Goal: Task Accomplishment & Management: Use online tool/utility

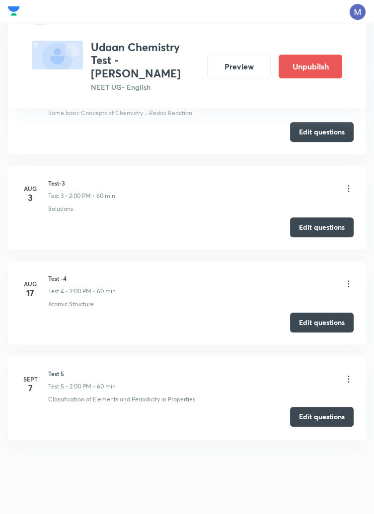
click at [315, 415] on button "Edit questions" at bounding box center [322, 417] width 64 height 20
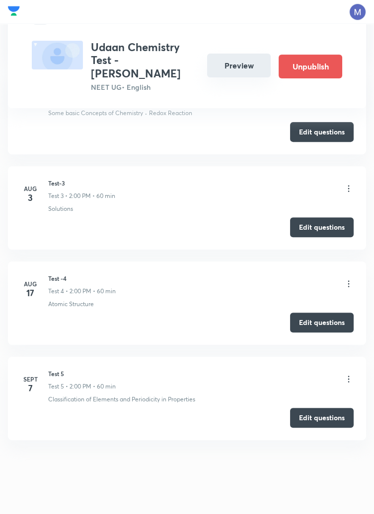
click at [253, 69] on button "Preview" at bounding box center [239, 66] width 64 height 24
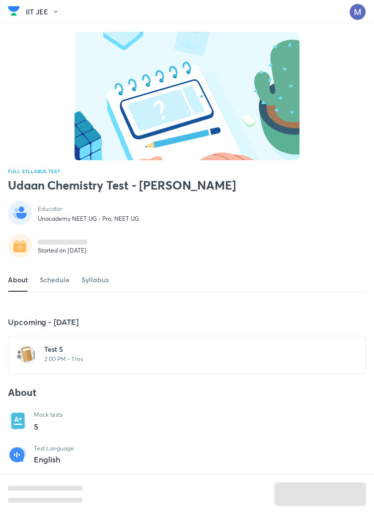
click at [78, 363] on div "Test 5 2:00 PM • 1 hrs" at bounding box center [192, 353] width 297 height 19
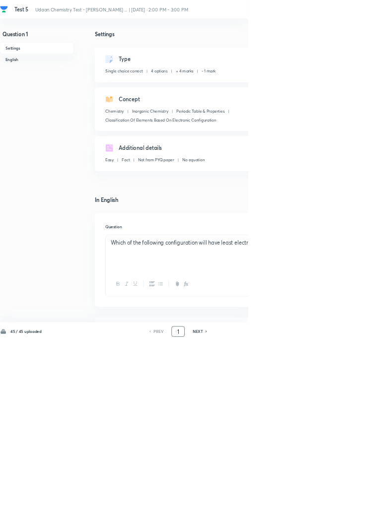
click at [270, 509] on input "1" at bounding box center [268, 500] width 19 height 17
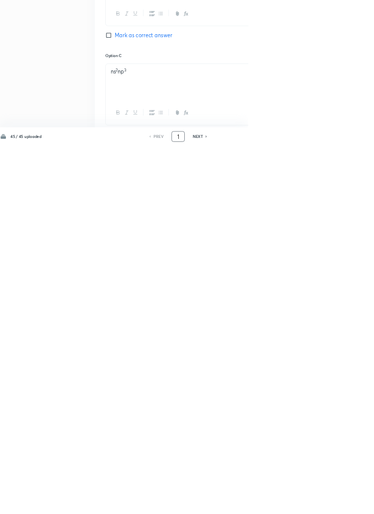
scroll to position [472, 0]
type input "4"
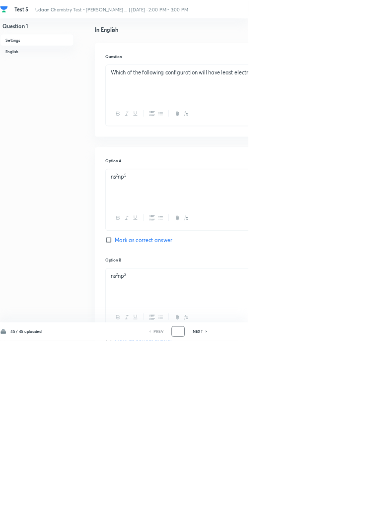
scroll to position [0, 0]
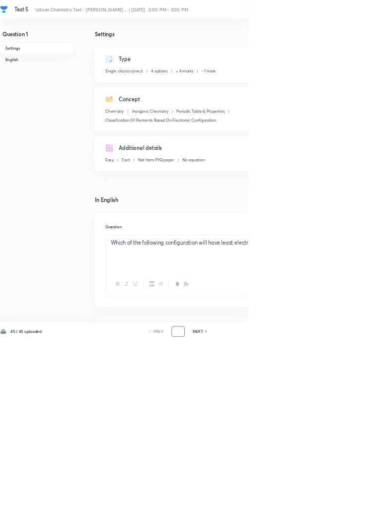
click at [311, 502] on icon at bounding box center [311, 500] width 2 height 3
type input "2"
checkbox input "false"
checkbox input "true"
click at [311, 503] on icon at bounding box center [311, 500] width 3 height 5
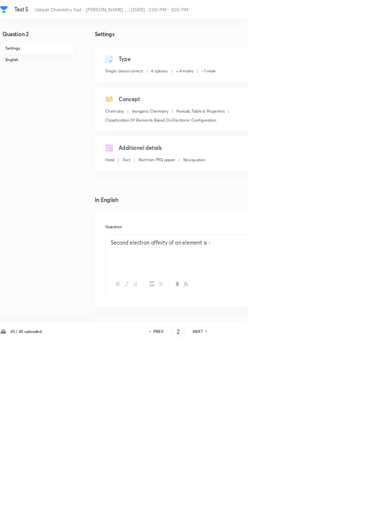
type input "3"
checkbox input "true"
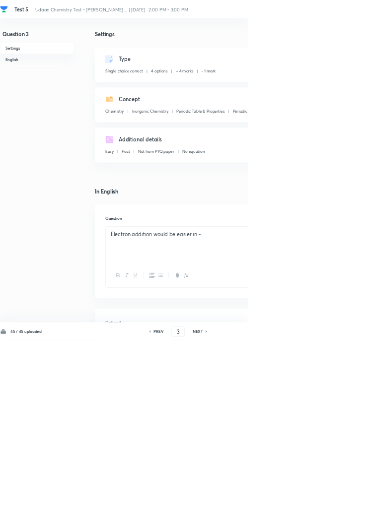
click at [311, 503] on icon at bounding box center [311, 500] width 3 height 5
type input "4"
checkbox input "false"
checkbox input "true"
click at [312, 502] on icon at bounding box center [311, 500] width 2 height 3
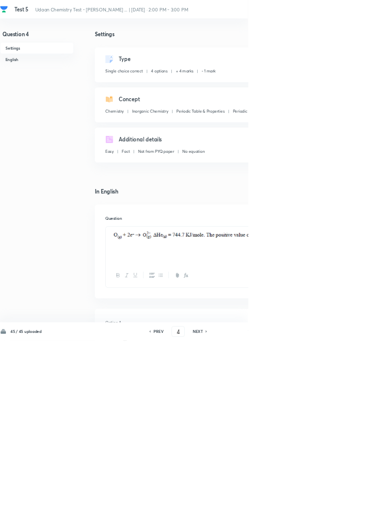
type input "5"
checkbox input "false"
checkbox input "true"
click at [311, 503] on icon at bounding box center [311, 500] width 3 height 5
type input "6"
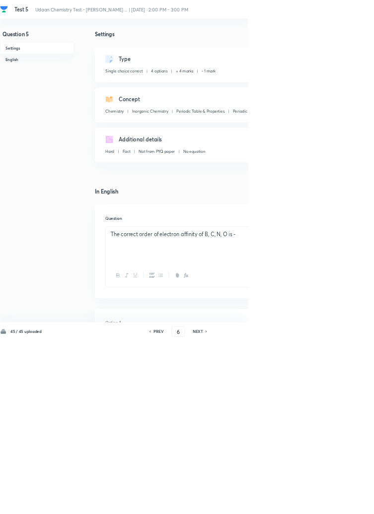
checkbox input "false"
checkbox input "true"
click at [311, 503] on icon at bounding box center [311, 500] width 3 height 5
type input "7"
checkbox input "false"
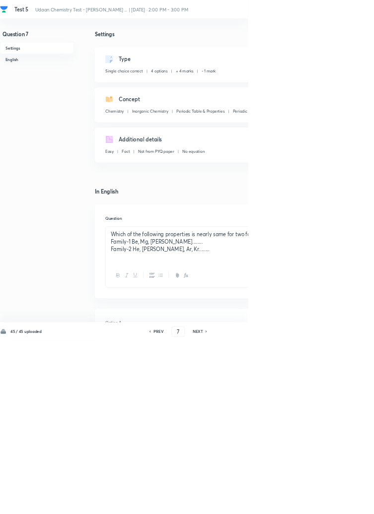
checkbox input "true"
click at [311, 503] on icon at bounding box center [311, 500] width 3 height 5
type input "8"
checkbox input "true"
click at [311, 503] on icon at bounding box center [311, 500] width 3 height 5
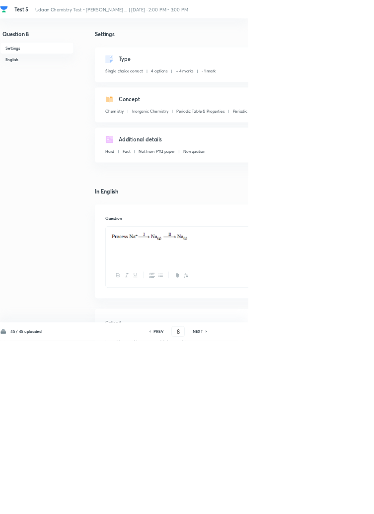
type input "9"
checkbox input "false"
checkbox input "true"
click at [311, 503] on icon at bounding box center [311, 500] width 3 height 5
type input "10"
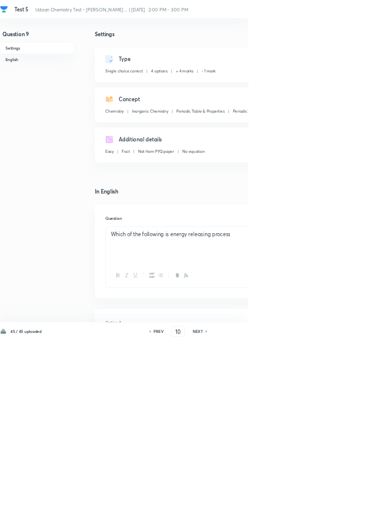
checkbox input "false"
checkbox input "true"
click at [312, 502] on icon at bounding box center [311, 500] width 2 height 3
type input "11"
checkbox input "false"
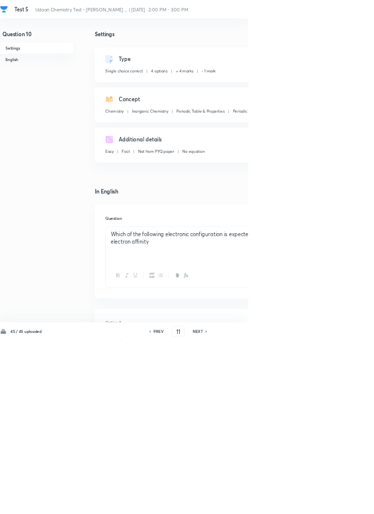
checkbox input "true"
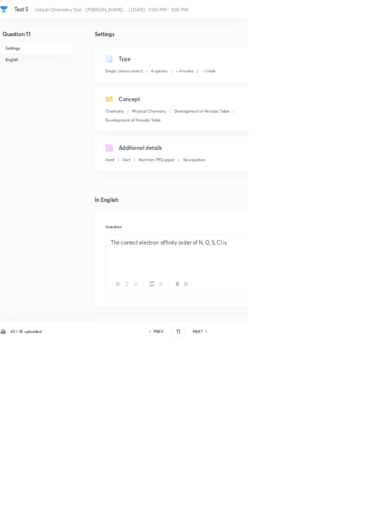
click at [312, 502] on icon at bounding box center [311, 500] width 2 height 3
type input "12"
checkbox input "false"
checkbox input "true"
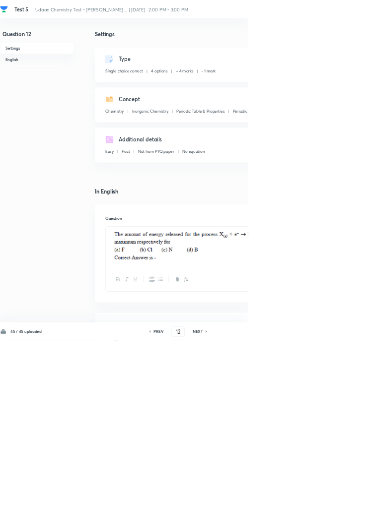
click at [312, 502] on icon at bounding box center [311, 500] width 2 height 3
type input "13"
checkbox input "false"
checkbox input "true"
click at [311, 502] on icon at bounding box center [311, 500] width 2 height 3
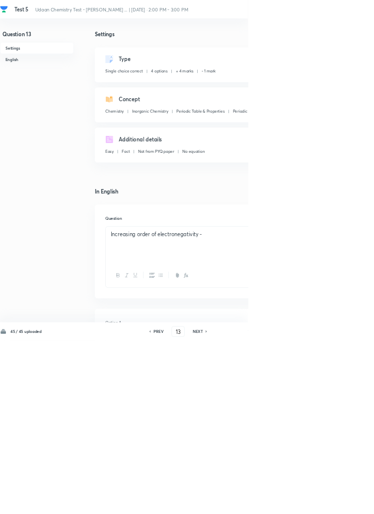
type input "14"
checkbox input "false"
checkbox input "true"
click at [312, 503] on icon at bounding box center [311, 500] width 3 height 5
type input "15"
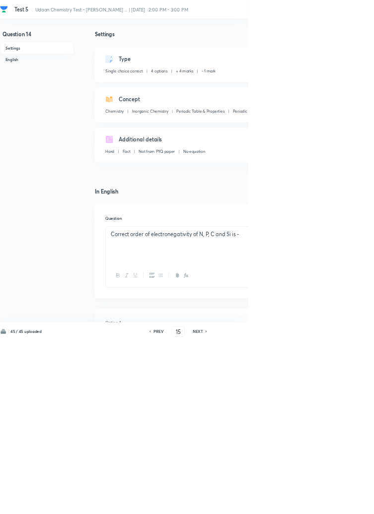
checkbox input "false"
checkbox input "true"
click at [311, 503] on icon at bounding box center [311, 500] width 3 height 5
type input "16"
checkbox input "false"
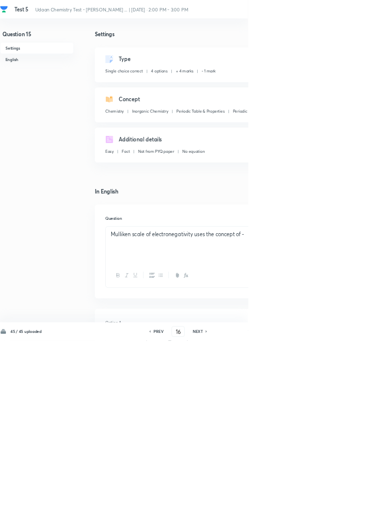
checkbox input "true"
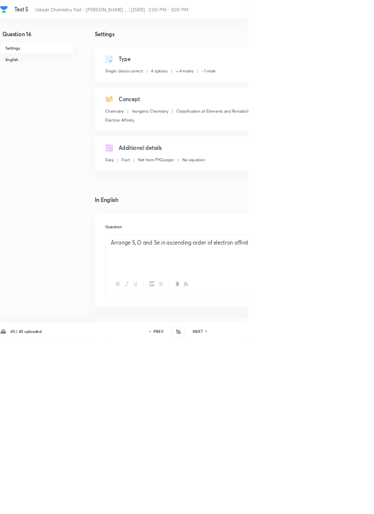
click at [312, 502] on icon at bounding box center [311, 500] width 2 height 3
type input "17"
checkbox input "false"
checkbox input "true"
click at [310, 503] on icon at bounding box center [311, 500] width 3 height 5
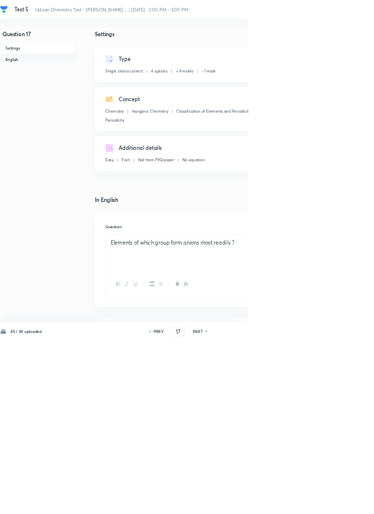
type input "18"
checkbox input "false"
checkbox input "true"
click at [310, 503] on icon at bounding box center [311, 500] width 3 height 5
type input "19"
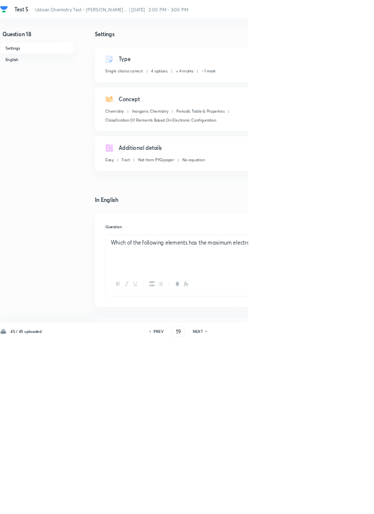
checkbox input "false"
checkbox input "true"
click at [311, 503] on icon at bounding box center [311, 500] width 3 height 5
type input "20"
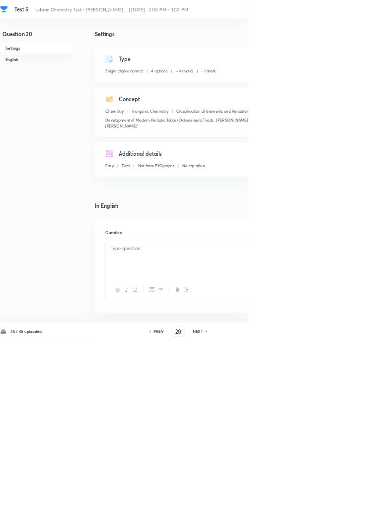
checkbox input "false"
checkbox input "true"
click at [311, 503] on icon at bounding box center [311, 500] width 3 height 5
type input "21"
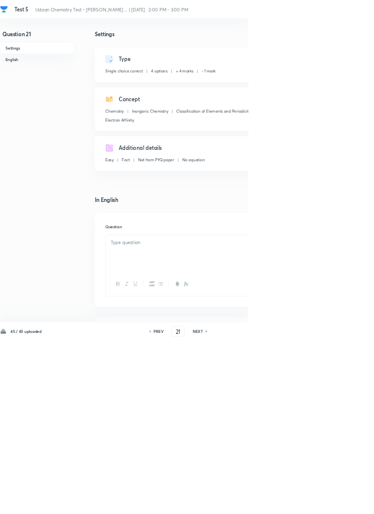
checkbox input "true"
click at [312, 502] on icon at bounding box center [311, 500] width 2 height 3
type input "22"
checkbox input "false"
checkbox input "true"
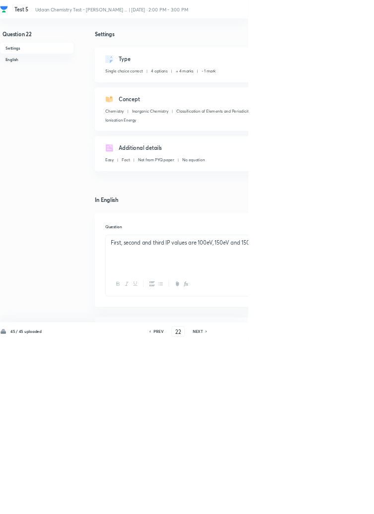
click at [311, 503] on icon at bounding box center [311, 500] width 3 height 5
type input "23"
checkbox input "true"
click at [312, 503] on icon at bounding box center [311, 500] width 3 height 5
type input "24"
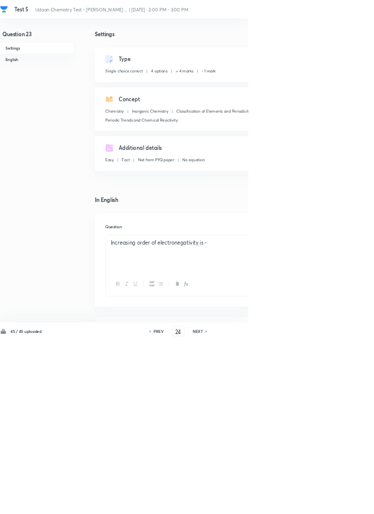
checkbox input "false"
checkbox input "true"
click at [310, 514] on div "45 / 45 uploaded PREV 24 ​ NEXT Remove Save" at bounding box center [282, 500] width 564 height 28
click at [311, 503] on icon at bounding box center [311, 500] width 3 height 5
type input "25"
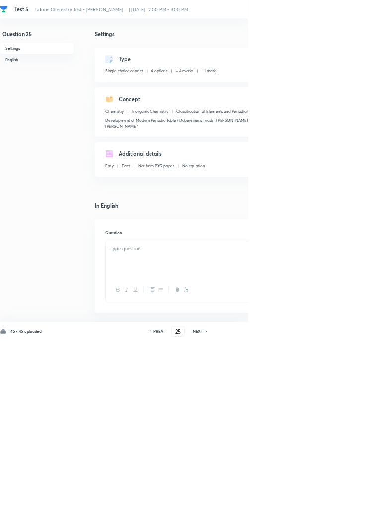
checkbox input "true"
click at [312, 502] on icon at bounding box center [311, 500] width 2 height 3
type input "26"
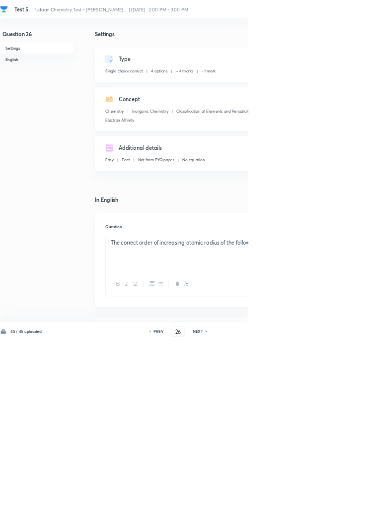
checkbox input "true"
click at [311, 503] on icon at bounding box center [311, 500] width 3 height 5
type input "27"
checkbox input "true"
click at [312, 502] on icon at bounding box center [311, 500] width 2 height 3
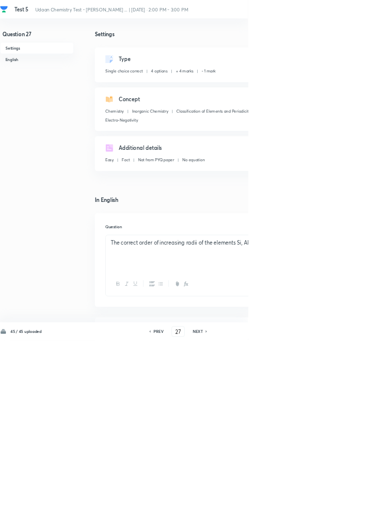
type input "28"
checkbox input "true"
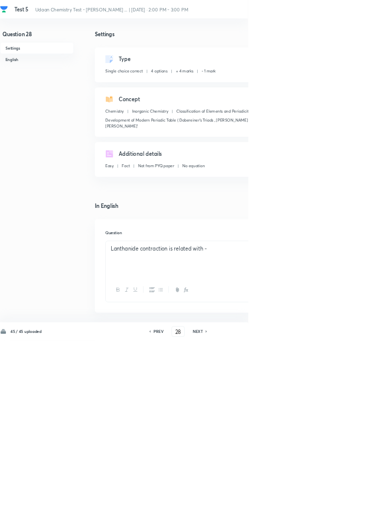
click at [312, 502] on icon at bounding box center [311, 500] width 2 height 3
type input "29"
checkbox input "true"
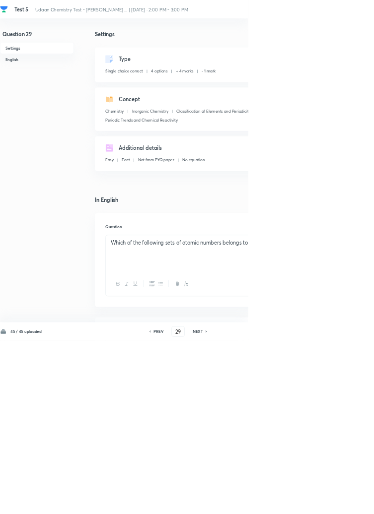
click at [312, 502] on icon at bounding box center [311, 500] width 2 height 3
type input "30"
checkbox input "false"
checkbox input "true"
click at [312, 503] on icon at bounding box center [311, 500] width 3 height 5
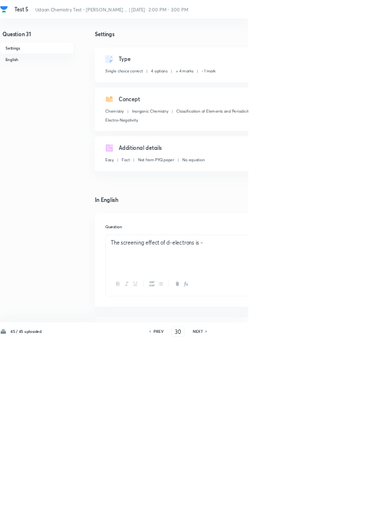
type input "31"
checkbox input "false"
checkbox input "true"
click at [311, 503] on icon at bounding box center [311, 500] width 3 height 5
type input "32"
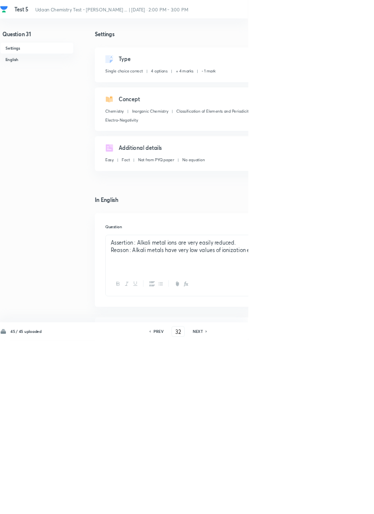
checkbox input "false"
checkbox input "true"
click at [311, 503] on icon at bounding box center [311, 500] width 3 height 5
type input "33"
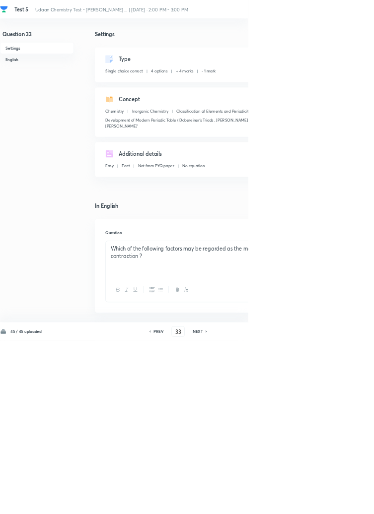
checkbox input "true"
click at [311, 503] on icon at bounding box center [311, 500] width 3 height 5
type input "34"
checkbox input "false"
checkbox input "true"
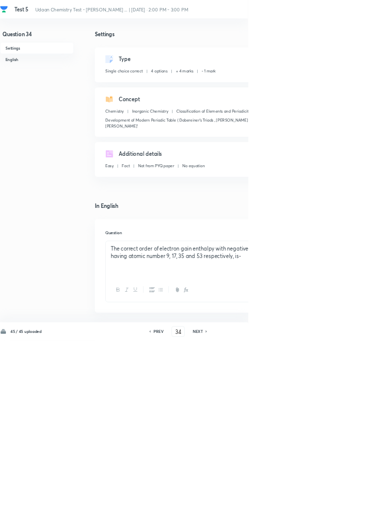
click at [312, 503] on icon at bounding box center [311, 500] width 3 height 5
type input "35"
checkbox input "false"
checkbox input "true"
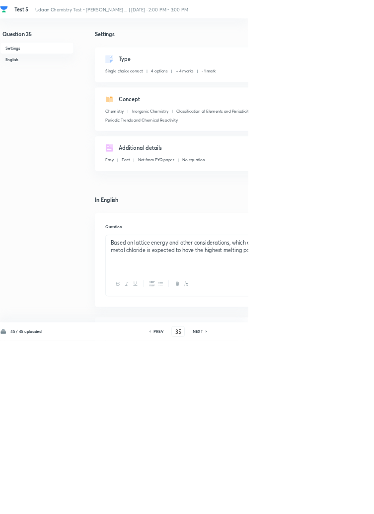
click at [312, 503] on icon at bounding box center [311, 500] width 3 height 5
type input "36"
checkbox input "false"
checkbox input "true"
click at [311, 503] on icon at bounding box center [311, 500] width 3 height 5
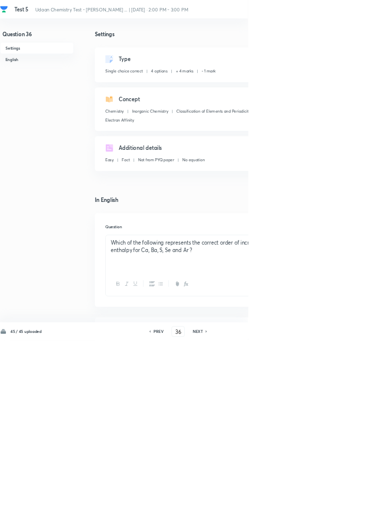
type input "37"
checkbox input "false"
checkbox input "true"
click at [309, 505] on div "NEXT" at bounding box center [299, 500] width 26 height 9
type input "38"
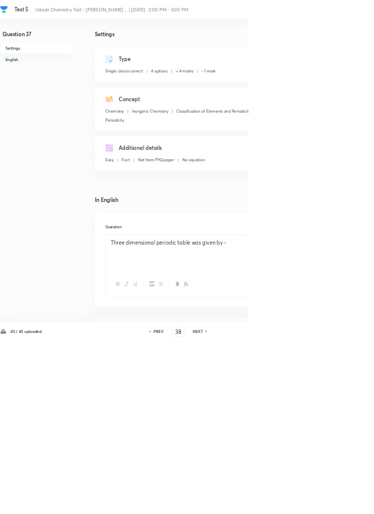
checkbox input "false"
checkbox input "true"
click at [312, 503] on icon at bounding box center [311, 500] width 3 height 5
type input "39"
checkbox input "false"
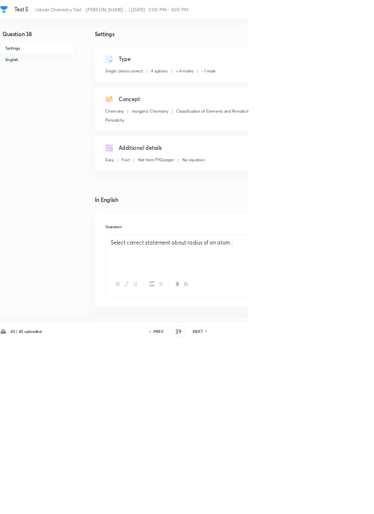
checkbox input "true"
click at [309, 505] on div "NEXT" at bounding box center [299, 500] width 26 height 9
type input "40"
checkbox input "false"
checkbox input "true"
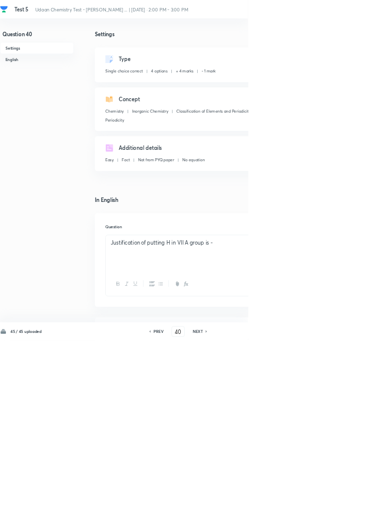
click at [310, 505] on div "NEXT" at bounding box center [299, 500] width 26 height 9
type input "41"
checkbox input "false"
checkbox input "true"
click at [315, 514] on div "45 / 45 uploaded PREV 41 ​ NEXT Remove Save" at bounding box center [282, 500] width 564 height 28
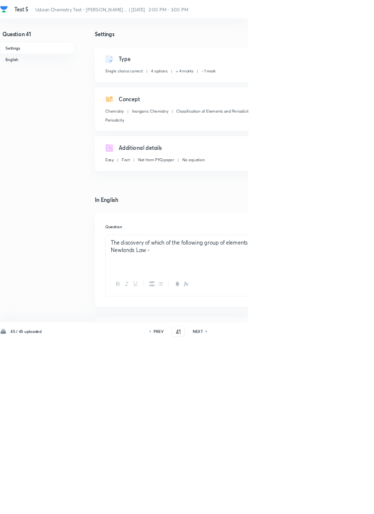
click at [312, 502] on icon at bounding box center [311, 500] width 2 height 3
type input "42"
checkbox input "false"
checkbox input "true"
click at [312, 503] on icon at bounding box center [311, 500] width 3 height 5
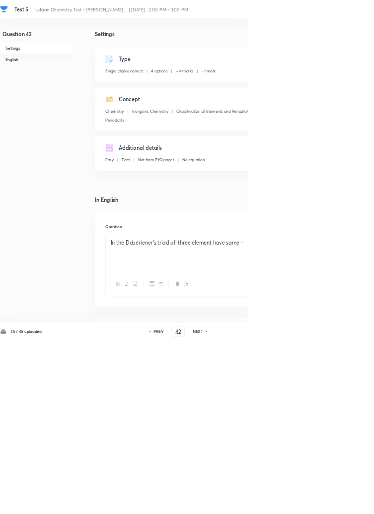
type input "43"
checkbox input "true"
click at [312, 503] on icon at bounding box center [311, 500] width 3 height 5
type input "44"
checkbox input "false"
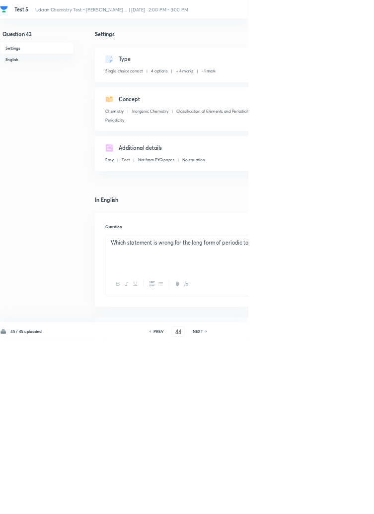
checkbox input "true"
click at [312, 502] on icon at bounding box center [311, 500] width 2 height 3
type input "45"
checkbox input "false"
checkbox input "true"
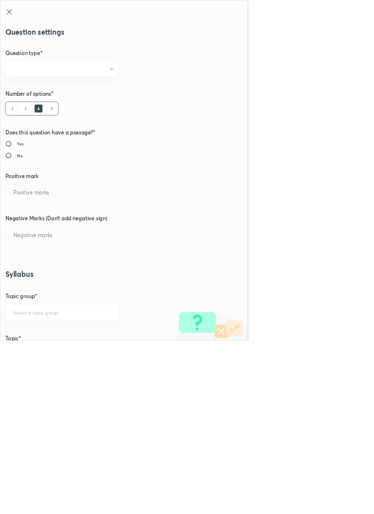
radio input "true"
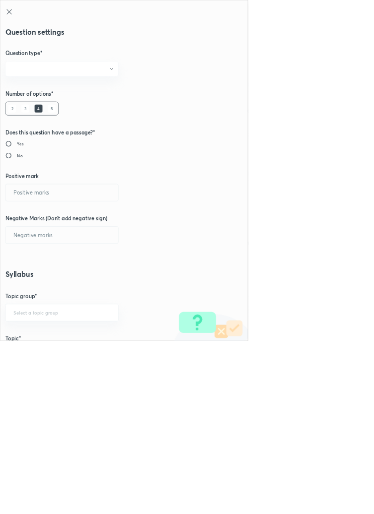
radio input "true"
type input "1"
type input "0"
type input "Chemistry"
type input "Inorganic Chemistry"
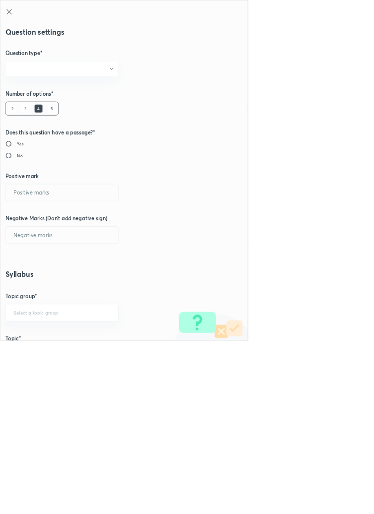
type input "Classification of Elements and Periodicity in Properties"
type input "Periodicity"
click at [34, 290] on input "1" at bounding box center [93, 290] width 170 height 25
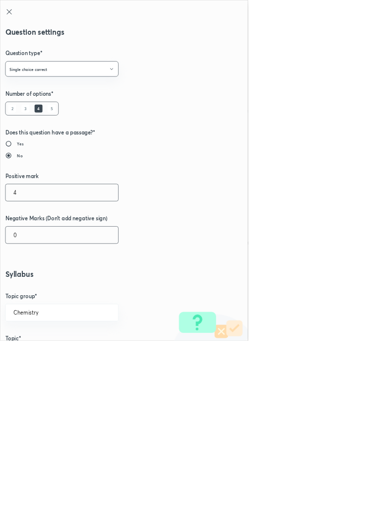
type input "4"
click at [36, 358] on input "0" at bounding box center [93, 354] width 170 height 25
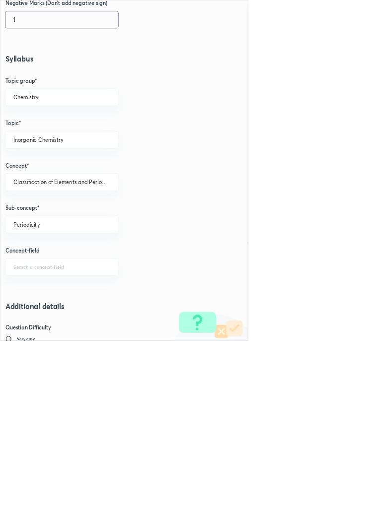
scroll to position [558, 0]
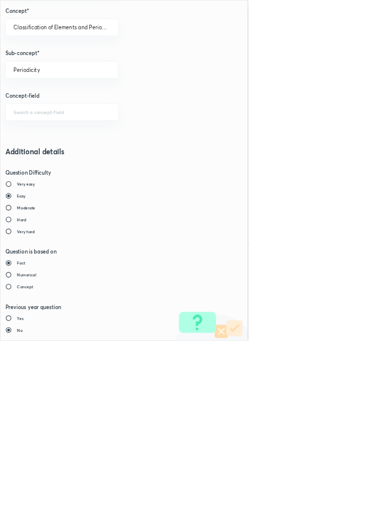
type input "1"
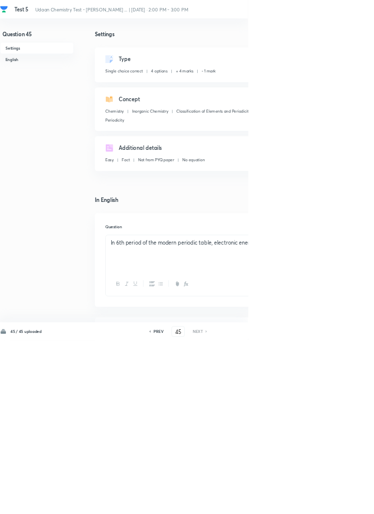
checkbox input "true"
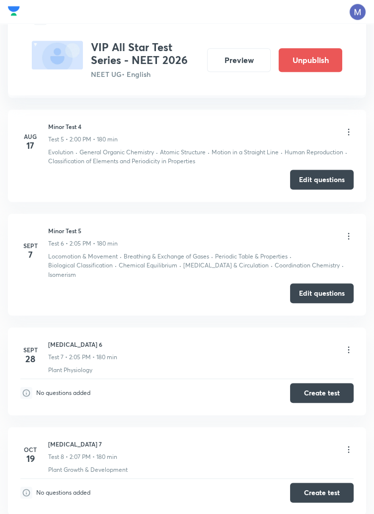
scroll to position [972, 0]
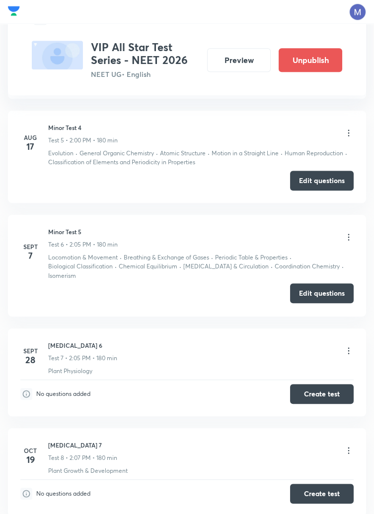
click at [321, 295] on button "Edit questions" at bounding box center [322, 293] width 64 height 20
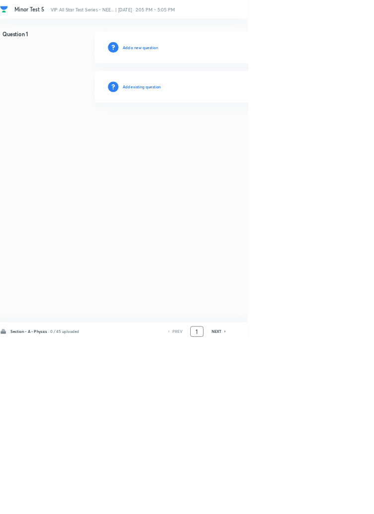
click at [301, 509] on input "1" at bounding box center [296, 500] width 19 height 17
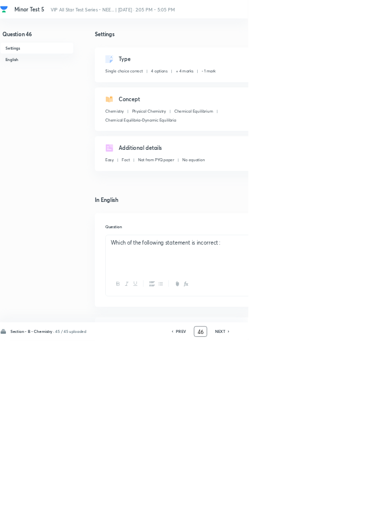
click at [305, 509] on input "46" at bounding box center [302, 500] width 19 height 17
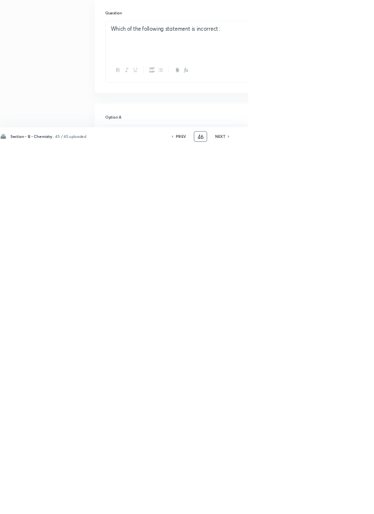
scroll to position [227, 0]
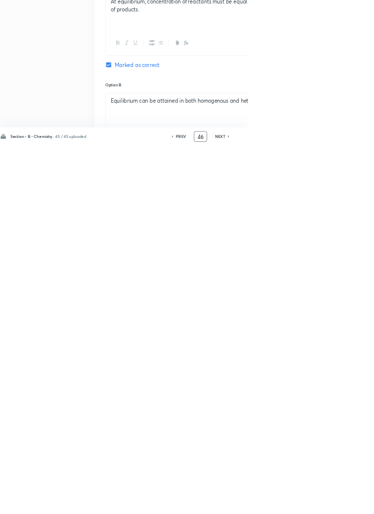
type input "4"
type input "91"
checkbox input "false"
checkbox input "true"
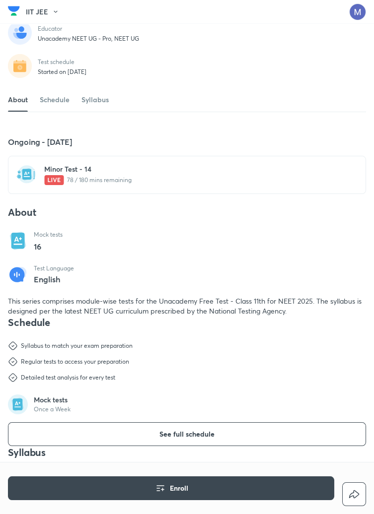
scroll to position [182, 0]
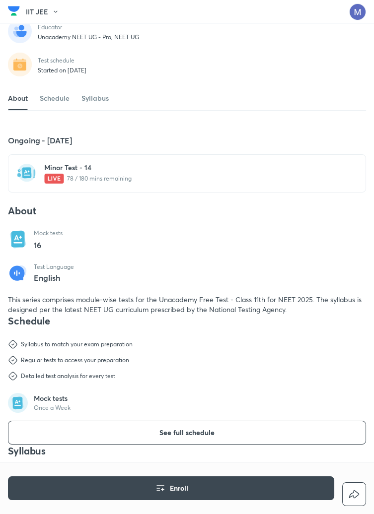
click at [121, 173] on h6 "Minor Test - 14" at bounding box center [192, 168] width 297 height 10
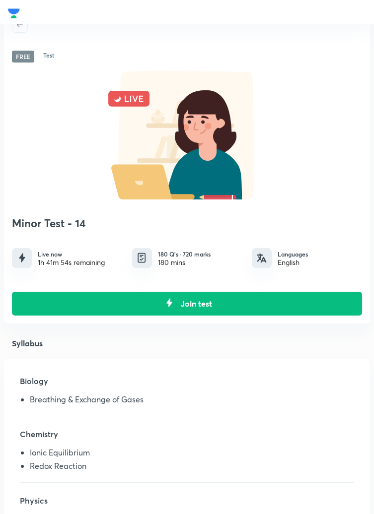
scroll to position [24, 0]
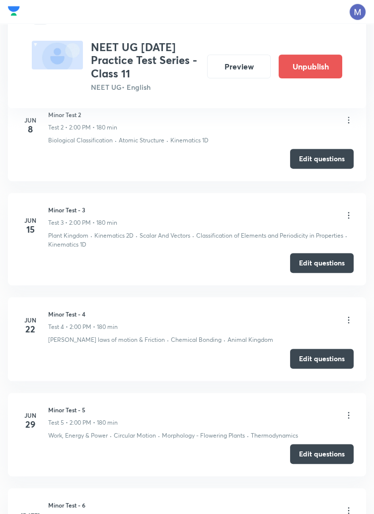
scroll to position [650, 0]
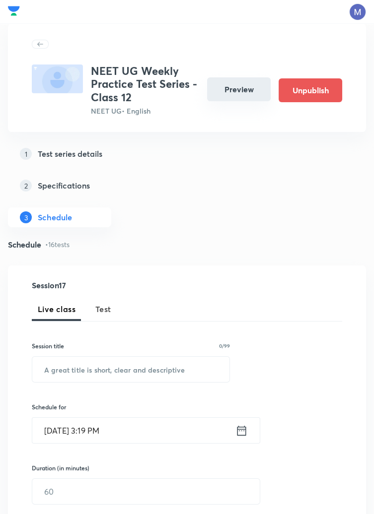
click at [241, 89] on button "Preview" at bounding box center [239, 89] width 64 height 24
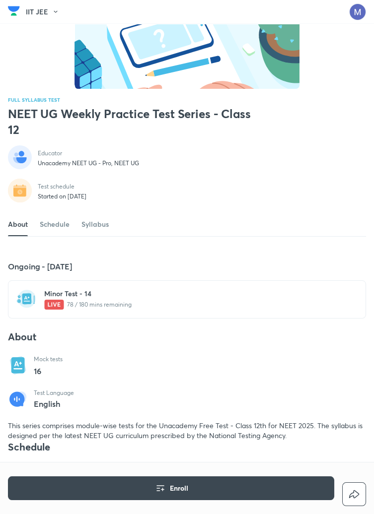
scroll to position [71, 0]
click at [139, 310] on div "Minor Test - 14 78 / 180 mins remaining" at bounding box center [192, 299] width 297 height 21
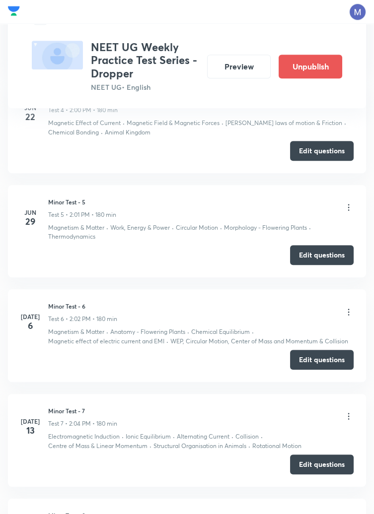
scroll to position [850, 0]
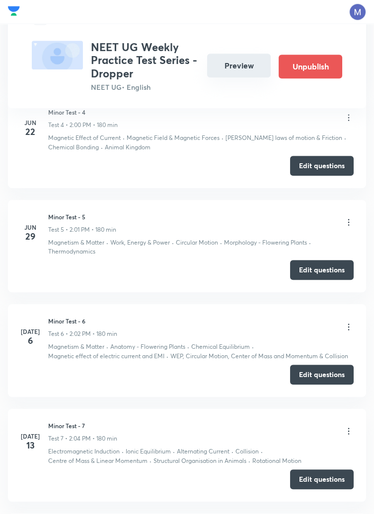
click at [241, 62] on button "Preview" at bounding box center [239, 66] width 64 height 24
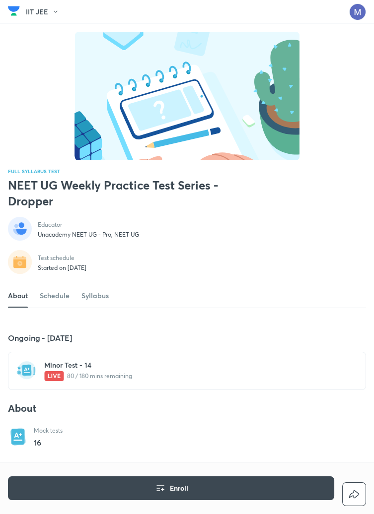
scroll to position [3, 0]
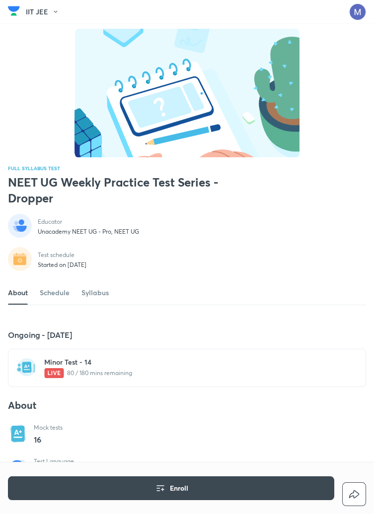
click at [173, 378] on p "80 / 180 mins remaining" at bounding box center [192, 373] width 297 height 10
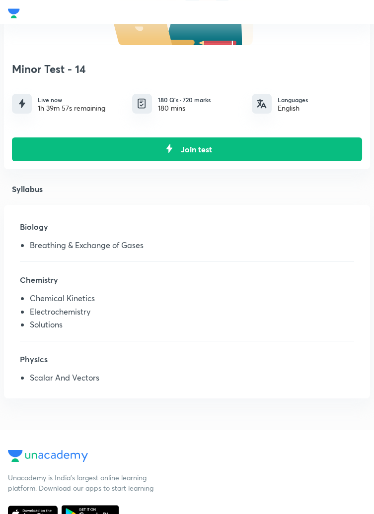
scroll to position [178, 0]
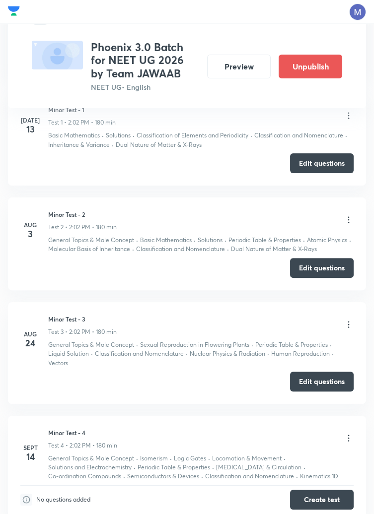
scroll to position [582, 0]
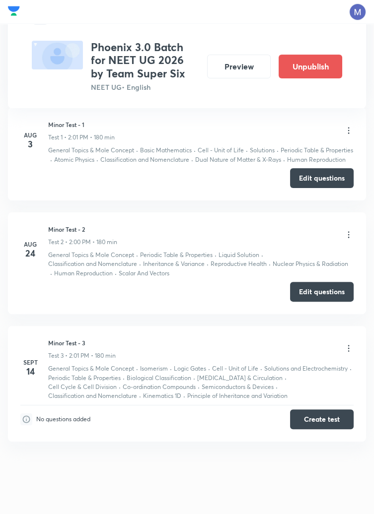
scroll to position [544, 0]
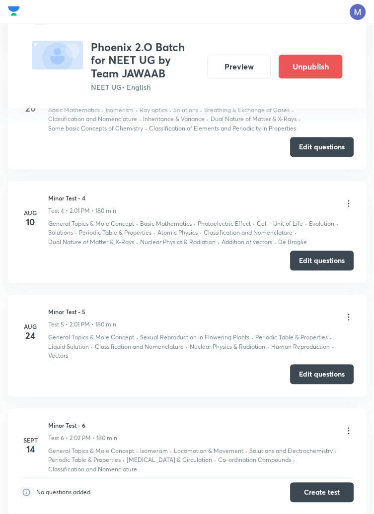
scroll to position [818, 0]
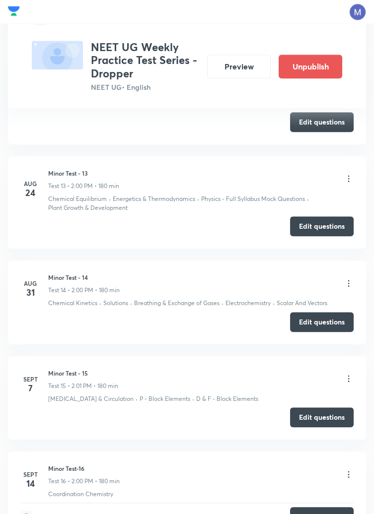
scroll to position [1772, 0]
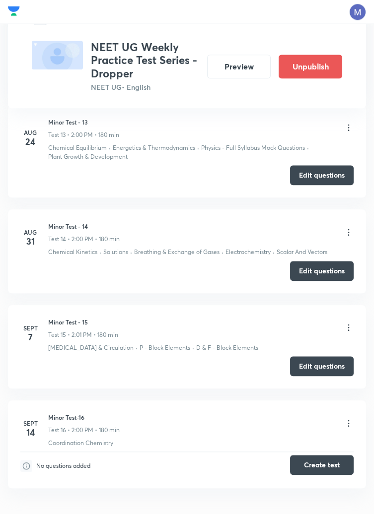
click at [328, 465] on button "Create test" at bounding box center [322, 465] width 64 height 20
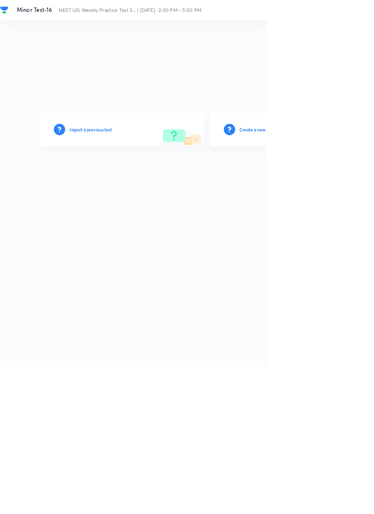
click at [369, 186] on h6 "Create a new test" at bounding box center [360, 181] width 48 height 9
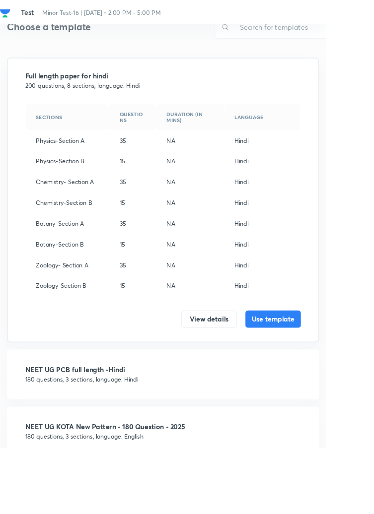
click at [126, 496] on p "180 questions, 3 sections, language: English" at bounding box center [187, 500] width 316 height 10
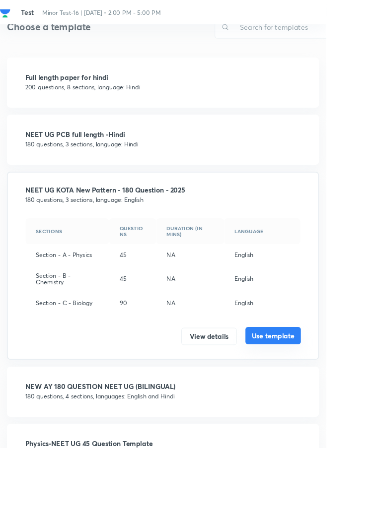
click at [314, 383] on button "Use template" at bounding box center [313, 385] width 64 height 20
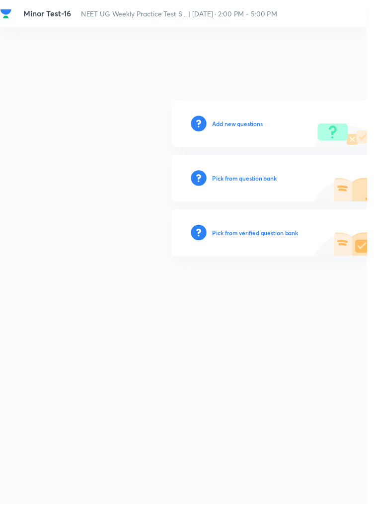
click at [240, 131] on h6 "Add new questions" at bounding box center [241, 126] width 51 height 9
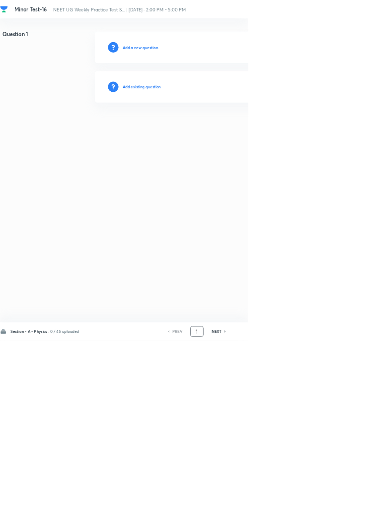
click at [300, 509] on input "1" at bounding box center [296, 500] width 19 height 17
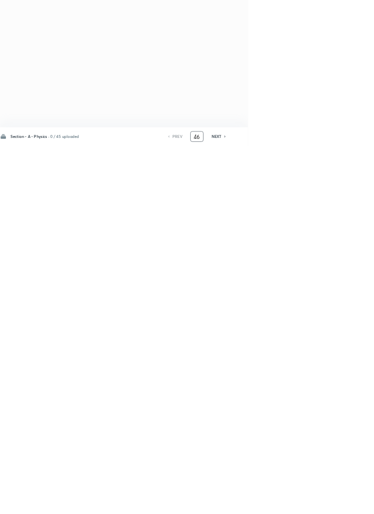
type input "46"
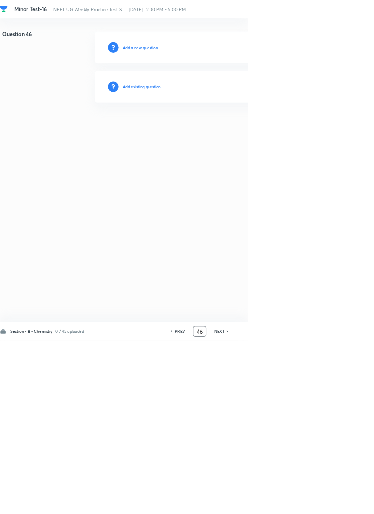
click at [232, 133] on h6 "Add existing question" at bounding box center [214, 131] width 58 height 9
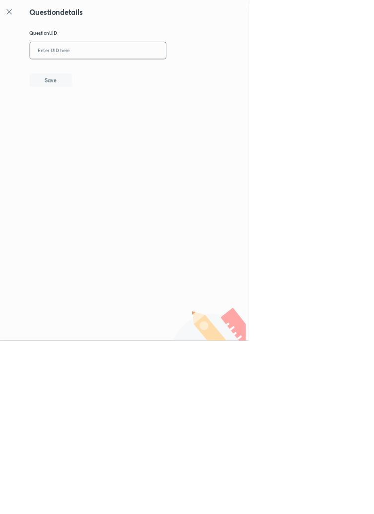
click at [198, 74] on input "text" at bounding box center [147, 77] width 205 height 24
type input "S5CB2"
click at [89, 126] on button "Save" at bounding box center [77, 120] width 64 height 20
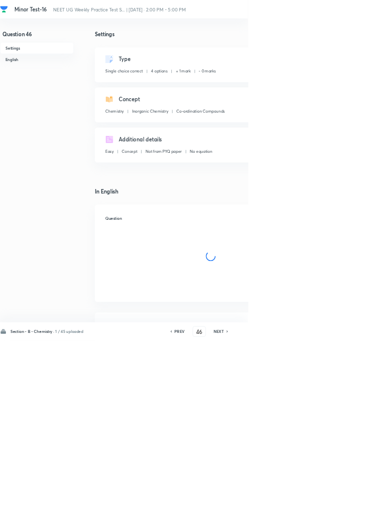
checkbox input "true"
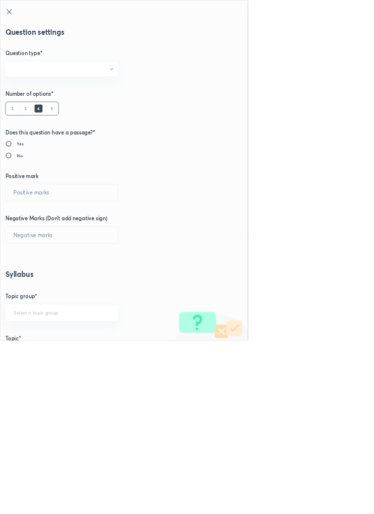
radio input "true"
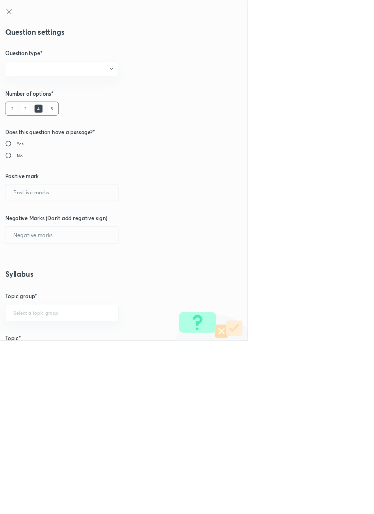
radio input "true"
type input "1"
type input "0"
type input "Chemistry"
type input "Inorganic Chemistry"
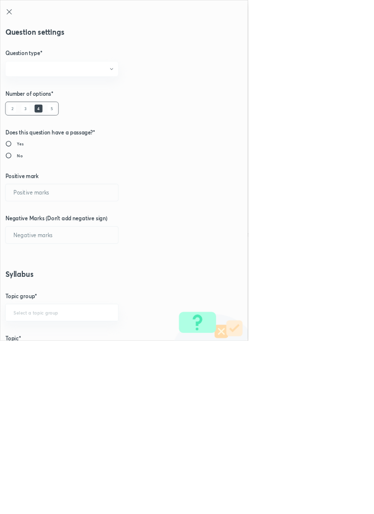
type input "Co-ordination Compounds"
click at [40, 287] on input "1" at bounding box center [93, 290] width 170 height 25
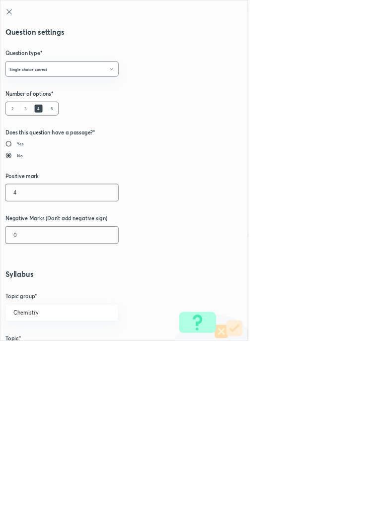
type input "4"
click at [43, 357] on input "0" at bounding box center [93, 354] width 170 height 25
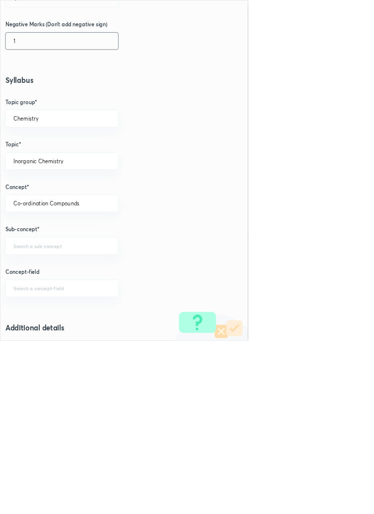
scroll to position [558, 0]
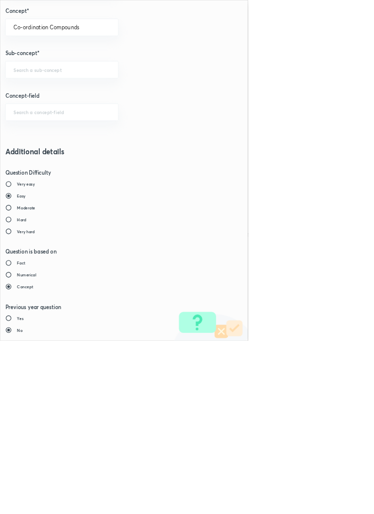
type input "1"
checkbox input "false"
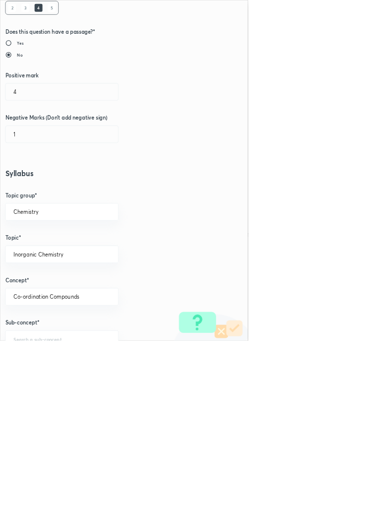
scroll to position [0, 0]
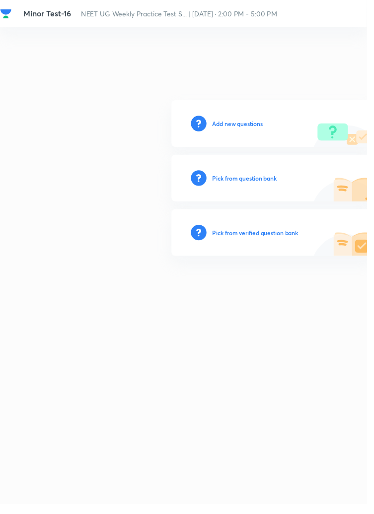
click at [254, 131] on h6 "Add new questions" at bounding box center [241, 126] width 51 height 9
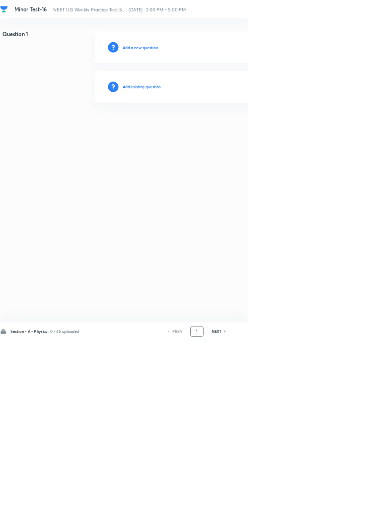
click at [300, 509] on input "1" at bounding box center [296, 500] width 19 height 17
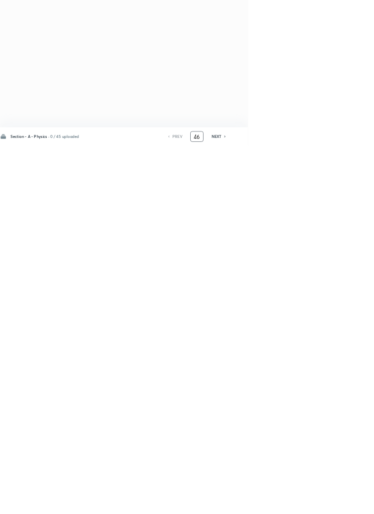
type input "46"
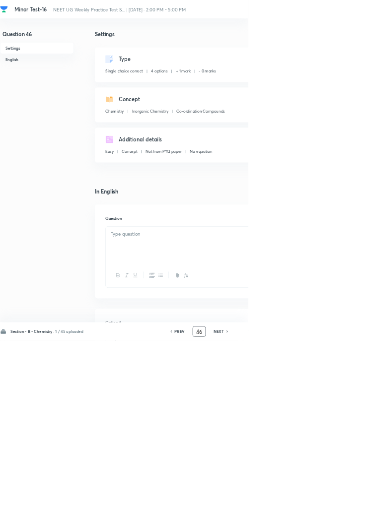
checkbox input "true"
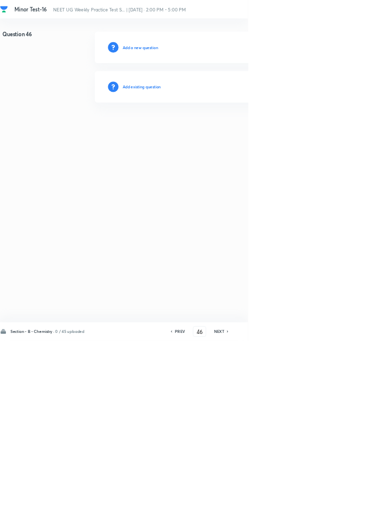
click at [237, 130] on h6 "Add existing question" at bounding box center [214, 131] width 58 height 9
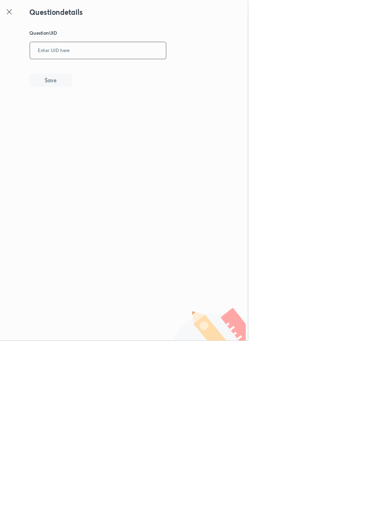
click at [179, 75] on input "text" at bounding box center [147, 77] width 205 height 24
type input "S70G8"
click at [94, 119] on button "Save" at bounding box center [77, 120] width 64 height 20
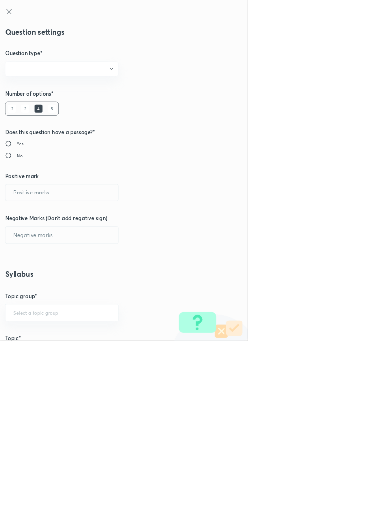
radio input "true"
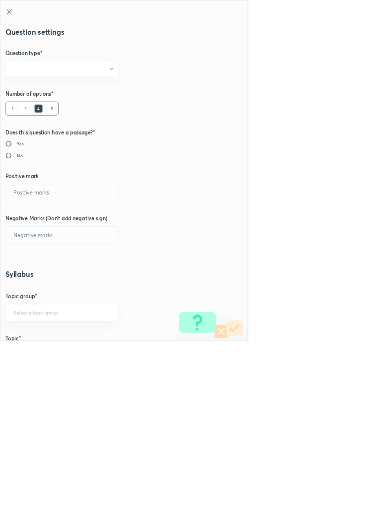
radio input "true"
type input "1"
type input "0"
type input "Chemistry"
type input "Inorganic Chemistry"
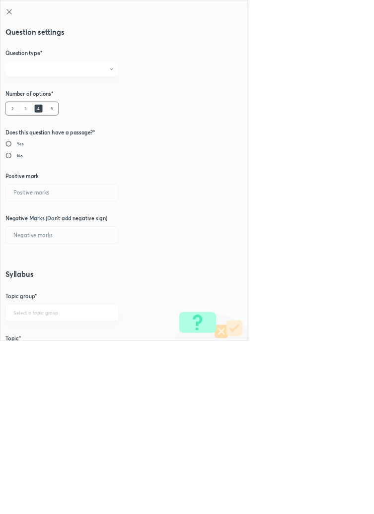
type input "Co-ordination Compounds"
type input "IUPAC Nomenclature of Coordination Compounds"
click at [33, 289] on input "1" at bounding box center [93, 290] width 170 height 25
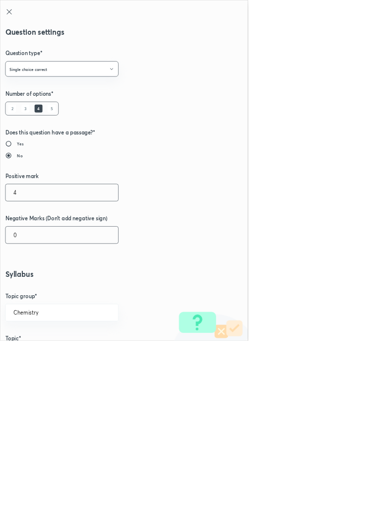
type input "4"
click at [34, 358] on input "0" at bounding box center [93, 354] width 170 height 25
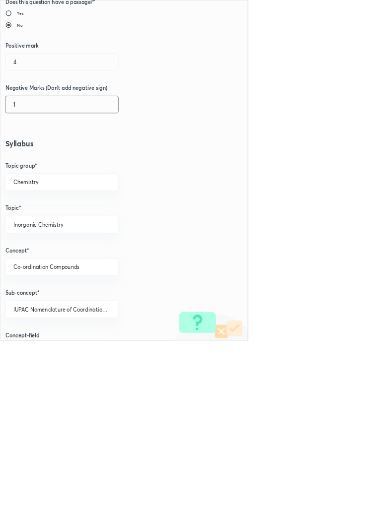
scroll to position [558, 0]
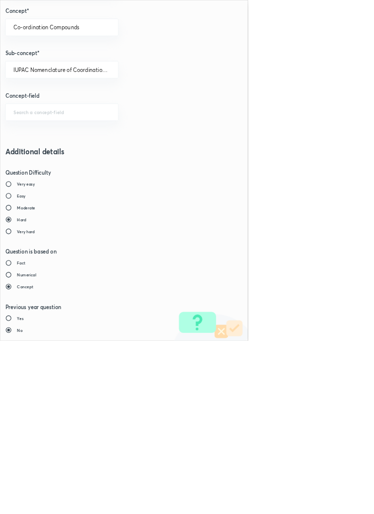
type input "1"
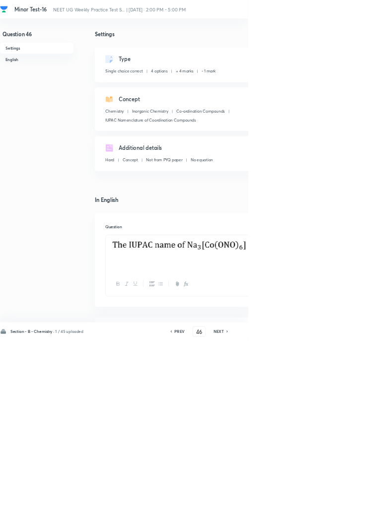
type input "47"
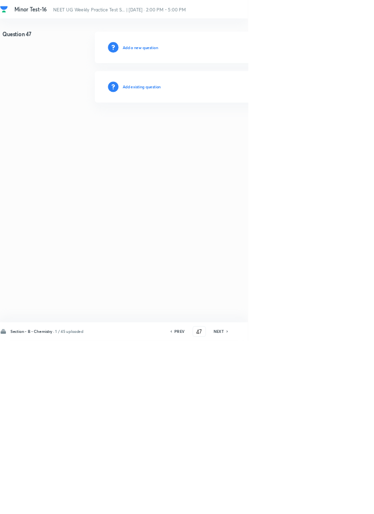
click at [241, 131] on h6 "Add existing question" at bounding box center [214, 131] width 58 height 9
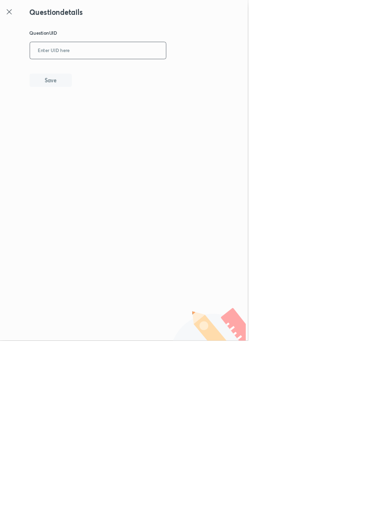
click at [202, 72] on input "text" at bounding box center [147, 77] width 205 height 24
type input "96USP"
click at [104, 126] on button "Save" at bounding box center [77, 120] width 64 height 20
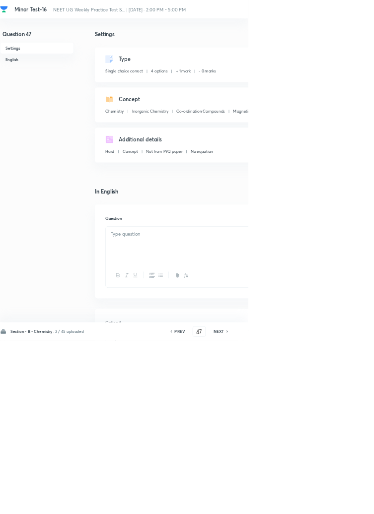
checkbox input "true"
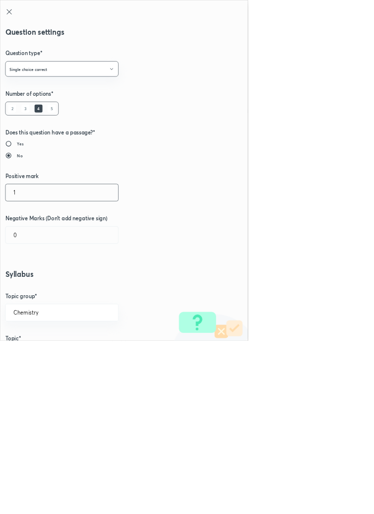
click at [37, 289] on input "1" at bounding box center [93, 290] width 170 height 25
type input "4"
click at [32, 354] on input "0" at bounding box center [93, 354] width 170 height 25
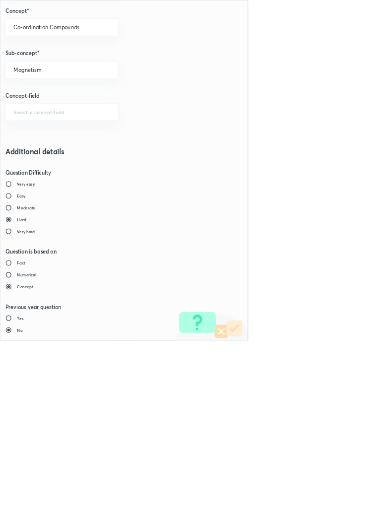
type input "1"
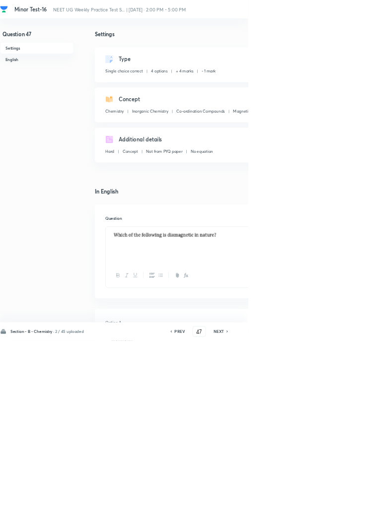
type input "48"
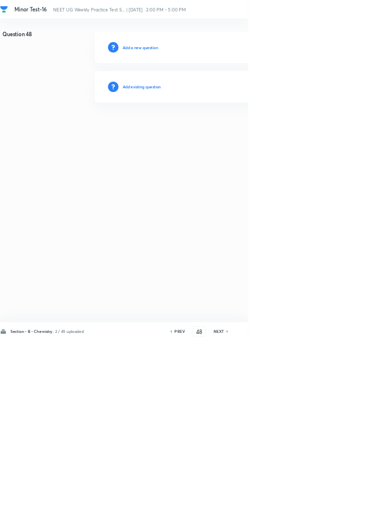
click at [226, 128] on h6 "Add existing question" at bounding box center [214, 131] width 58 height 9
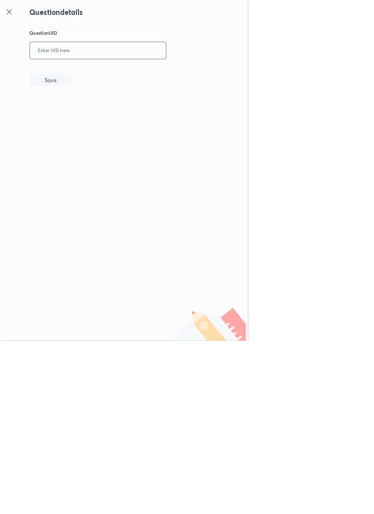
click at [214, 74] on input "text" at bounding box center [147, 77] width 205 height 24
type input "OEIH7"
click at [94, 118] on button "Save" at bounding box center [77, 120] width 64 height 20
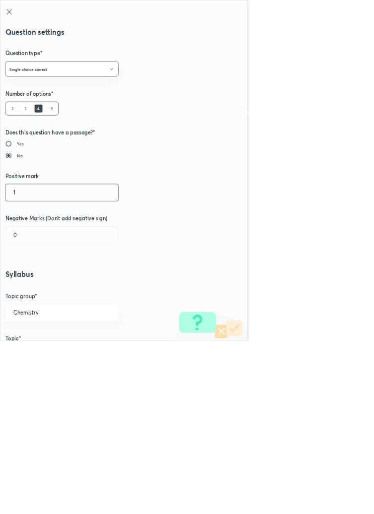
click at [33, 291] on input "1" at bounding box center [93, 290] width 170 height 25
type input "4"
click at [34, 353] on input "0" at bounding box center [93, 354] width 170 height 25
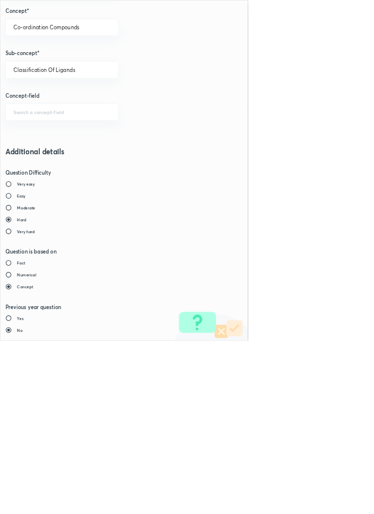
type input "1"
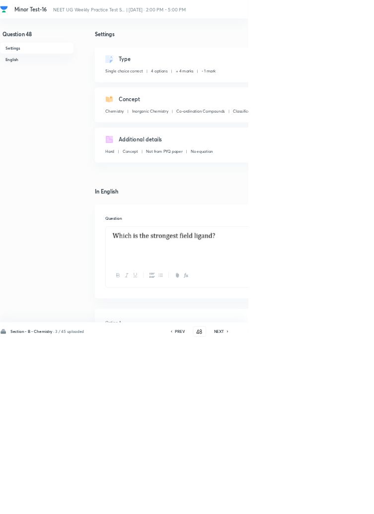
type input "49"
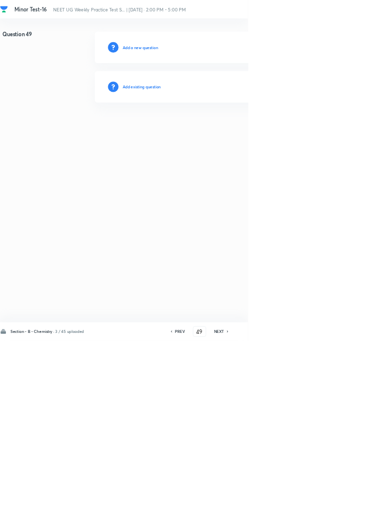
click at [237, 127] on h6 "Add existing question" at bounding box center [214, 131] width 58 height 9
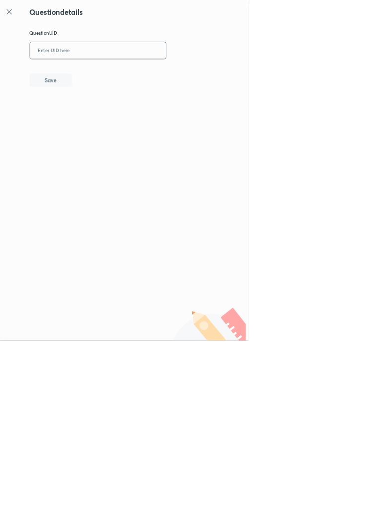
click at [207, 72] on input "text" at bounding box center [147, 77] width 205 height 24
type input "17OZ9"
click at [94, 119] on button "Save" at bounding box center [77, 120] width 64 height 20
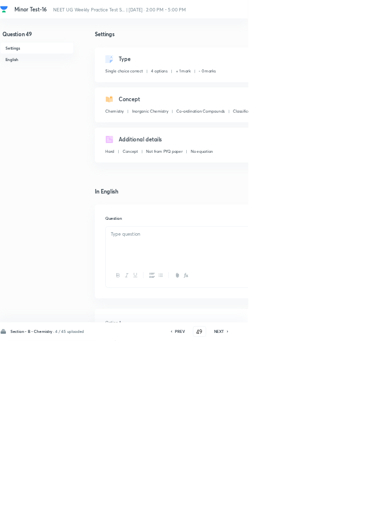
checkbox input "true"
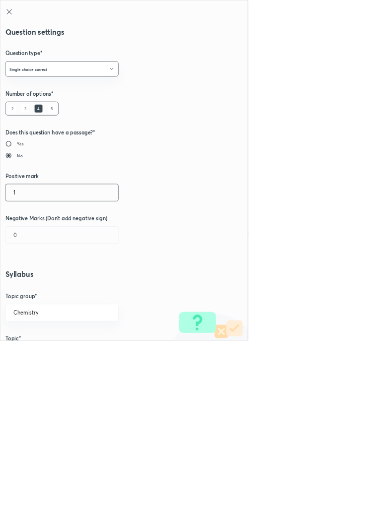
click at [31, 291] on input "1" at bounding box center [93, 290] width 170 height 25
type input "4"
click at [37, 353] on input "0" at bounding box center [93, 354] width 170 height 25
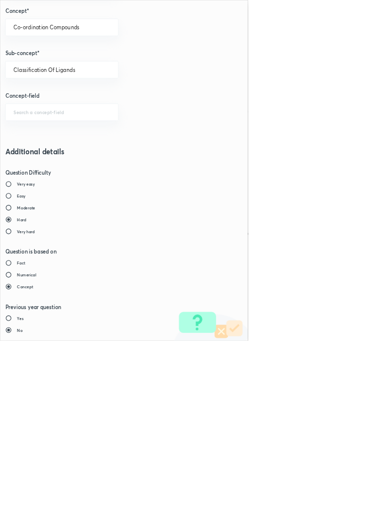
type input "1"
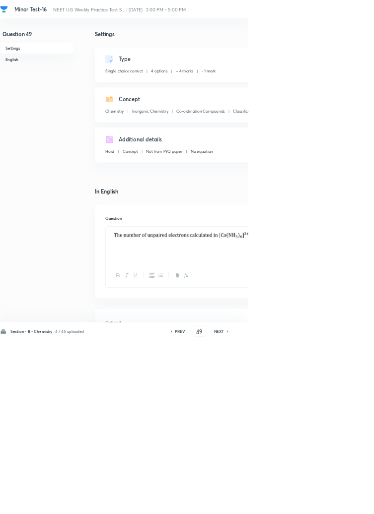
type input "50"
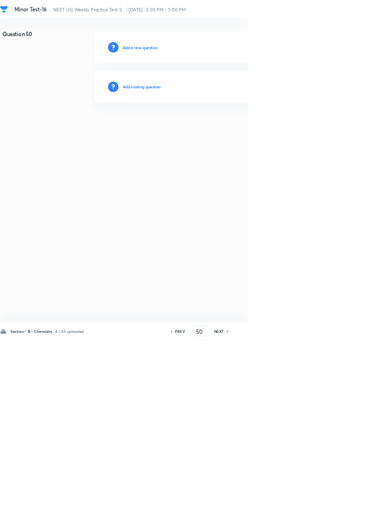
click at [240, 129] on h6 "Add existing question" at bounding box center [214, 131] width 58 height 9
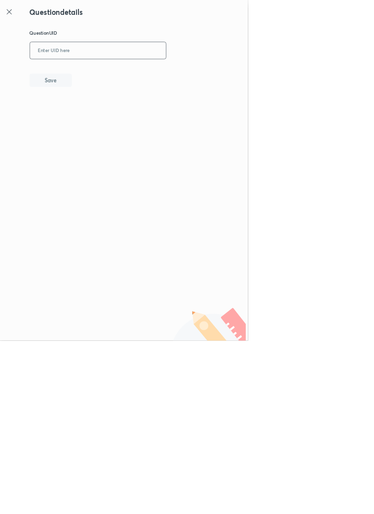
click at [228, 73] on input "text" at bounding box center [147, 77] width 205 height 24
type input "Z920H"
click at [98, 123] on button "Save" at bounding box center [77, 120] width 64 height 20
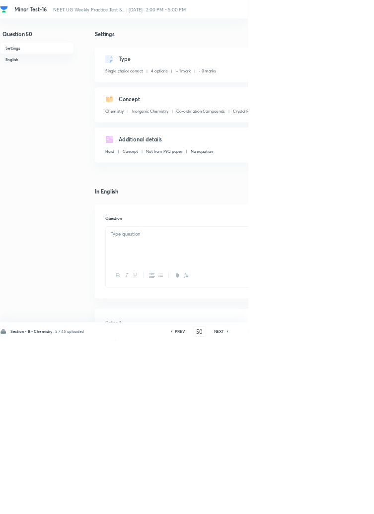
checkbox input "true"
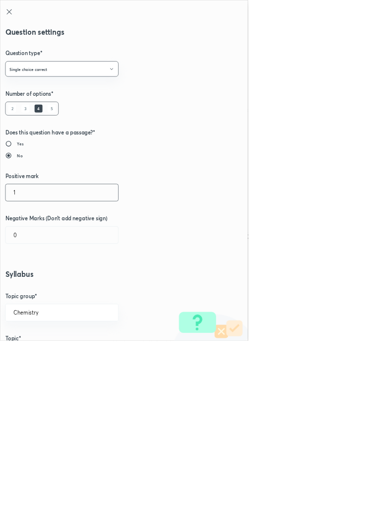
click at [39, 289] on input "1" at bounding box center [93, 290] width 170 height 25
type input "4"
click at [37, 350] on input "0" at bounding box center [93, 354] width 170 height 25
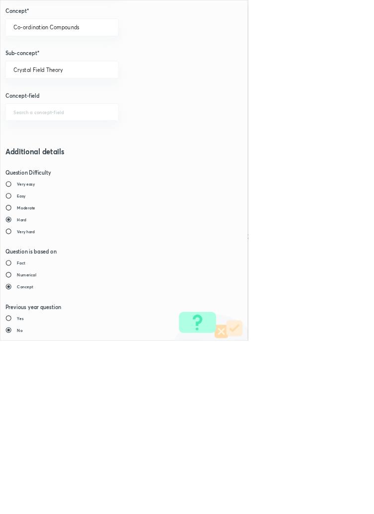
type input "1"
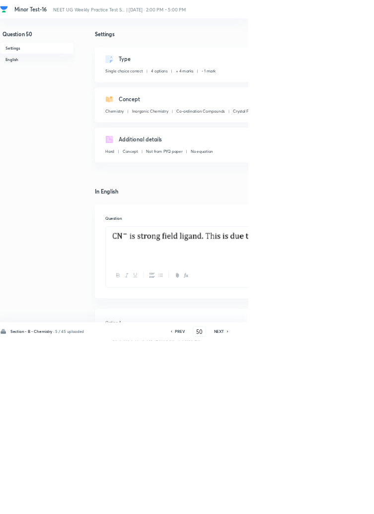
type input "51"
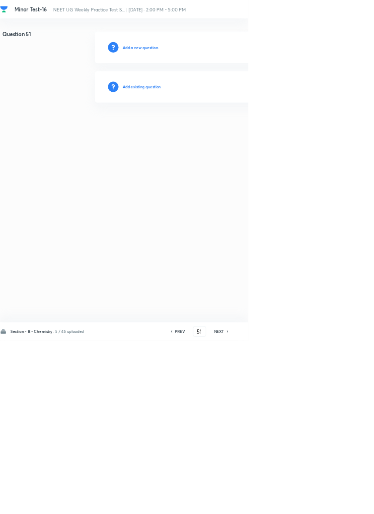
click at [260, 126] on div "Add existing question" at bounding box center [353, 131] width 421 height 48
click at [234, 144] on div "Add existing question" at bounding box center [353, 131] width 421 height 48
click at [237, 135] on h6 "Add existing question" at bounding box center [214, 131] width 58 height 9
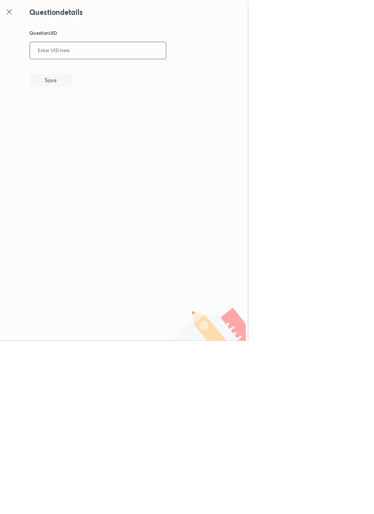
click at [197, 74] on input "text" at bounding box center [147, 77] width 205 height 24
type input "TJHSA"
click at [101, 122] on button "Save" at bounding box center [77, 120] width 64 height 20
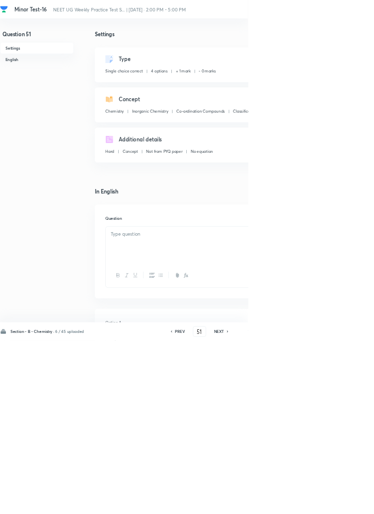
checkbox input "true"
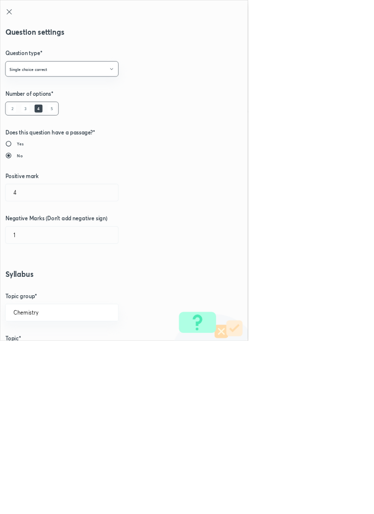
type input "1"
type input "0"
type input "Classification Of Ligands"
click at [47, 288] on input "1" at bounding box center [93, 290] width 170 height 25
type input "4"
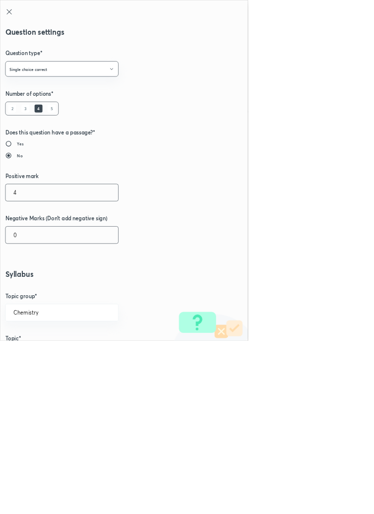
click at [32, 353] on input "0" at bounding box center [93, 354] width 170 height 25
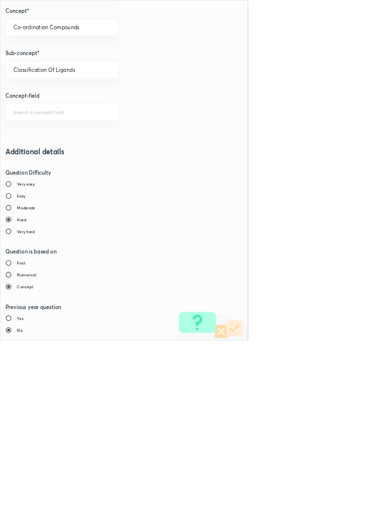
type input "1"
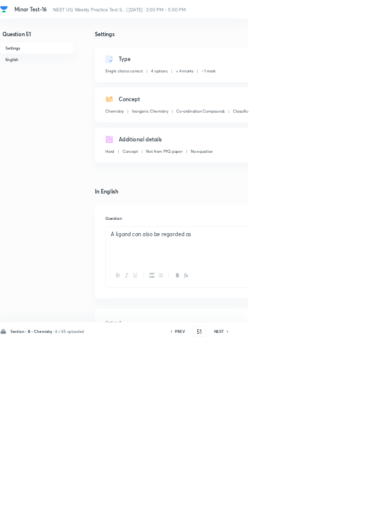
type input "52"
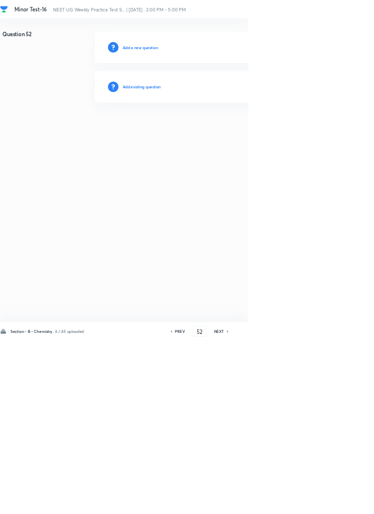
click at [235, 129] on h6 "Add existing question" at bounding box center [214, 131] width 58 height 9
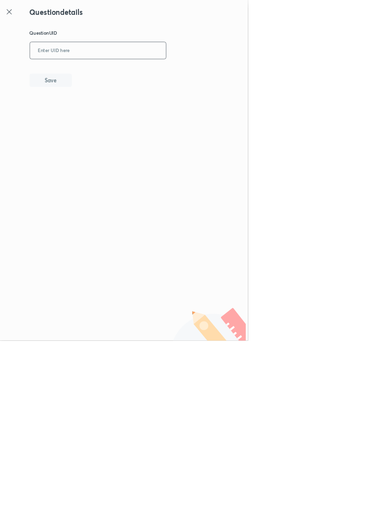
click at [218, 75] on input "text" at bounding box center [147, 77] width 205 height 24
type input "3R4CM"
click at [96, 122] on button "Save" at bounding box center [77, 120] width 64 height 20
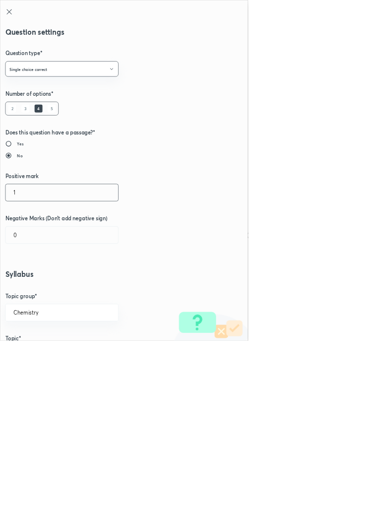
click at [37, 289] on input "1" at bounding box center [93, 290] width 170 height 25
type input "4"
click at [37, 353] on input "0" at bounding box center [93, 354] width 170 height 25
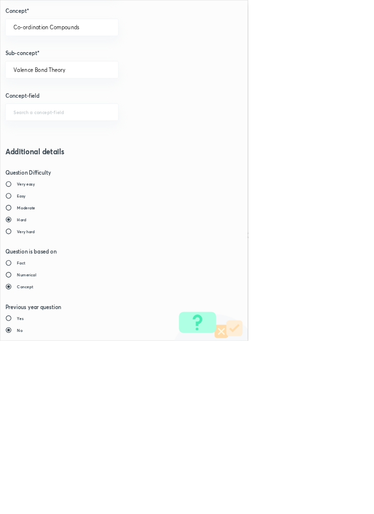
type input "1"
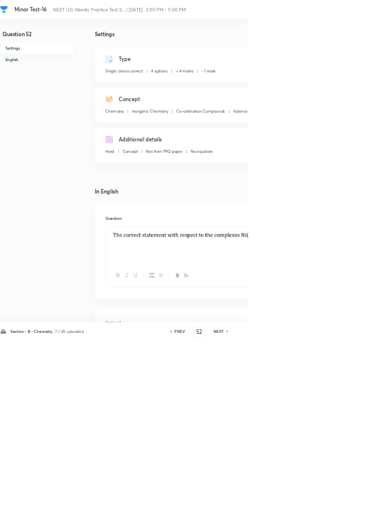
type input "53"
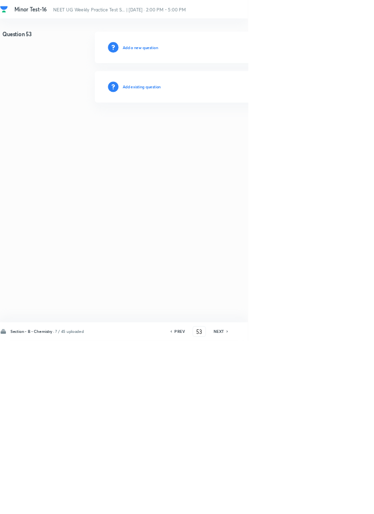
click at [236, 130] on h6 "Add existing question" at bounding box center [214, 131] width 58 height 9
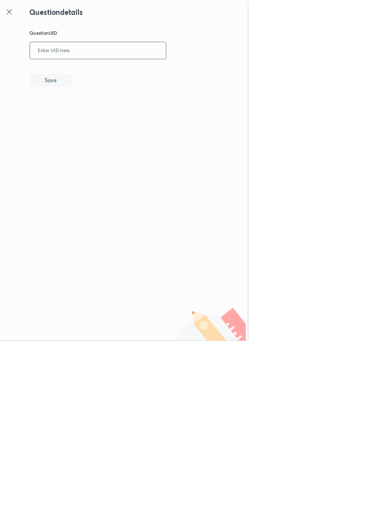
click at [212, 75] on input "text" at bounding box center [147, 77] width 205 height 24
type input "UA464"
click at [101, 119] on button "Save" at bounding box center [77, 120] width 64 height 20
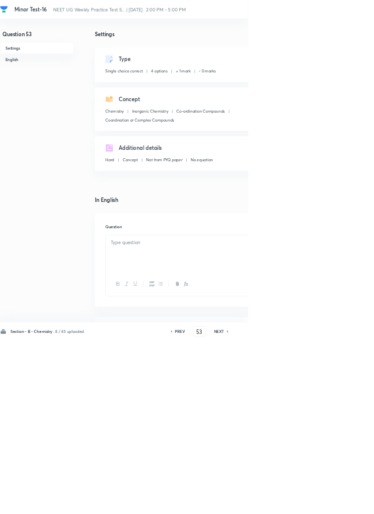
checkbox input "true"
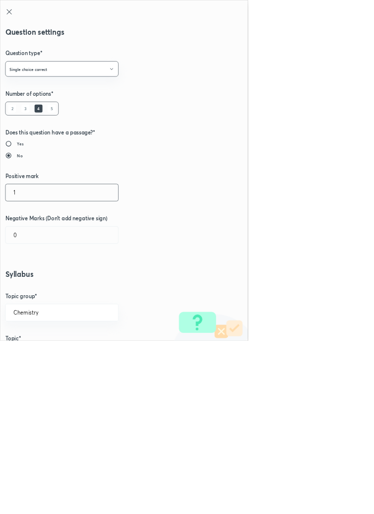
click at [40, 289] on input "1" at bounding box center [93, 290] width 170 height 25
type input "4"
click at [40, 353] on input "0" at bounding box center [93, 354] width 170 height 25
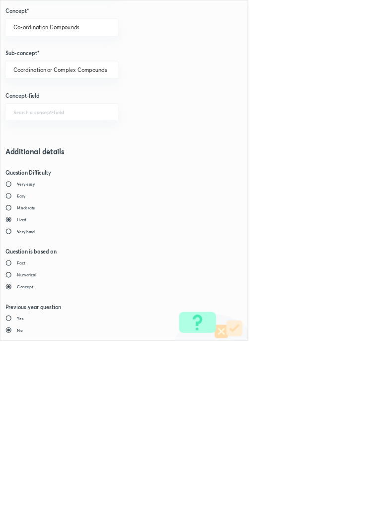
type input "1"
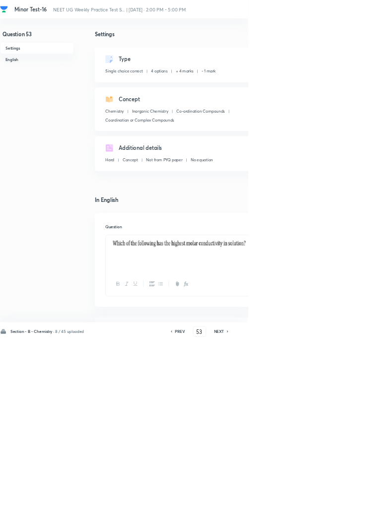
type input "54"
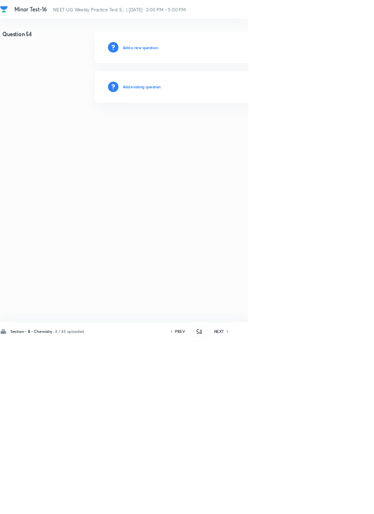
click at [237, 129] on h6 "Add existing question" at bounding box center [214, 131] width 58 height 9
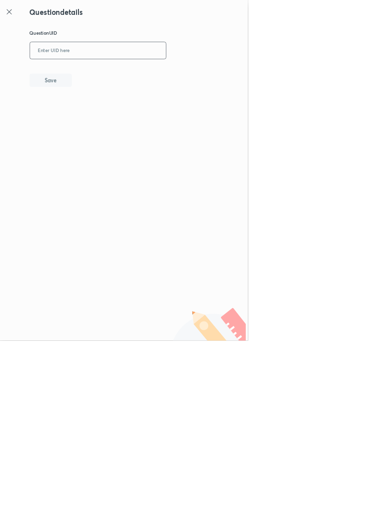
click at [228, 73] on input "text" at bounding box center [147, 77] width 205 height 24
type input "UE4ZO"
click at [97, 114] on button "Save" at bounding box center [77, 120] width 64 height 20
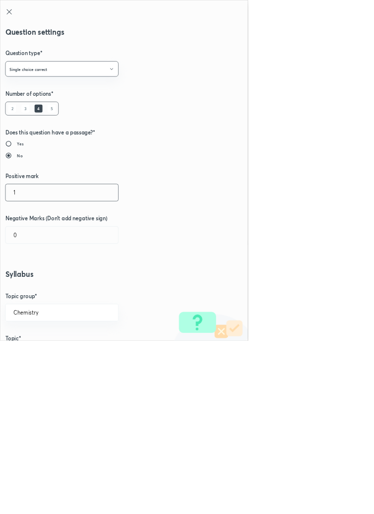
click at [41, 292] on input "1" at bounding box center [93, 290] width 170 height 25
type input "4"
click at [40, 350] on input "0" at bounding box center [93, 354] width 170 height 25
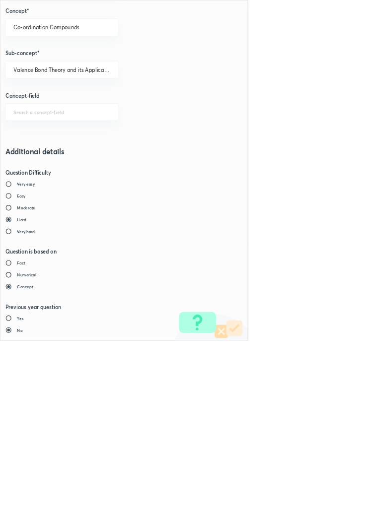
type input "1"
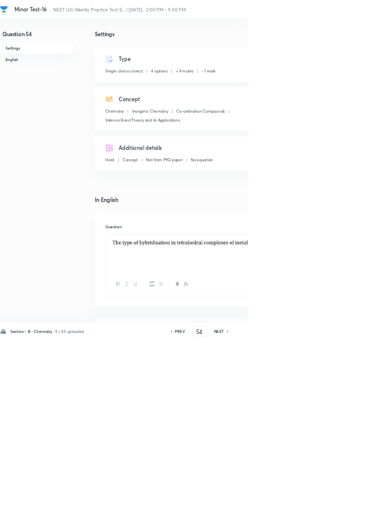
type input "55"
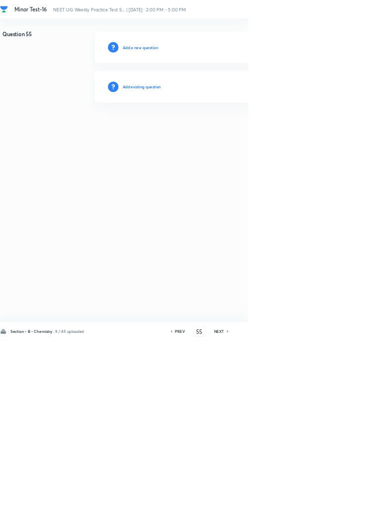
click at [239, 132] on h6 "Add existing question" at bounding box center [214, 131] width 58 height 9
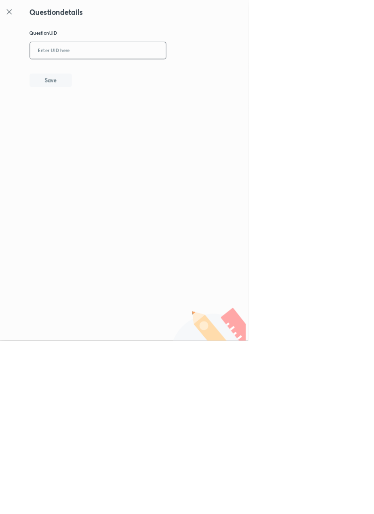
click at [219, 72] on input "text" at bounding box center [147, 77] width 205 height 24
type input "5Y8VF"
click at [98, 127] on button "Save" at bounding box center [77, 120] width 64 height 20
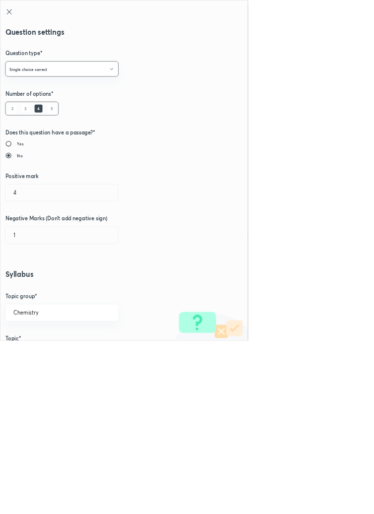
type input "1"
type input "0"
type input "Classification Of Ligands"
click at [39, 286] on input "1" at bounding box center [93, 290] width 170 height 25
type input "4"
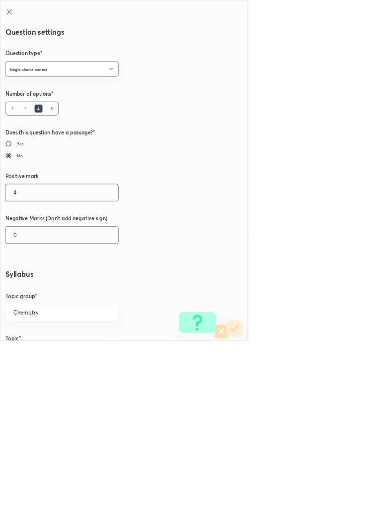
click at [39, 352] on input "0" at bounding box center [93, 354] width 170 height 25
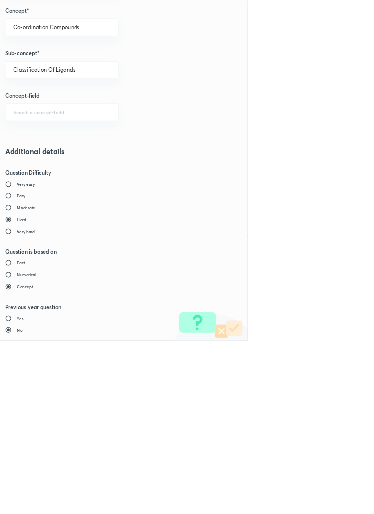
type input "1"
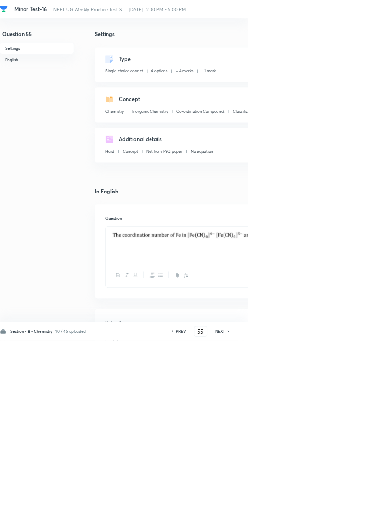
type input "56"
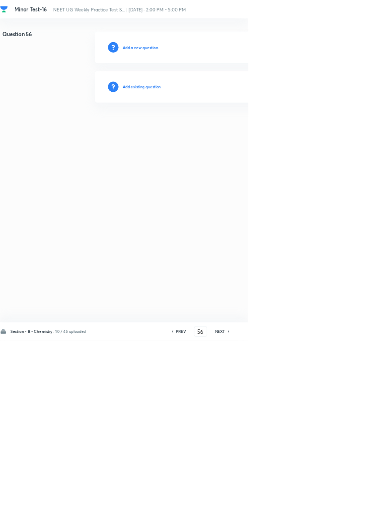
click at [230, 128] on h6 "Add existing question" at bounding box center [214, 131] width 58 height 9
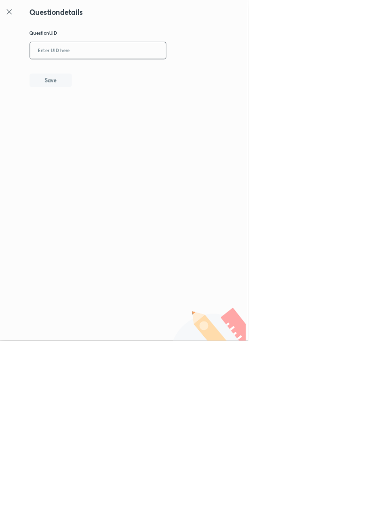
click at [208, 72] on input "text" at bounding box center [147, 77] width 205 height 24
type input "N"
click at [101, 127] on button "Save" at bounding box center [77, 120] width 64 height 20
click at [115, 73] on input "BA54ZL" at bounding box center [147, 77] width 205 height 24
type input "B54ZL"
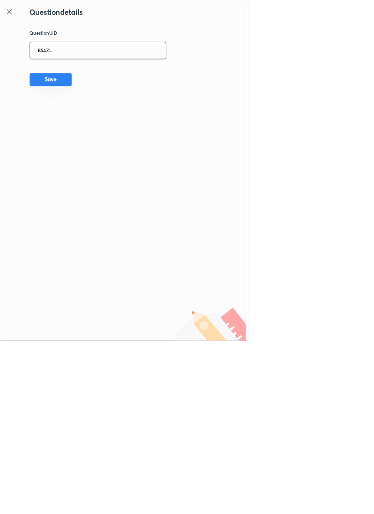
click at [102, 115] on button "Save" at bounding box center [77, 120] width 64 height 20
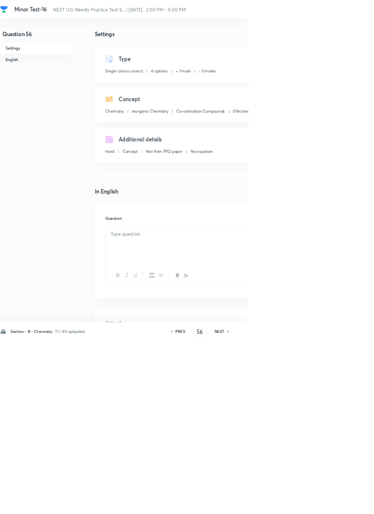
checkbox input "true"
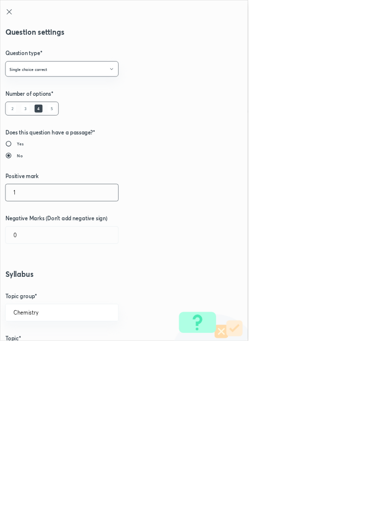
click at [37, 289] on input "1" at bounding box center [93, 290] width 170 height 25
type input "4"
click at [36, 353] on input "0" at bounding box center [93, 354] width 170 height 25
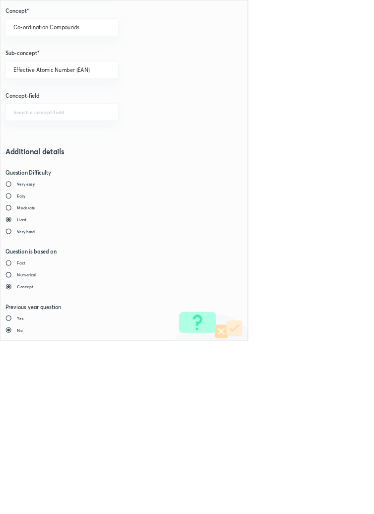
type input "1"
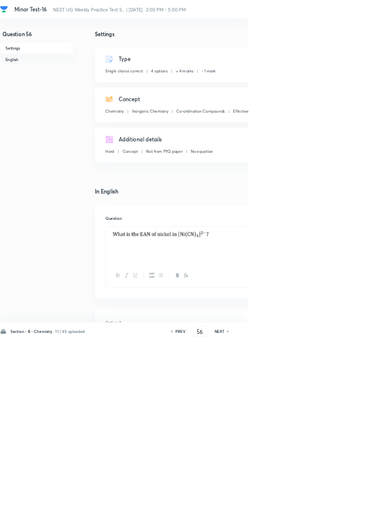
type input "57"
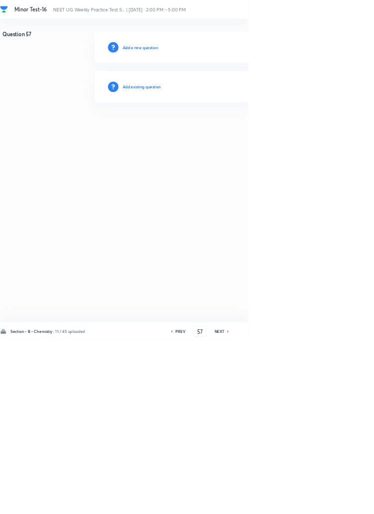
click at [233, 132] on h6 "Add existing question" at bounding box center [214, 131] width 58 height 9
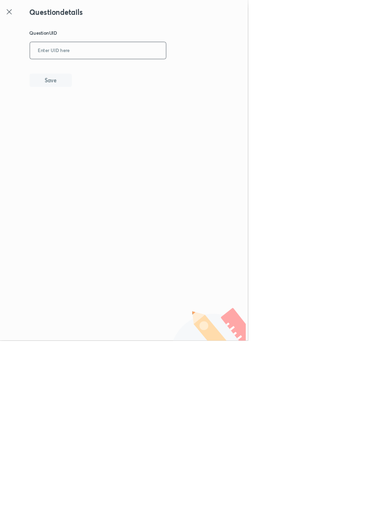
click at [209, 75] on input "text" at bounding box center [147, 77] width 205 height 24
type input "XFZS9"
click at [95, 124] on button "Save" at bounding box center [77, 120] width 64 height 20
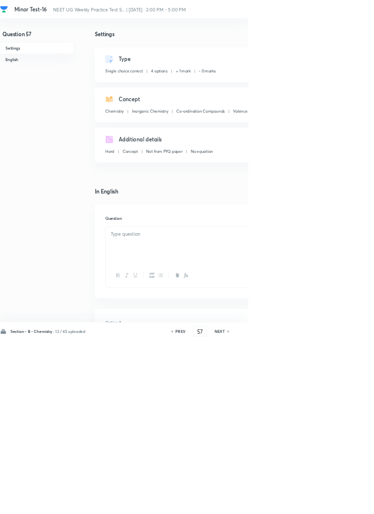
checkbox input "true"
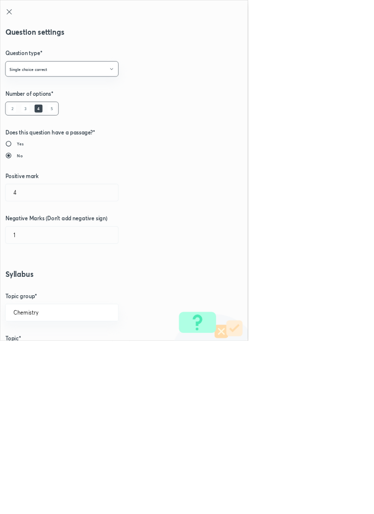
type input "1"
type input "0"
type input "Valence Bond Theory"
click at [34, 293] on input "1" at bounding box center [93, 290] width 170 height 25
type input "4"
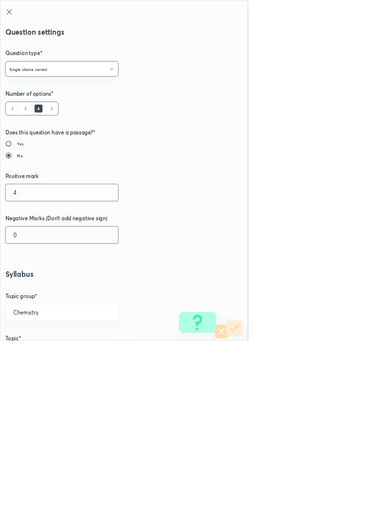
click at [40, 353] on input "0" at bounding box center [93, 354] width 170 height 25
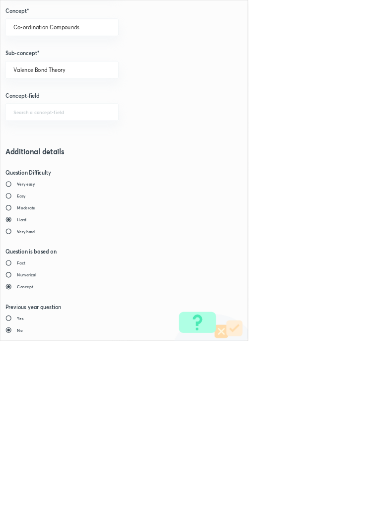
type input "1"
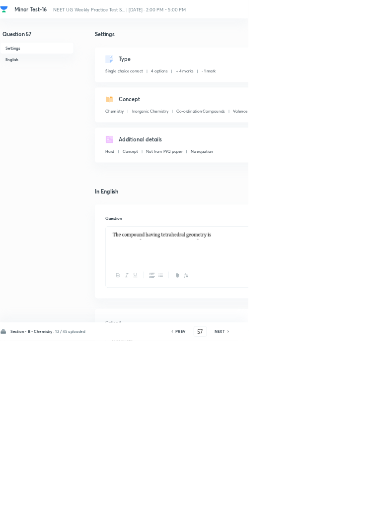
type input "58"
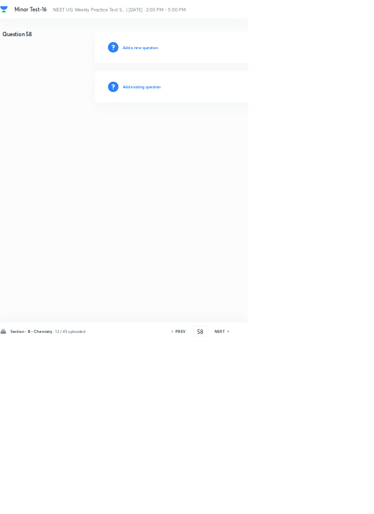
click at [242, 131] on h6 "Add existing question" at bounding box center [214, 131] width 58 height 9
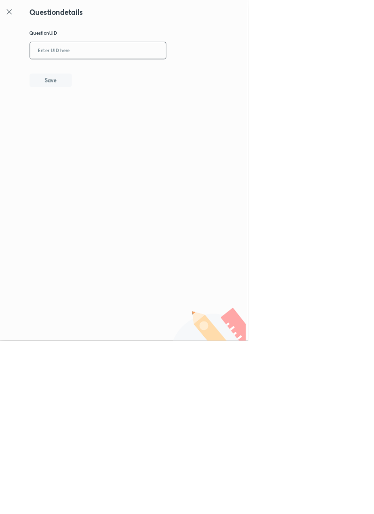
click at [192, 75] on input "text" at bounding box center [147, 77] width 205 height 24
type input "52B56"
click at [102, 123] on button "Save" at bounding box center [77, 120] width 64 height 20
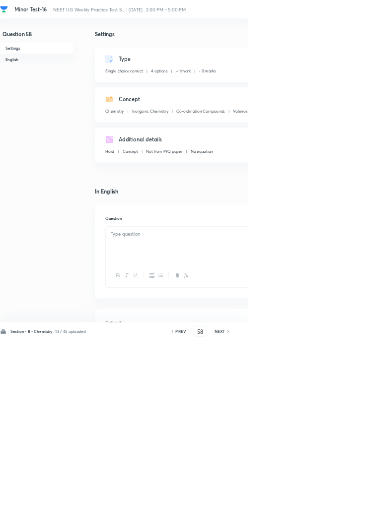
checkbox input "true"
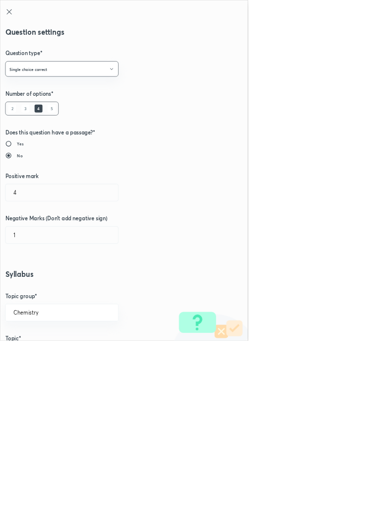
type input "1"
type input "0"
click at [37, 290] on input "1" at bounding box center [93, 290] width 170 height 25
type input "4"
click at [44, 352] on input "0" at bounding box center [93, 354] width 170 height 25
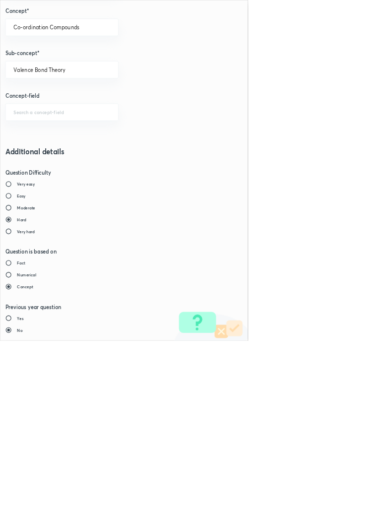
type input "1"
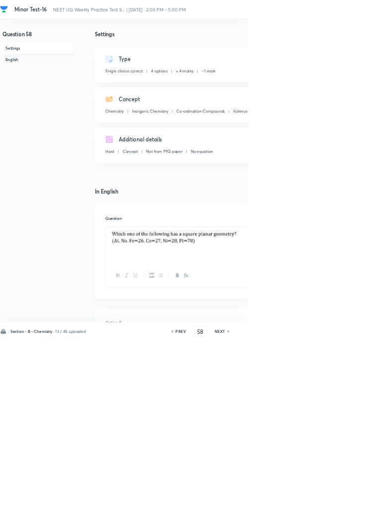
type input "59"
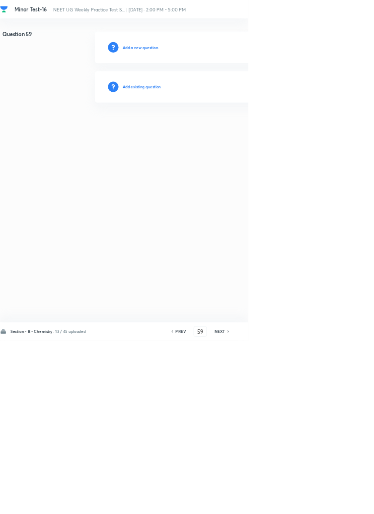
click at [238, 131] on h6 "Add existing question" at bounding box center [214, 131] width 58 height 9
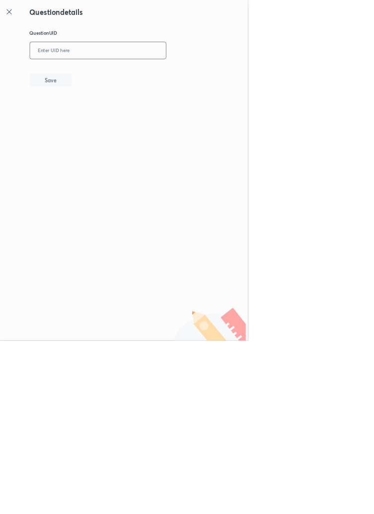
click at [221, 73] on input "text" at bounding box center [147, 77] width 205 height 24
type input "CDM78"
click at [94, 114] on button "Save" at bounding box center [77, 120] width 64 height 20
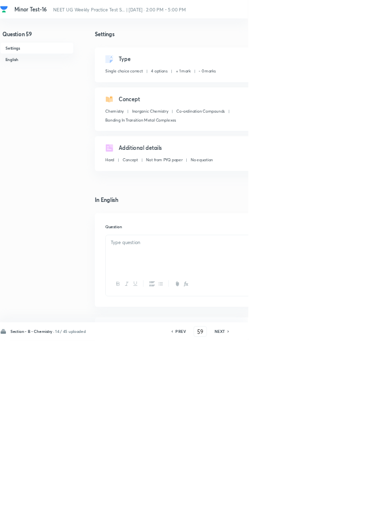
checkbox input "true"
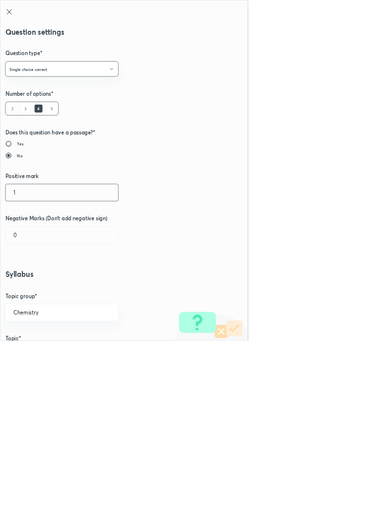
click at [45, 291] on input "1" at bounding box center [93, 290] width 170 height 25
type input "4"
click at [41, 351] on input "0" at bounding box center [93, 354] width 170 height 25
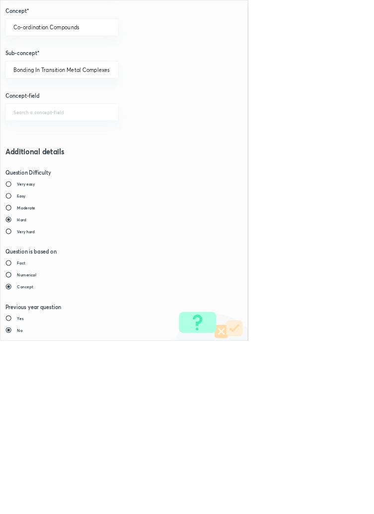
type input "1"
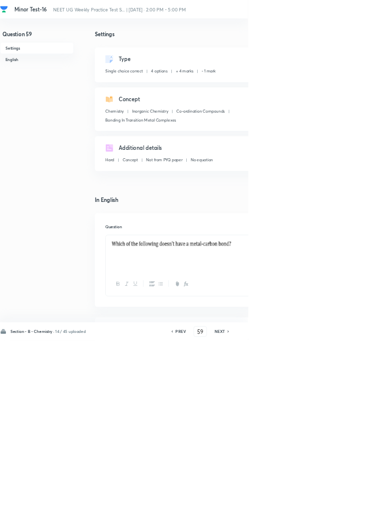
type input "60"
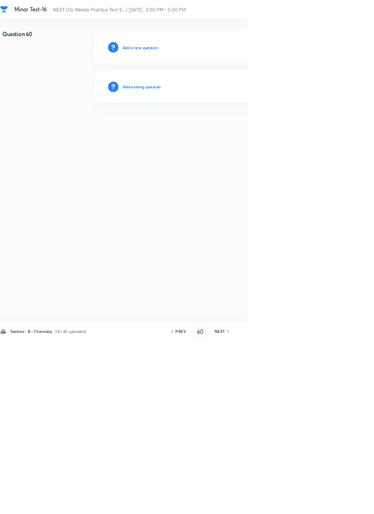
click at [239, 129] on h6 "Add existing question" at bounding box center [214, 131] width 58 height 9
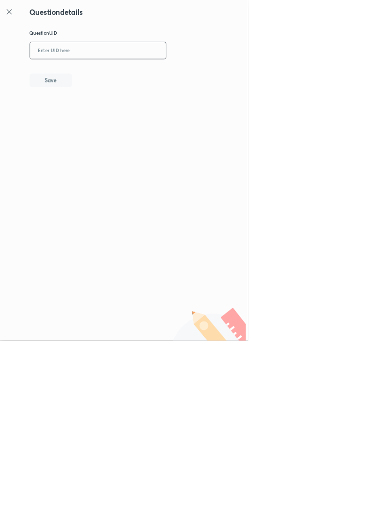
click at [216, 73] on input "text" at bounding box center [147, 77] width 205 height 24
type input "VKNL2"
click at [102, 125] on button "Save" at bounding box center [77, 120] width 64 height 20
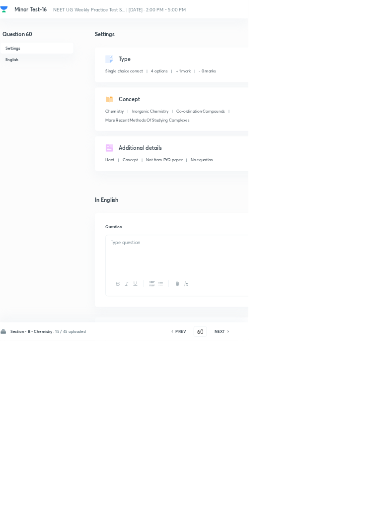
checkbox input "true"
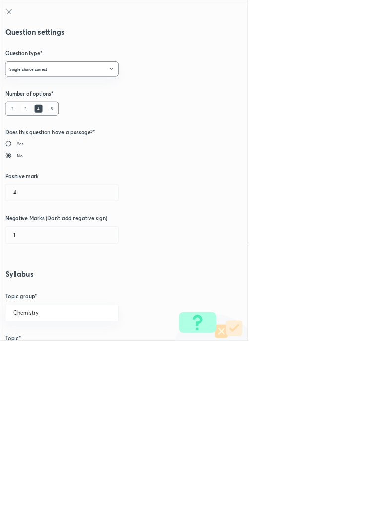
type input "1"
type input "0"
type input "More Recent Methods Of Studying Complexes"
click at [42, 292] on input "1" at bounding box center [93, 290] width 170 height 25
type input "4"
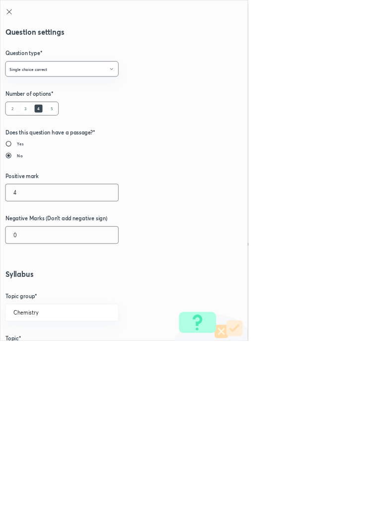
click at [38, 352] on input "0" at bounding box center [93, 354] width 170 height 25
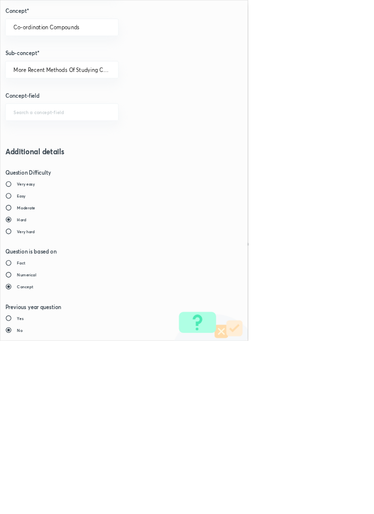
type input "1"
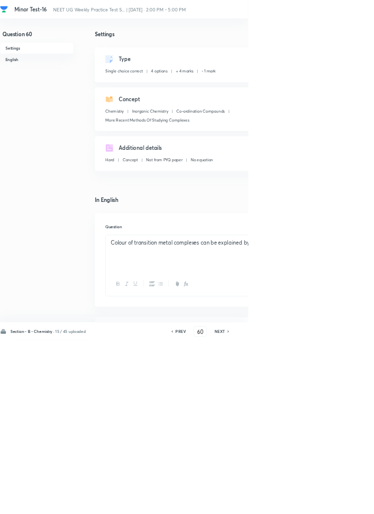
type input "61"
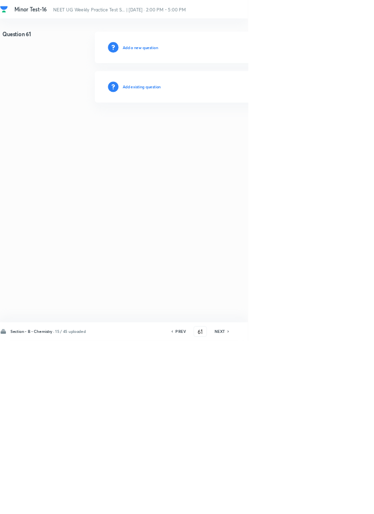
click at [242, 131] on h6 "Add existing question" at bounding box center [214, 131] width 58 height 9
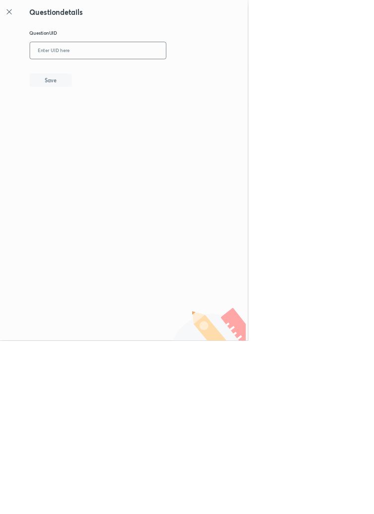
click at [210, 73] on input "text" at bounding box center [147, 77] width 205 height 24
type input "RRHLN"
click at [95, 120] on button "Save" at bounding box center [77, 120] width 64 height 20
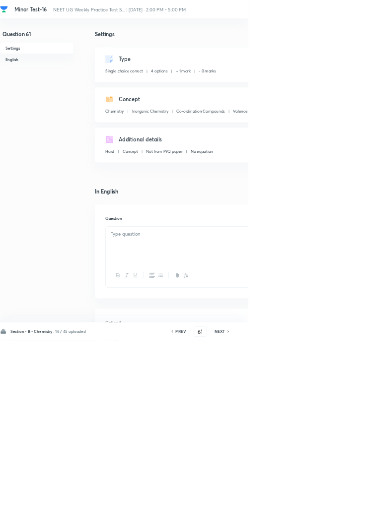
checkbox input "true"
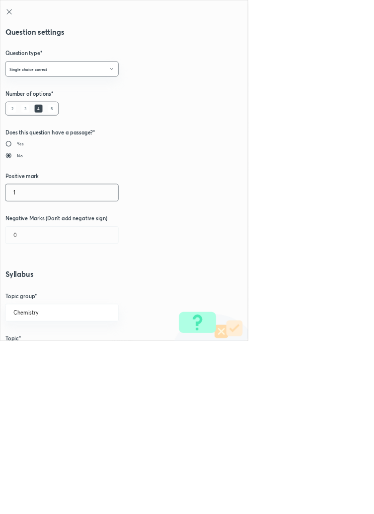
click at [44, 288] on input "1" at bounding box center [93, 290] width 170 height 25
type input "4"
click at [41, 350] on input "0" at bounding box center [93, 354] width 170 height 25
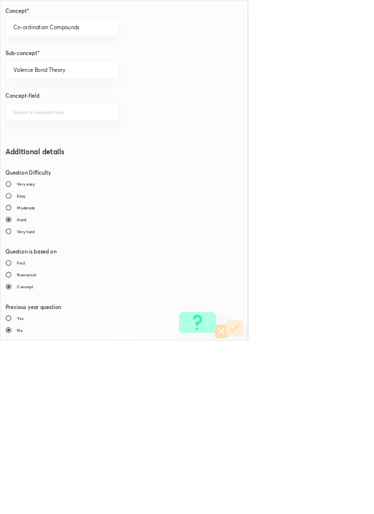
type input "1"
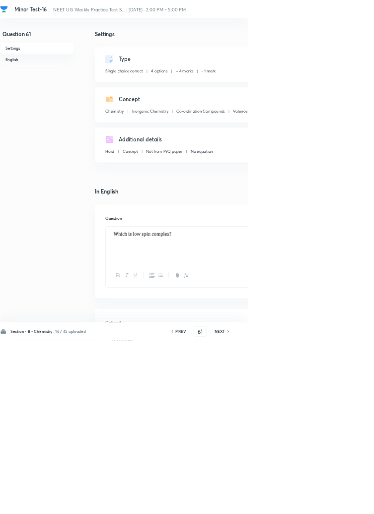
type input "62"
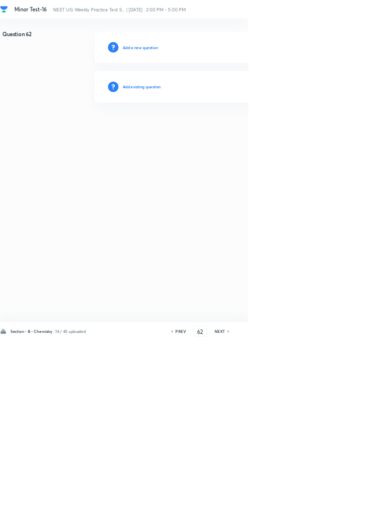
click at [243, 128] on h6 "Add existing question" at bounding box center [214, 131] width 58 height 9
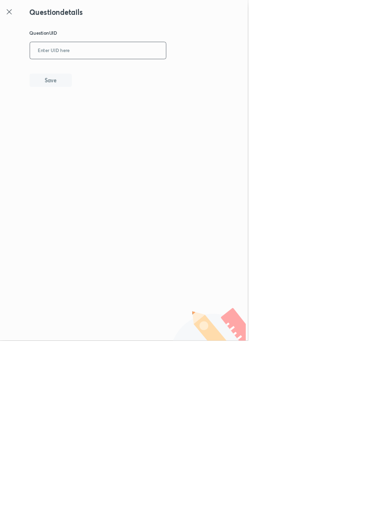
click at [225, 72] on input "text" at bounding box center [147, 77] width 205 height 24
type input "LKYWU"
click at [99, 118] on button "Save" at bounding box center [77, 120] width 64 height 20
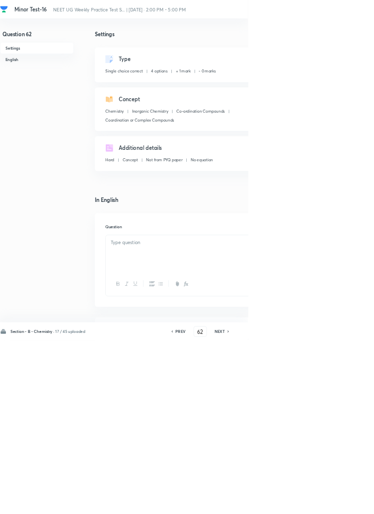
checkbox input "true"
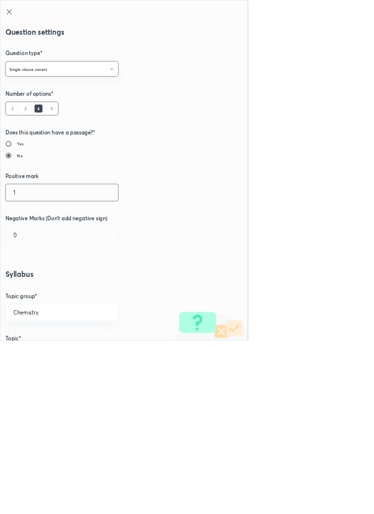
click at [36, 289] on input "1" at bounding box center [93, 290] width 170 height 25
type input "4"
click at [45, 355] on input "0" at bounding box center [93, 354] width 170 height 25
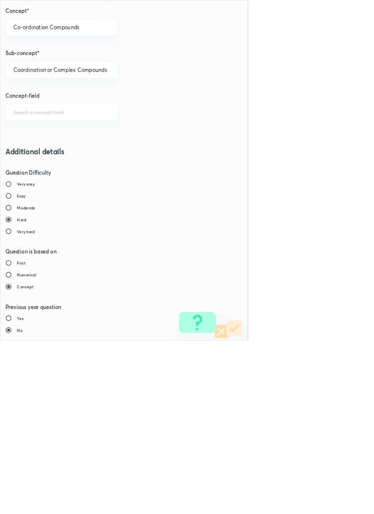
type input "1"
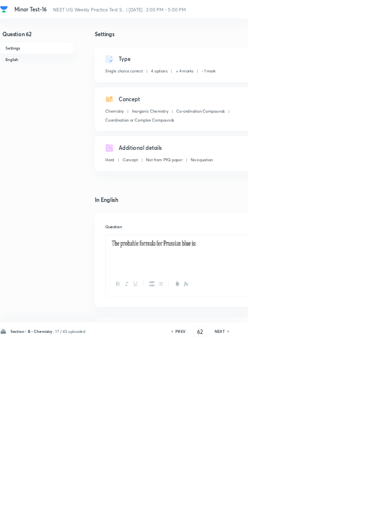
type input "63"
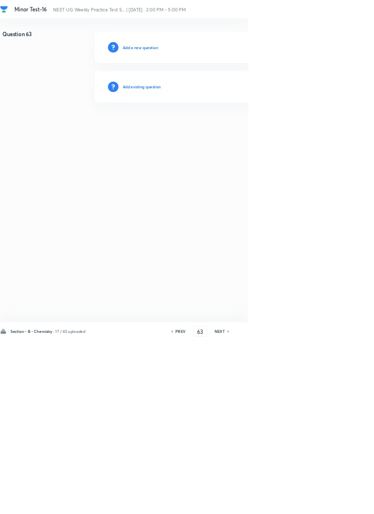
click at [237, 128] on h6 "Add existing question" at bounding box center [214, 131] width 58 height 9
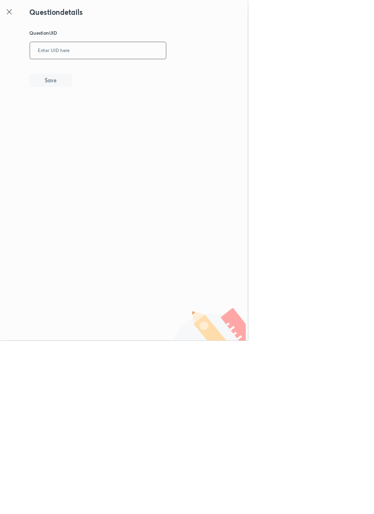
click at [237, 74] on input "text" at bounding box center [147, 77] width 205 height 24
type input "VNLEK"
click at [97, 122] on button "Save" at bounding box center [77, 120] width 64 height 20
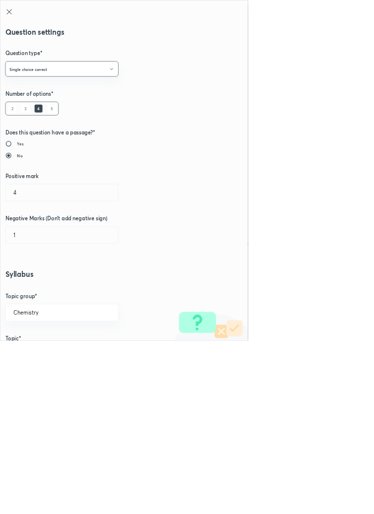
type input "1"
type input "0"
click at [47, 288] on input "1" at bounding box center [93, 290] width 170 height 25
type input "4"
click at [37, 356] on input "0" at bounding box center [93, 354] width 170 height 25
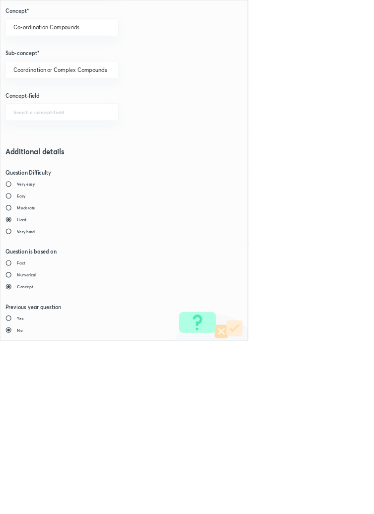
type input "1"
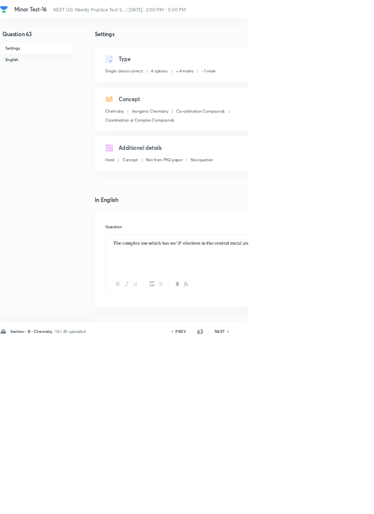
type input "64"
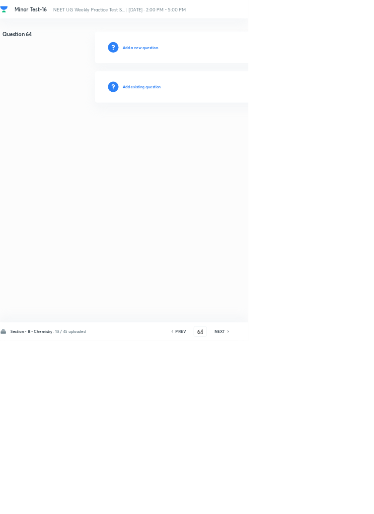
click at [233, 129] on h6 "Add existing question" at bounding box center [214, 131] width 58 height 9
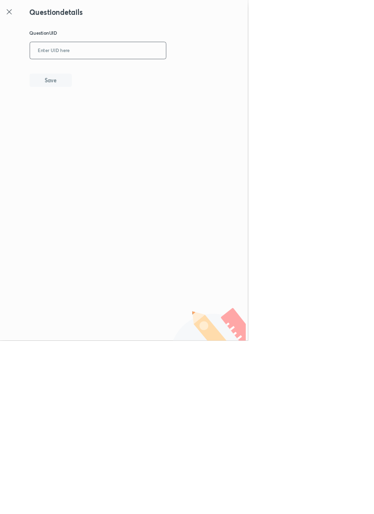
click at [217, 76] on input "text" at bounding box center [147, 77] width 205 height 24
type input "EQ87P"
click at [99, 114] on button "Save" at bounding box center [77, 120] width 64 height 20
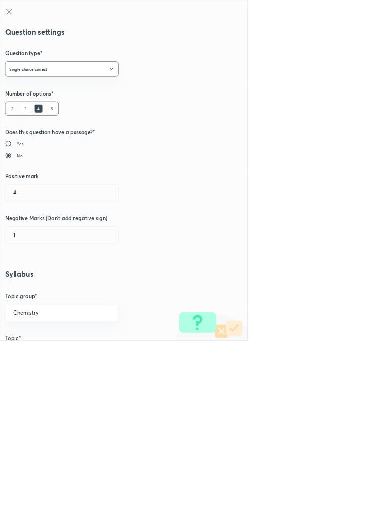
type input "1"
type input "0"
type input "IUPAC Nomenclature of Coordination Compounds"
click at [36, 289] on input "1" at bounding box center [93, 290] width 170 height 25
type input "4"
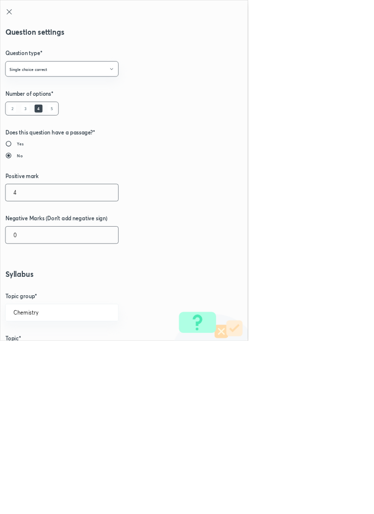
click at [40, 352] on input "0" at bounding box center [93, 354] width 170 height 25
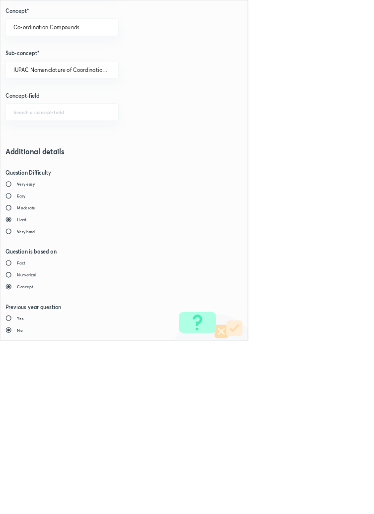
type input "1"
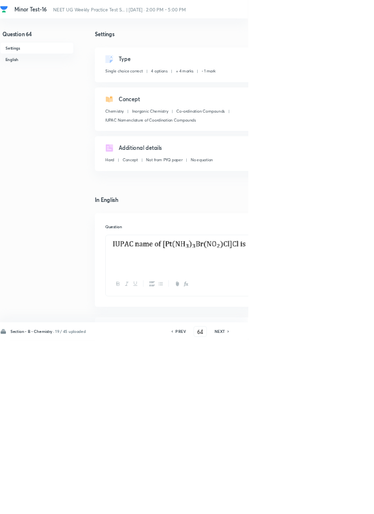
type input "65"
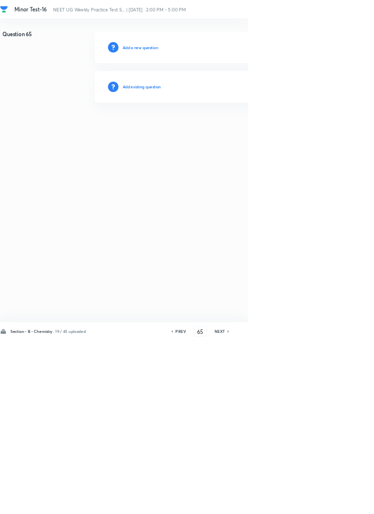
click at [235, 129] on h6 "Add existing question" at bounding box center [214, 131] width 58 height 9
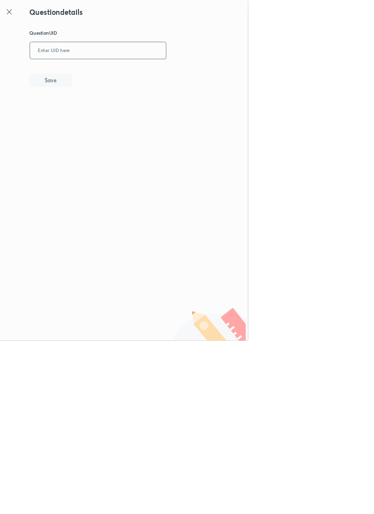
click at [228, 73] on input "text" at bounding box center [147, 77] width 205 height 24
type input "ITTWE"
click at [99, 119] on button "Save" at bounding box center [77, 120] width 64 height 20
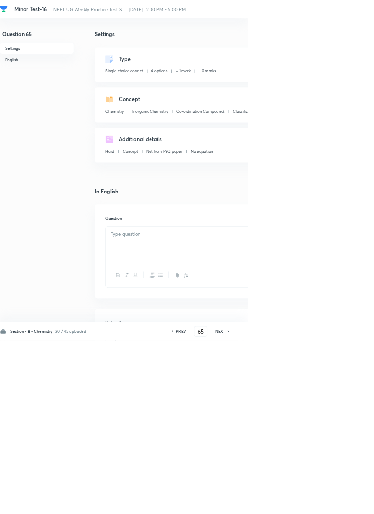
checkbox input "true"
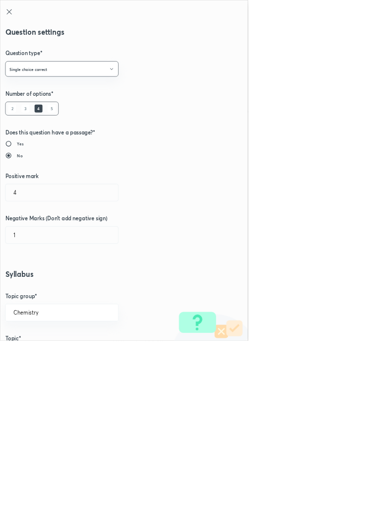
type input "1"
type input "0"
type input "Classification Of Ligands"
click at [35, 291] on input "1" at bounding box center [93, 290] width 170 height 25
type input "4"
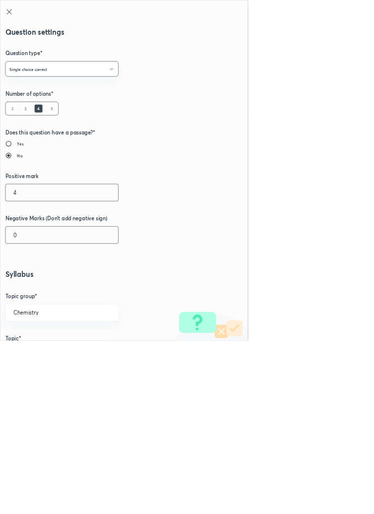
click at [35, 358] on input "0" at bounding box center [93, 354] width 170 height 25
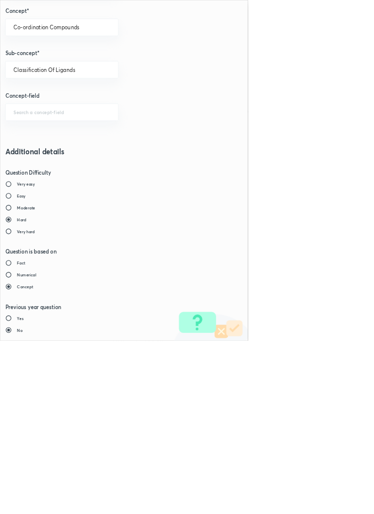
type input "1"
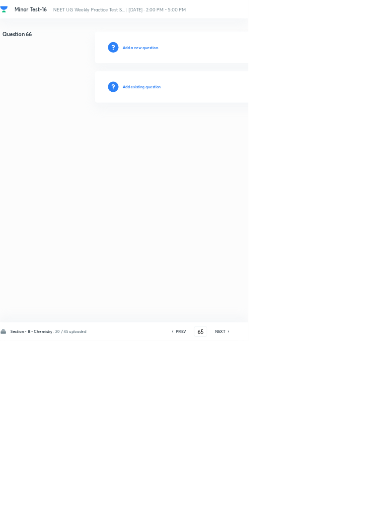
type input "66"
click at [238, 131] on h6 "Add existing question" at bounding box center [214, 131] width 58 height 9
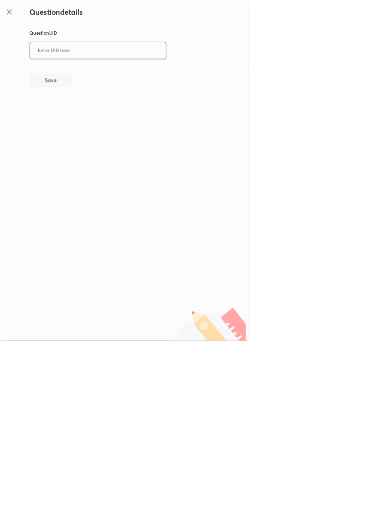
click at [205, 75] on input "text" at bounding box center [147, 77] width 205 height 24
click at [100, 116] on button "Save" at bounding box center [77, 120] width 64 height 20
click at [91, 73] on input "KAPQA9" at bounding box center [147, 77] width 205 height 24
type input "KAQA9"
click at [98, 119] on button "Save" at bounding box center [77, 120] width 64 height 20
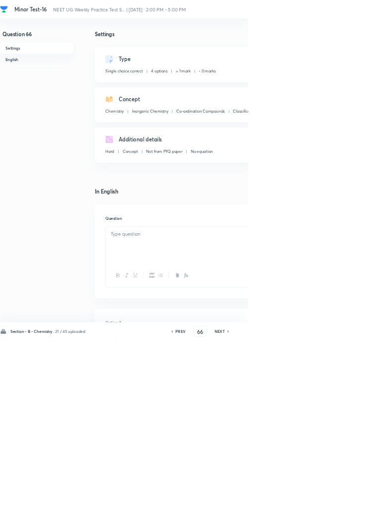
checkbox input "true"
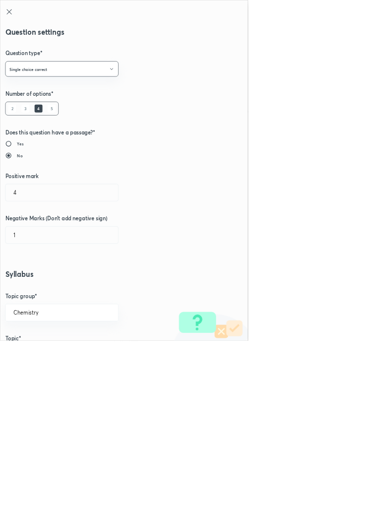
type input "1"
type input "0"
click at [41, 288] on input "1" at bounding box center [93, 290] width 170 height 25
type input "4"
click at [42, 349] on input "0" at bounding box center [93, 354] width 170 height 25
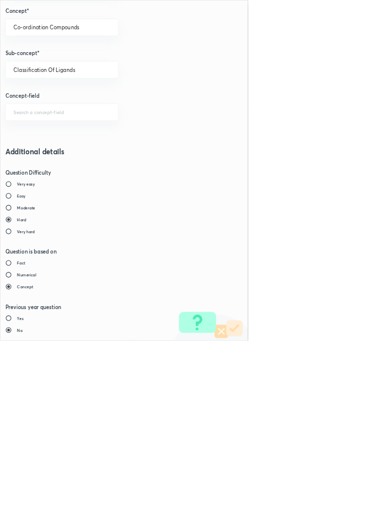
type input "1"
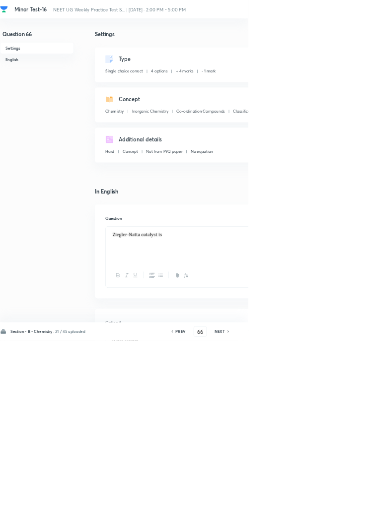
type input "67"
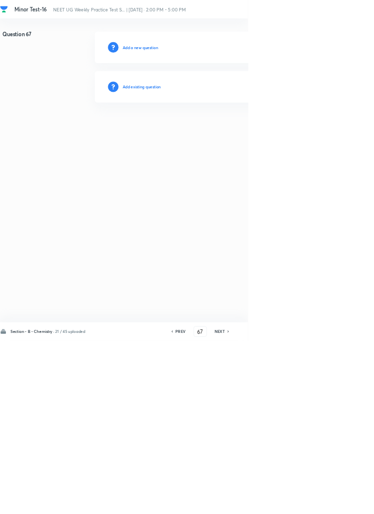
click at [242, 131] on h6 "Add existing question" at bounding box center [214, 131] width 58 height 9
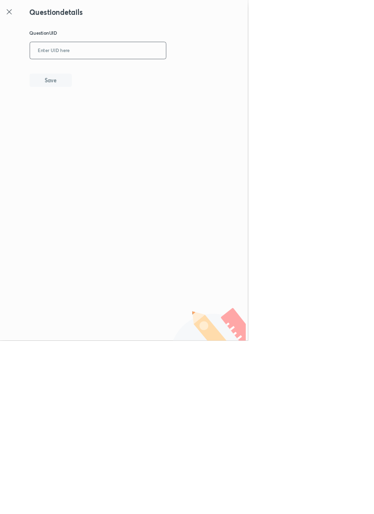
click at [231, 73] on input "text" at bounding box center [147, 77] width 205 height 24
type input "AXPQ4"
click at [108, 120] on button "Save" at bounding box center [77, 120] width 64 height 20
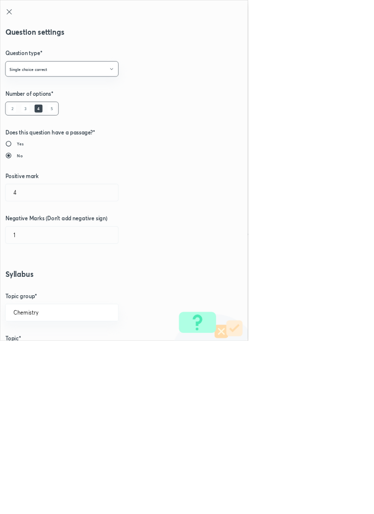
radio input "true"
radio input "false"
radio input "true"
radio input "false"
type input "1"
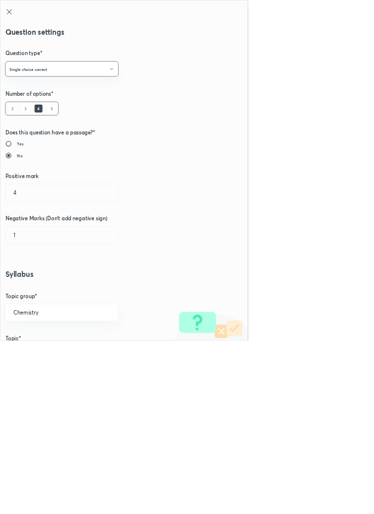
type input "0"
click at [43, 286] on input "1" at bounding box center [93, 290] width 170 height 25
type input "4"
click at [41, 352] on input "0" at bounding box center [93, 354] width 170 height 25
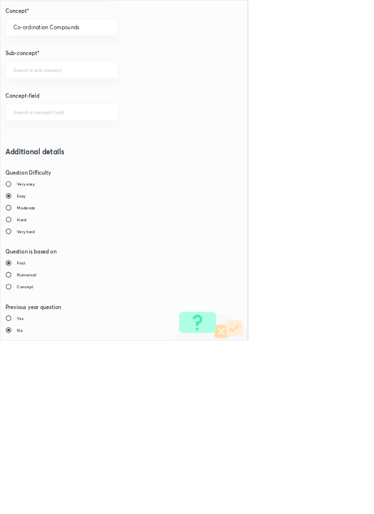
type input "1"
checkbox input "false"
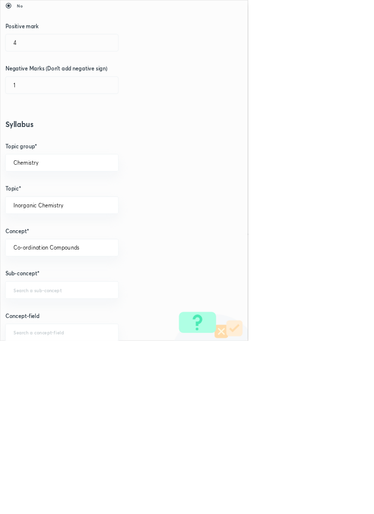
scroll to position [228, 0]
click at [82, 434] on input "text" at bounding box center [93, 435] width 146 height 9
type input "n"
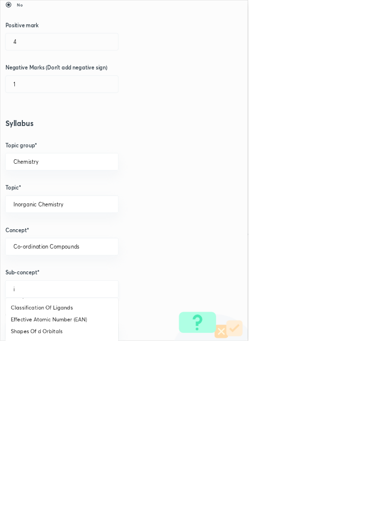
scroll to position [58, 0]
click at [98, 465] on li "Classification Of Ligands" at bounding box center [93, 465] width 170 height 18
type input "Classification Of Ligands"
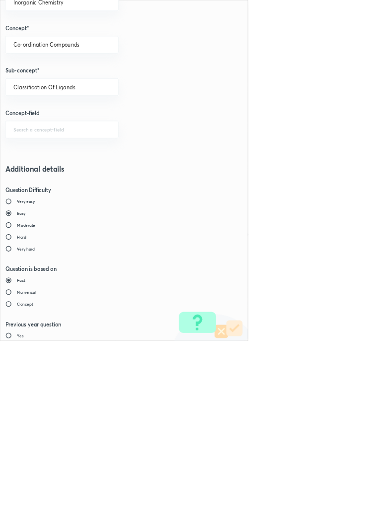
scroll to position [558, 0]
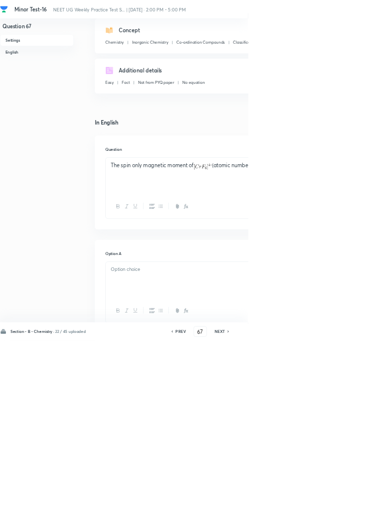
scroll to position [103, 0]
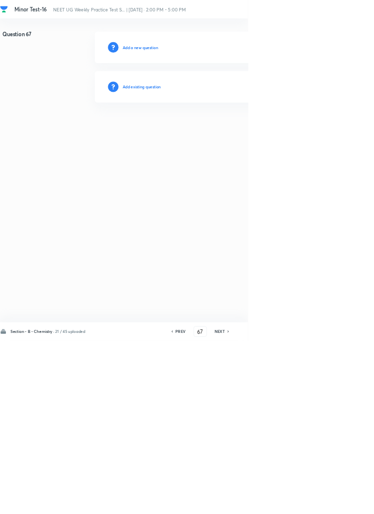
click at [233, 130] on h6 "Add existing question" at bounding box center [214, 131] width 58 height 9
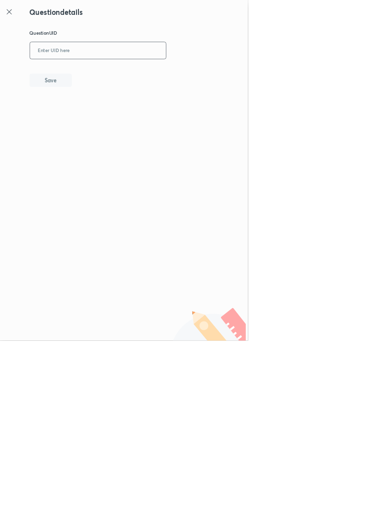
click at [204, 74] on input "text" at bounding box center [147, 77] width 205 height 24
type input "G81KV"
click at [100, 122] on button "Save" at bounding box center [77, 120] width 64 height 20
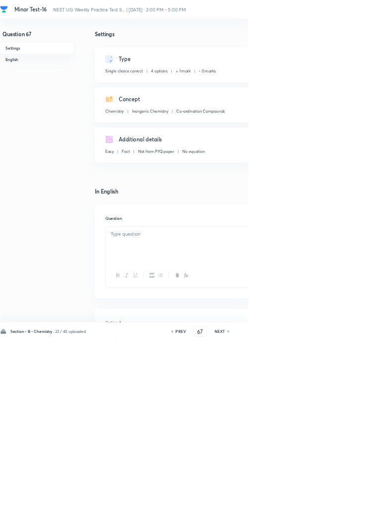
checkbox input "true"
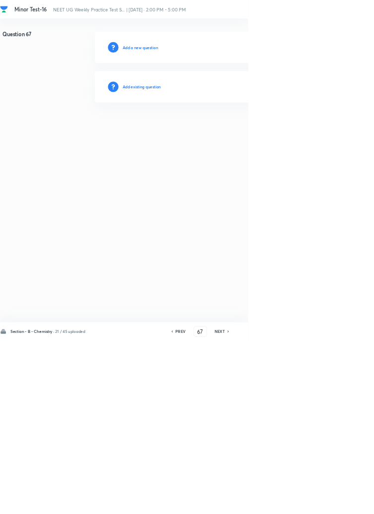
click at [227, 132] on h6 "Add existing question" at bounding box center [214, 131] width 58 height 9
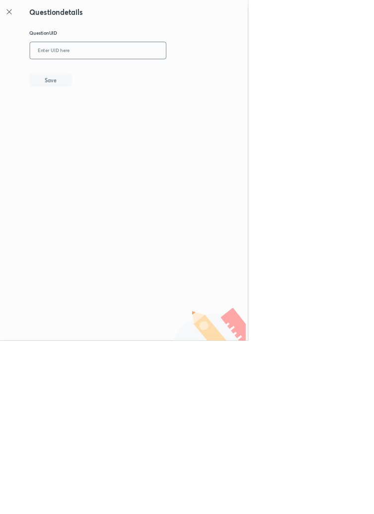
click at [179, 75] on input "text" at bounding box center [147, 77] width 205 height 24
type input "WZK7I"
click at [104, 122] on button "Save" at bounding box center [77, 120] width 64 height 20
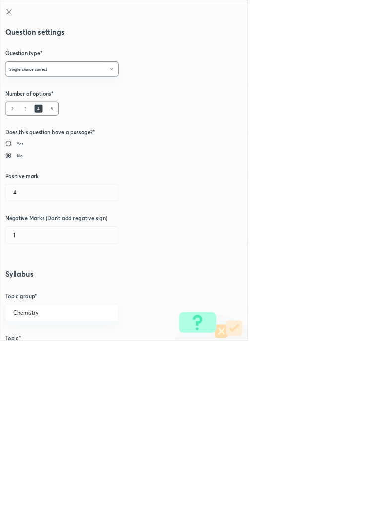
type input "1"
type input "0"
type input "Effects Of Crystal Field Splitting"
click at [39, 292] on input "1" at bounding box center [93, 290] width 170 height 25
type input "4"
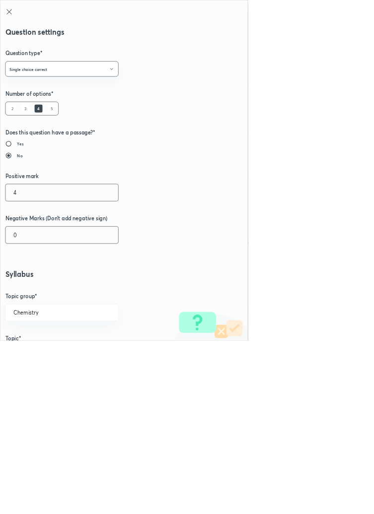
click at [36, 359] on input "0" at bounding box center [93, 354] width 170 height 25
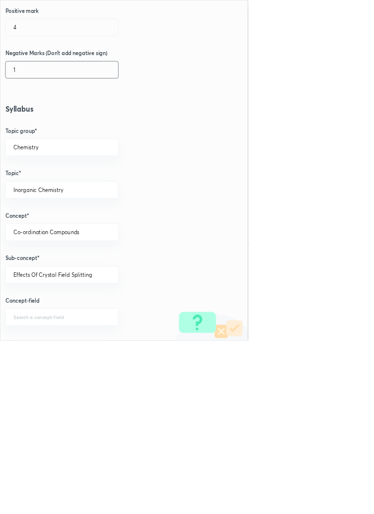
scroll to position [558, 0]
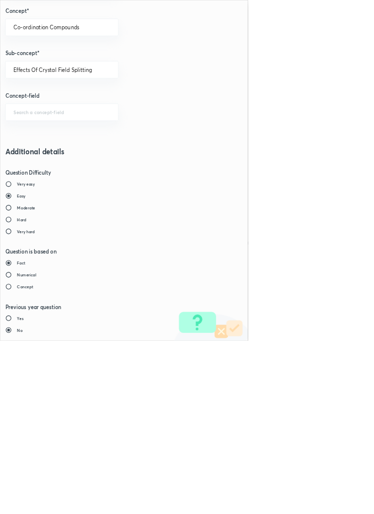
type input "1"
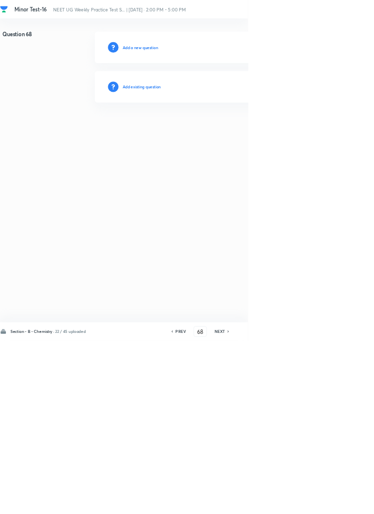
click at [242, 131] on h6 "Add existing question" at bounding box center [214, 131] width 58 height 9
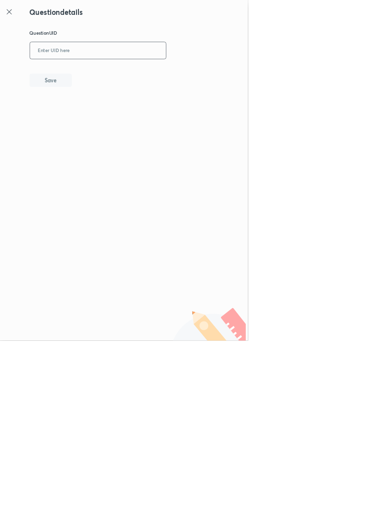
click at [222, 74] on input "text" at bounding box center [147, 77] width 205 height 24
click at [102, 124] on button "Save" at bounding box center [77, 120] width 64 height 20
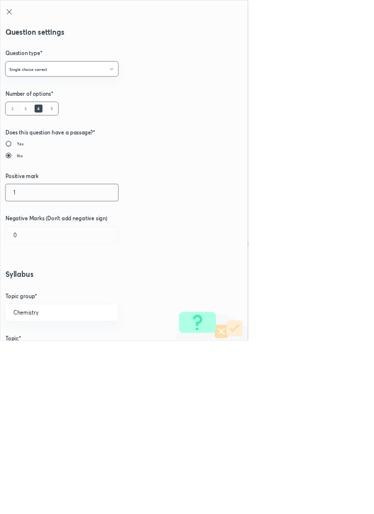
click at [35, 290] on input "1" at bounding box center [93, 290] width 170 height 25
click at [36, 355] on input "0" at bounding box center [93, 354] width 170 height 25
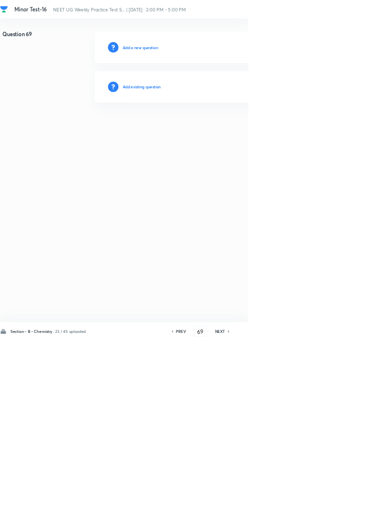
click at [232, 130] on h6 "Add existing question" at bounding box center [214, 131] width 58 height 9
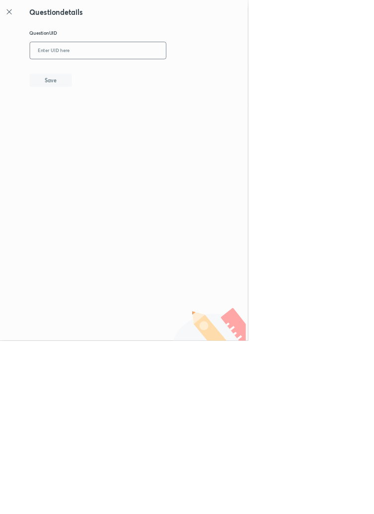
click at [229, 74] on input "text" at bounding box center [147, 77] width 205 height 24
click at [99, 118] on button "Save" at bounding box center [77, 120] width 64 height 20
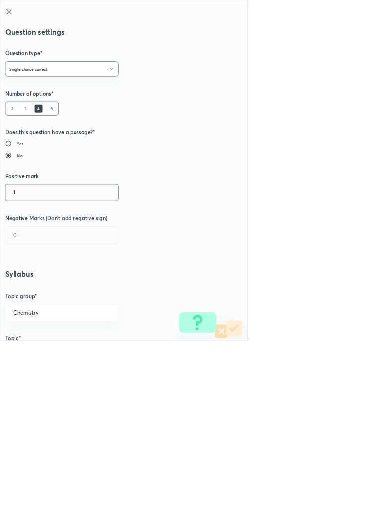
click at [48, 294] on input "1" at bounding box center [93, 290] width 170 height 25
click at [39, 358] on input "0" at bounding box center [93, 354] width 170 height 25
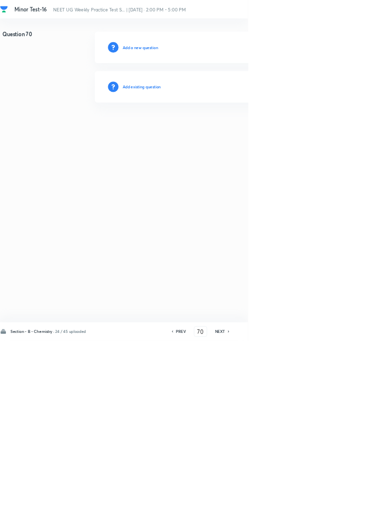
click at [235, 131] on h6 "Add existing question" at bounding box center [214, 131] width 58 height 9
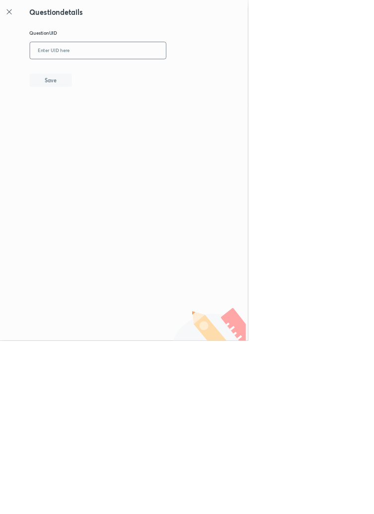
click at [198, 75] on input "text" at bounding box center [147, 77] width 205 height 24
click at [103, 128] on button "Save" at bounding box center [77, 120] width 64 height 20
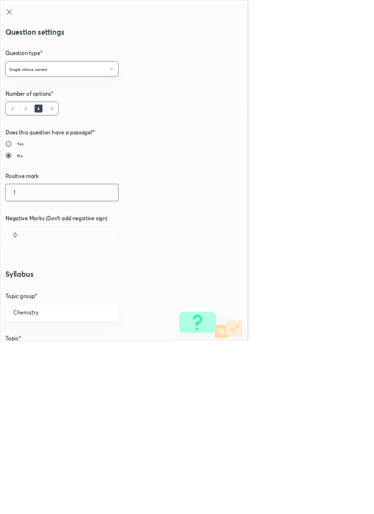
click at [35, 290] on input "1" at bounding box center [93, 290] width 170 height 25
click at [41, 350] on input "0" at bounding box center [93, 354] width 170 height 25
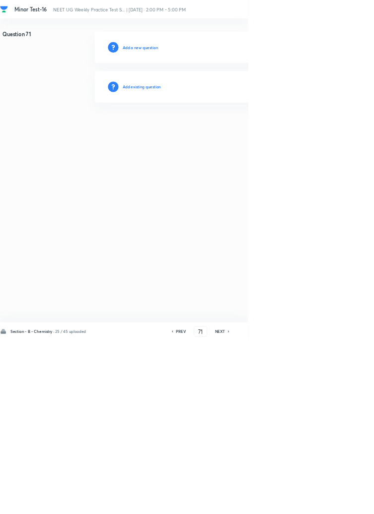
click at [237, 133] on h6 "Add existing question" at bounding box center [214, 131] width 58 height 9
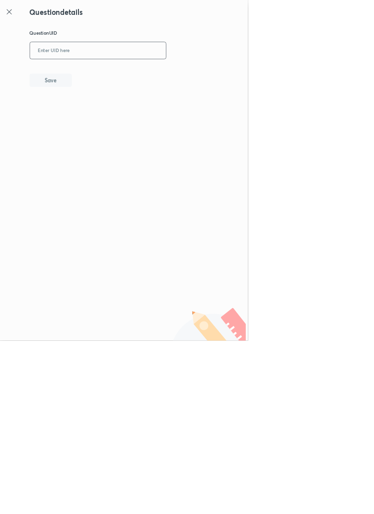
click at [232, 75] on input "text" at bounding box center [147, 77] width 205 height 24
click at [99, 120] on button "Save" at bounding box center [77, 120] width 64 height 20
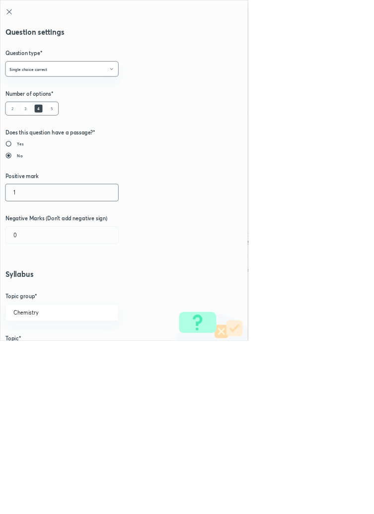
click at [39, 288] on input "1" at bounding box center [93, 290] width 170 height 25
click at [33, 357] on input "0" at bounding box center [93, 354] width 170 height 25
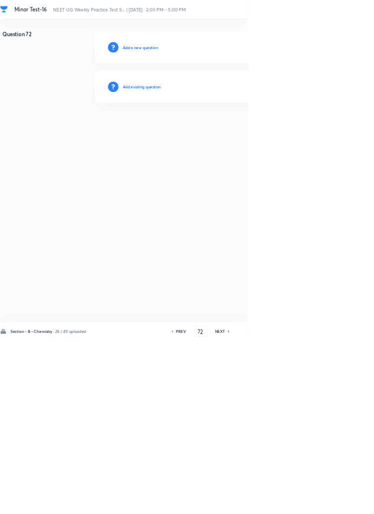
click at [242, 130] on h6 "Add existing question" at bounding box center [214, 131] width 58 height 9
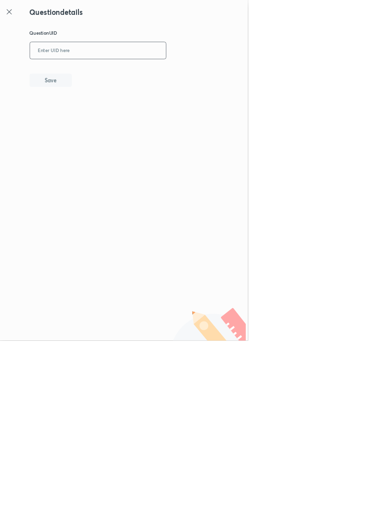
click at [148, 76] on input "text" at bounding box center [147, 77] width 205 height 24
click at [103, 120] on button "Save" at bounding box center [77, 120] width 64 height 20
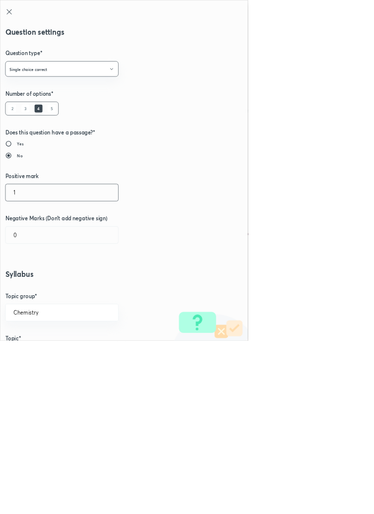
click at [39, 293] on input "1" at bounding box center [93, 290] width 170 height 25
click at [32, 353] on input "0" at bounding box center [93, 354] width 170 height 25
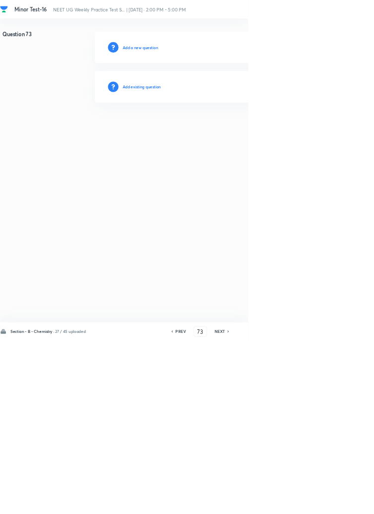
click at [243, 131] on h6 "Add existing question" at bounding box center [214, 131] width 58 height 9
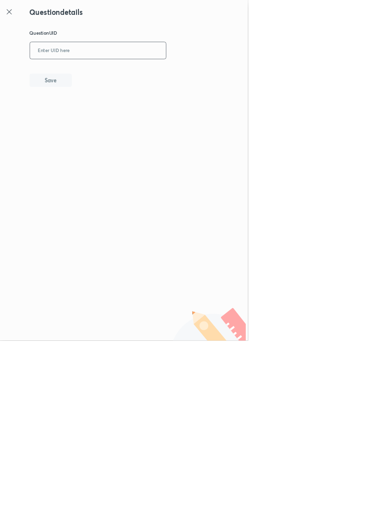
click at [217, 72] on input "text" at bounding box center [147, 77] width 205 height 24
click at [103, 129] on button "Save" at bounding box center [77, 120] width 64 height 20
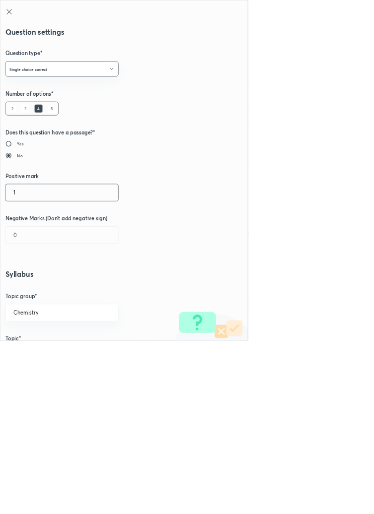
click at [39, 288] on input "1" at bounding box center [93, 290] width 170 height 25
click at [40, 351] on input "0" at bounding box center [93, 354] width 170 height 25
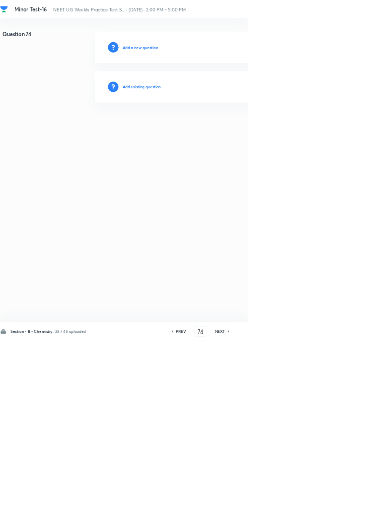
click at [239, 127] on h6 "Add existing question" at bounding box center [214, 131] width 58 height 9
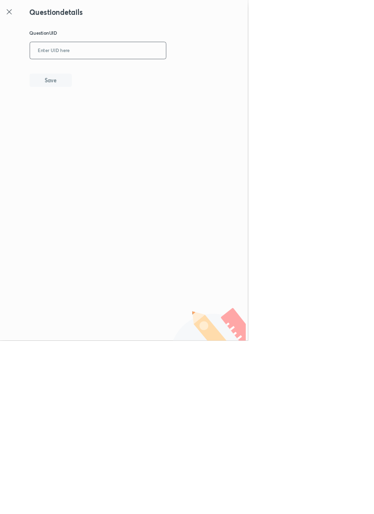
click at [168, 79] on input "text" at bounding box center [147, 77] width 205 height 24
click at [98, 124] on button "Save" at bounding box center [77, 120] width 64 height 20
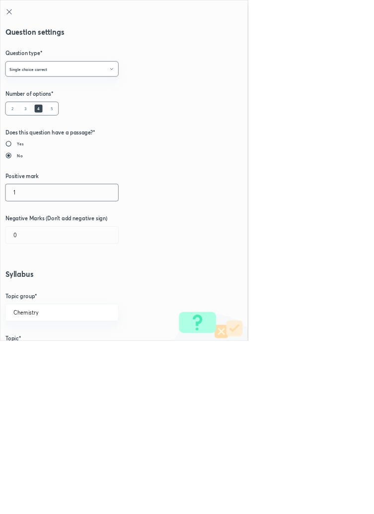
click at [41, 288] on input "1" at bounding box center [93, 290] width 170 height 25
click at [40, 354] on input "0" at bounding box center [93, 354] width 170 height 25
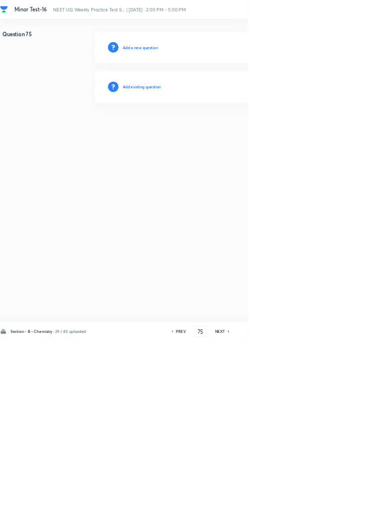
click at [231, 133] on h6 "Add existing question" at bounding box center [214, 131] width 58 height 9
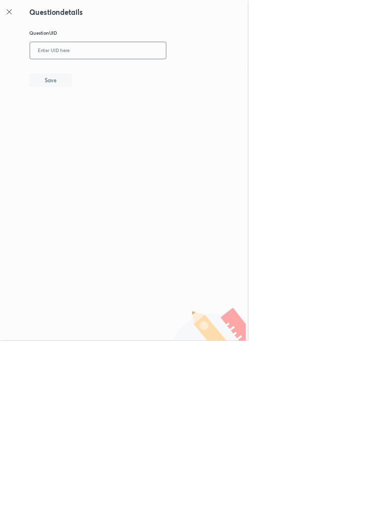
click at [216, 74] on input "text" at bounding box center [147, 77] width 205 height 24
click at [95, 116] on button "Save" at bounding box center [77, 120] width 64 height 20
click at [79, 72] on input "NAMIYL" at bounding box center [147, 77] width 205 height 24
click at [87, 75] on input "NAMIYL" at bounding box center [147, 77] width 205 height 24
click at [104, 111] on button "Save" at bounding box center [77, 120] width 64 height 20
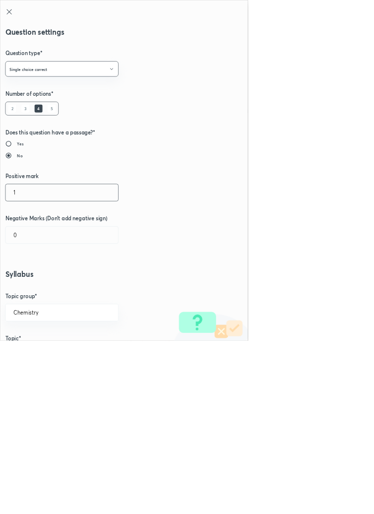
click at [33, 286] on input "1" at bounding box center [93, 290] width 170 height 25
click at [37, 352] on input "0" at bounding box center [93, 354] width 170 height 25
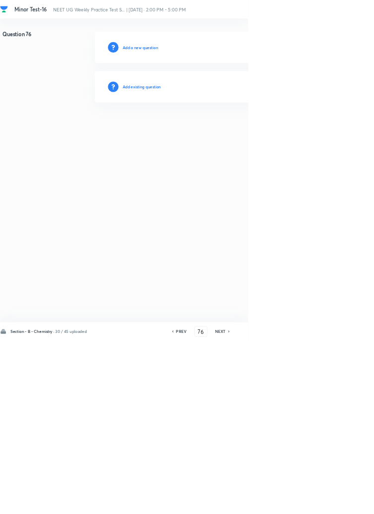
click at [241, 127] on h6 "Add existing question" at bounding box center [214, 131] width 58 height 9
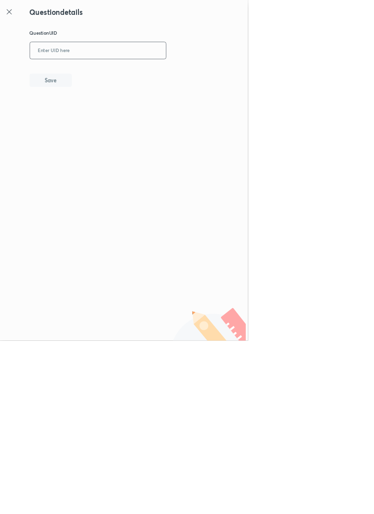
click at [205, 74] on input "text" at bounding box center [147, 77] width 205 height 24
click at [98, 123] on button "Save" at bounding box center [77, 120] width 64 height 20
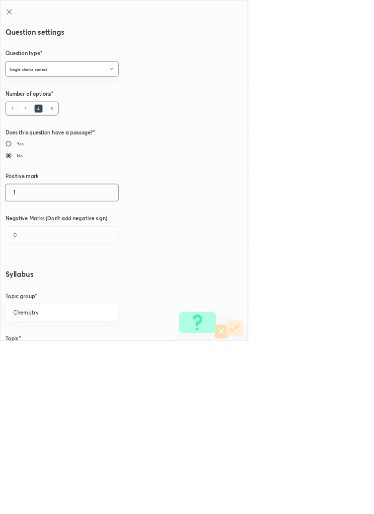
click at [36, 287] on input "1" at bounding box center [93, 290] width 170 height 25
click at [35, 357] on input "0" at bounding box center [93, 354] width 170 height 25
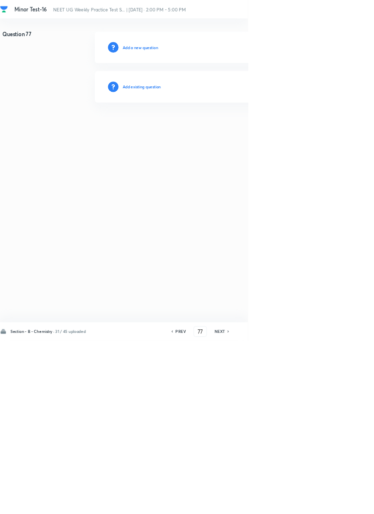
click at [233, 132] on h6 "Add existing question" at bounding box center [214, 131] width 58 height 9
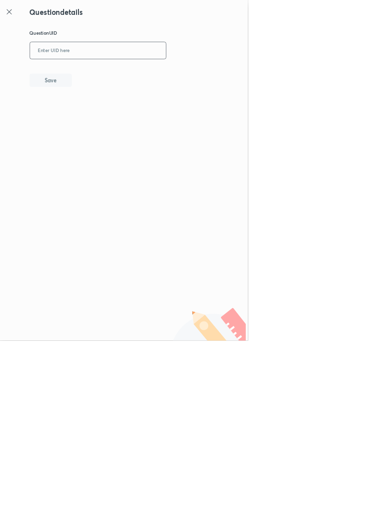
click at [187, 74] on input "text" at bounding box center [147, 77] width 205 height 24
click at [94, 118] on button "Save" at bounding box center [77, 120] width 64 height 20
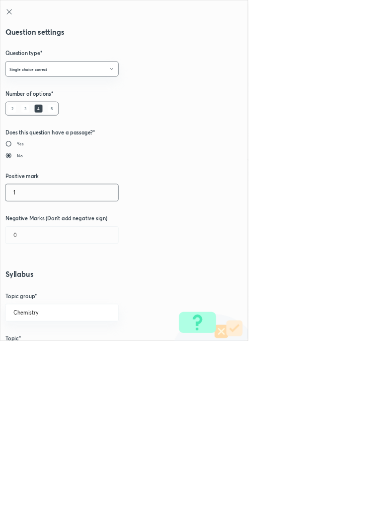
click at [40, 285] on input "1" at bounding box center [93, 290] width 170 height 25
click at [31, 357] on input "0" at bounding box center [93, 354] width 170 height 25
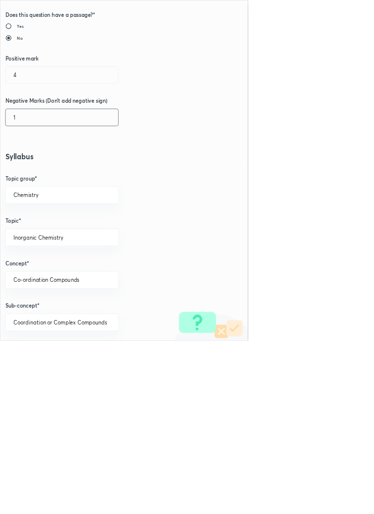
scroll to position [683, 0]
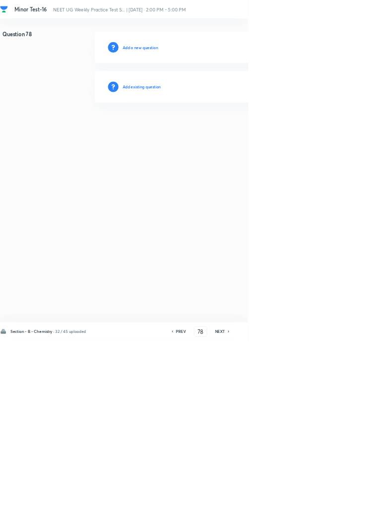
click at [230, 130] on h6 "Add existing question" at bounding box center [214, 131] width 58 height 9
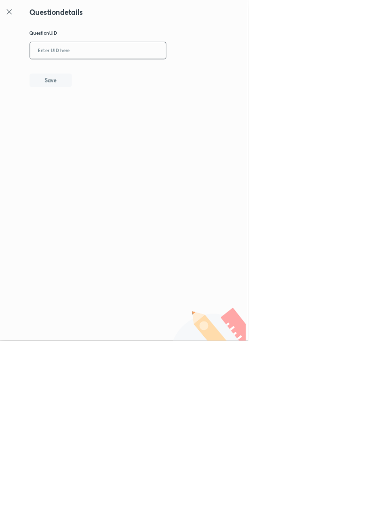
click at [215, 74] on input "text" at bounding box center [147, 77] width 205 height 24
click at [106, 114] on button "Save" at bounding box center [77, 120] width 64 height 20
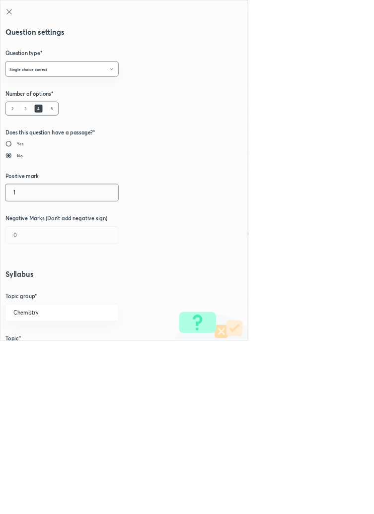
click at [36, 294] on input "1" at bounding box center [93, 290] width 170 height 25
click at [42, 351] on input "0" at bounding box center [93, 354] width 170 height 25
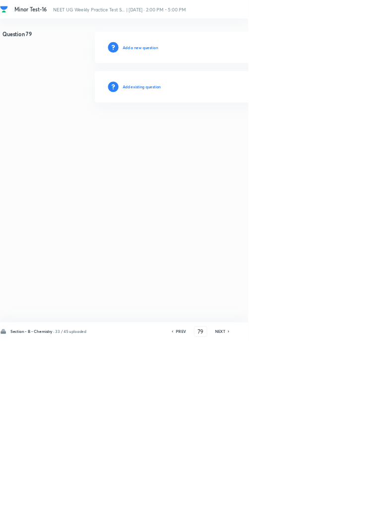
click at [233, 129] on h6 "Add existing question" at bounding box center [214, 131] width 58 height 9
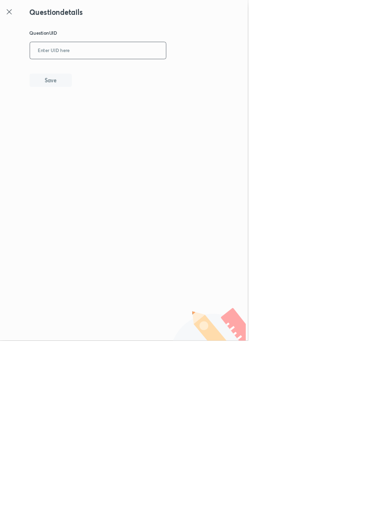
click at [146, 72] on input "text" at bounding box center [147, 77] width 205 height 24
click at [108, 124] on button "Save" at bounding box center [77, 120] width 64 height 20
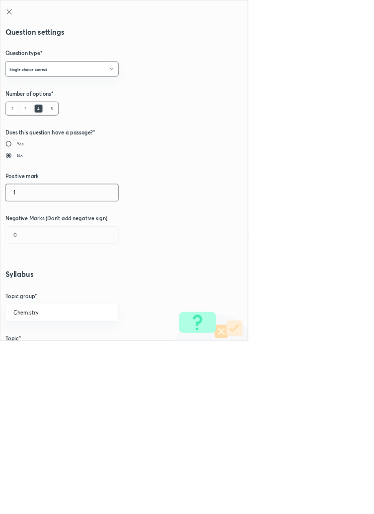
click at [41, 291] on input "1" at bounding box center [93, 290] width 170 height 25
click at [43, 353] on input "0" at bounding box center [93, 354] width 170 height 25
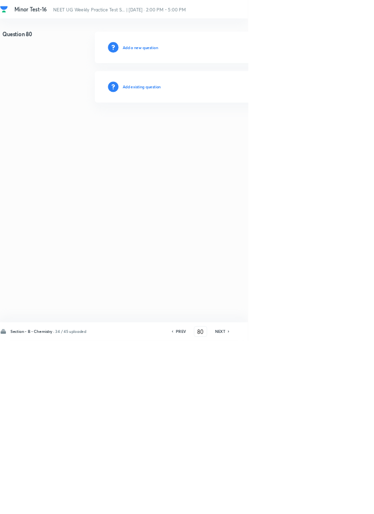
click at [220, 131] on h6 "Add existing question" at bounding box center [214, 131] width 58 height 9
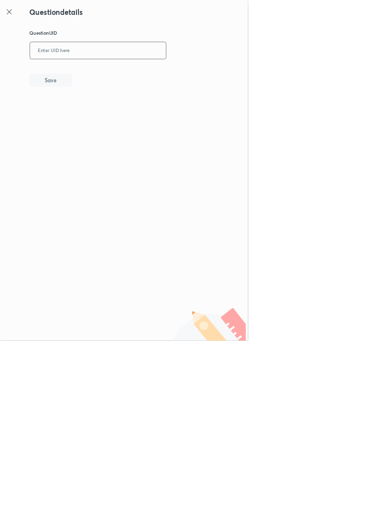
click at [225, 73] on input "text" at bounding box center [147, 77] width 205 height 24
click at [105, 125] on button "Save" at bounding box center [77, 120] width 64 height 20
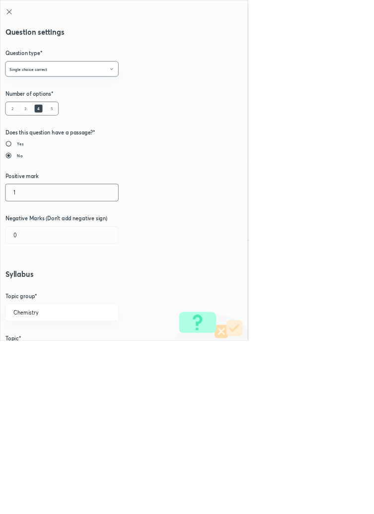
click at [36, 290] on input "1" at bounding box center [93, 290] width 170 height 25
click at [39, 358] on input "0" at bounding box center [93, 354] width 170 height 25
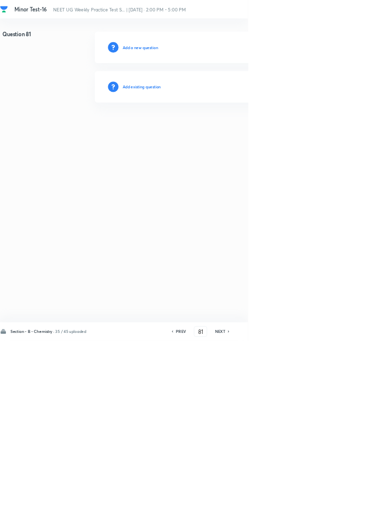
click at [237, 128] on h6 "Add existing question" at bounding box center [214, 131] width 58 height 9
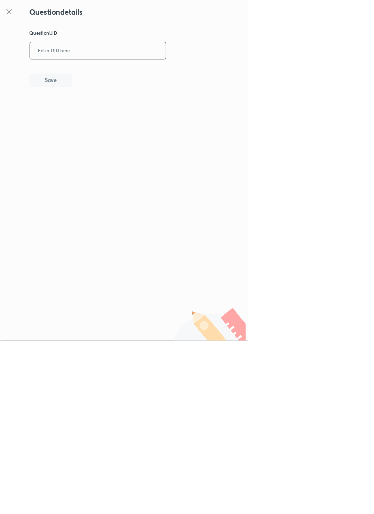
click at [200, 73] on input "text" at bounding box center [147, 77] width 205 height 24
click at [97, 115] on button "Save" at bounding box center [77, 120] width 64 height 20
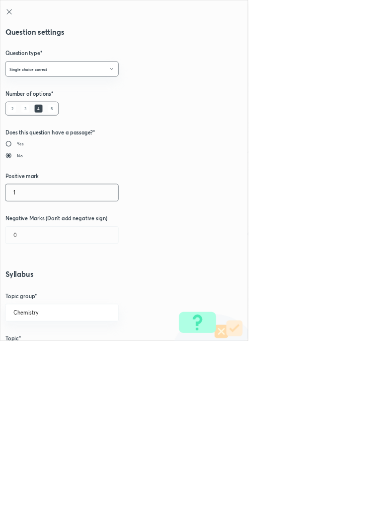
click at [41, 290] on input "1" at bounding box center [93, 290] width 170 height 25
click at [40, 358] on input "0" at bounding box center [93, 354] width 170 height 25
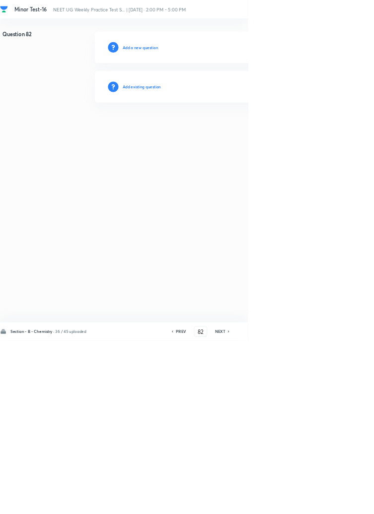
click at [241, 129] on h6 "Add existing question" at bounding box center [214, 131] width 58 height 9
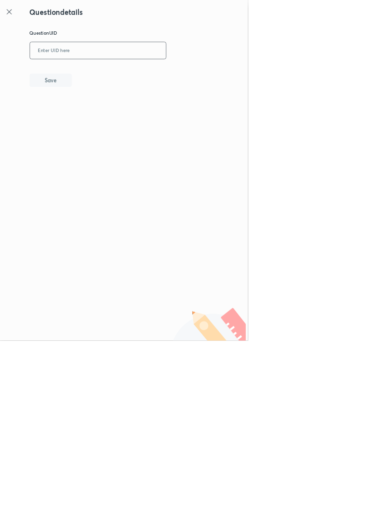
click at [220, 72] on input "text" at bounding box center [147, 77] width 205 height 24
click at [97, 119] on button "Save" at bounding box center [77, 120] width 64 height 20
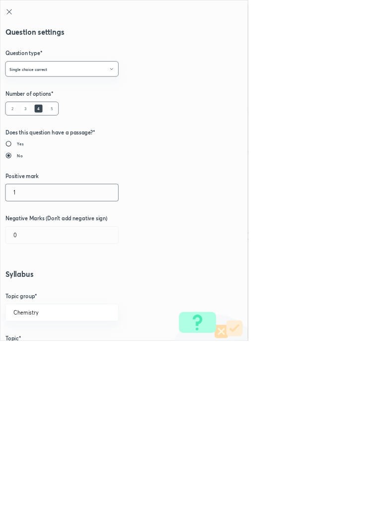
click at [43, 288] on input "1" at bounding box center [93, 290] width 170 height 25
click at [38, 353] on input "0" at bounding box center [93, 354] width 170 height 25
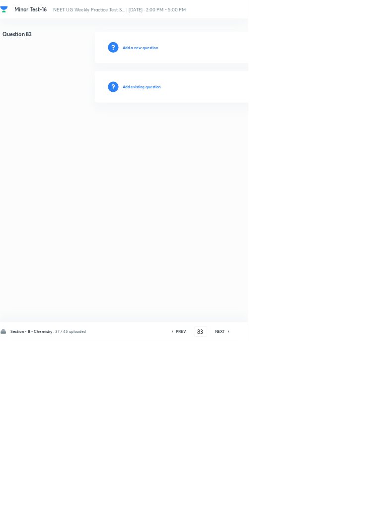
click at [243, 128] on h6 "Add existing question" at bounding box center [214, 131] width 58 height 9
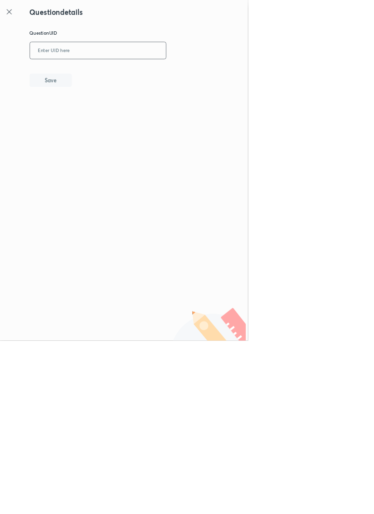
click at [207, 74] on input "text" at bounding box center [147, 77] width 205 height 24
click at [101, 122] on button "Save" at bounding box center [77, 120] width 64 height 20
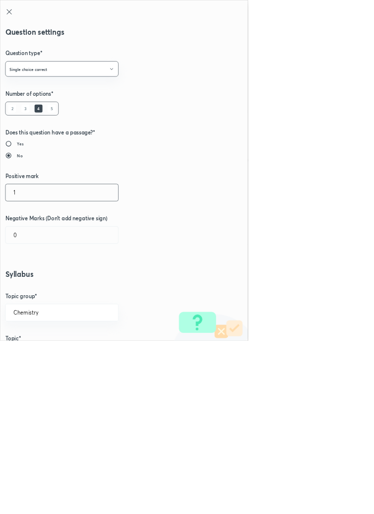
click at [37, 288] on input "1" at bounding box center [93, 290] width 170 height 25
click at [40, 350] on input "0" at bounding box center [93, 354] width 170 height 25
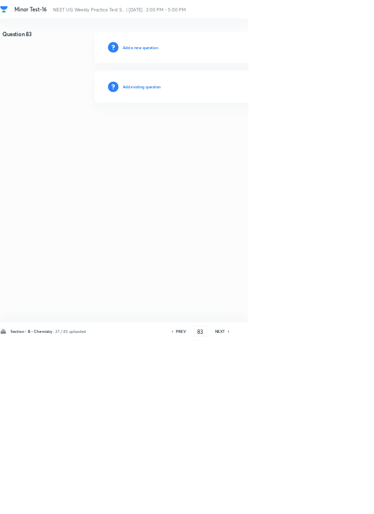
click at [276, 505] on h6 "PREV" at bounding box center [272, 500] width 15 height 9
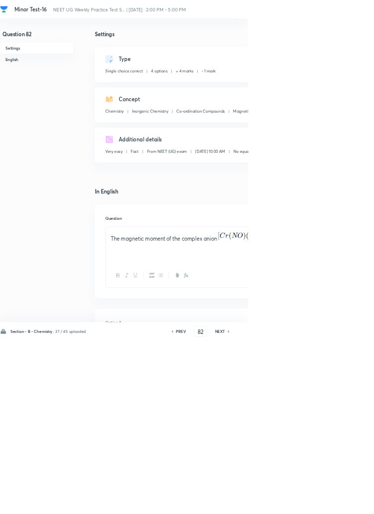
click at [345, 503] on icon at bounding box center [344, 500] width 3 height 5
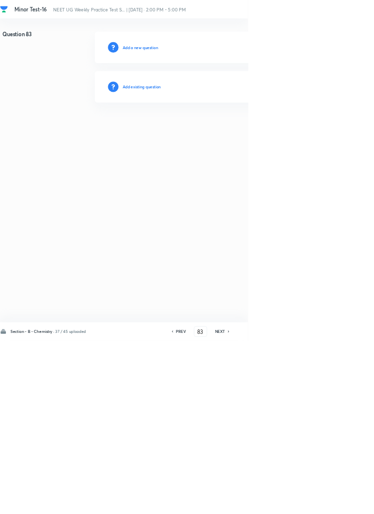
click at [230, 134] on h6 "Add existing question" at bounding box center [214, 131] width 58 height 9
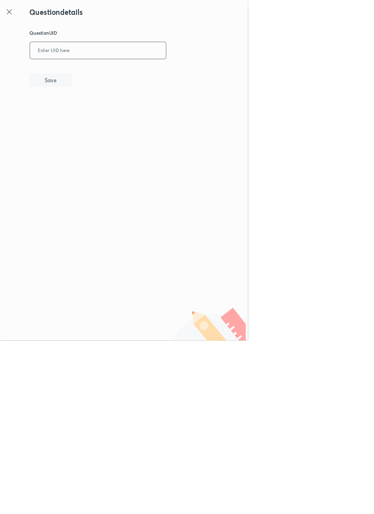
click at [138, 74] on input "text" at bounding box center [147, 77] width 205 height 24
click at [104, 120] on button "Save" at bounding box center [77, 120] width 64 height 20
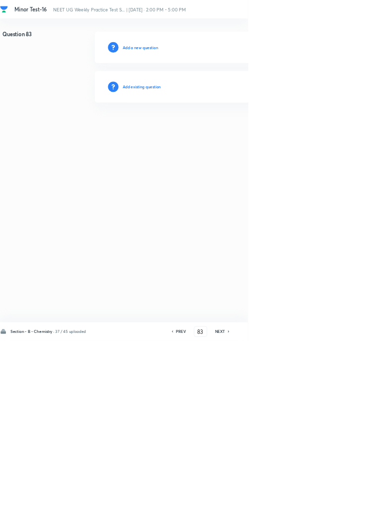
click at [242, 130] on h6 "Add existing question" at bounding box center [214, 131] width 58 height 9
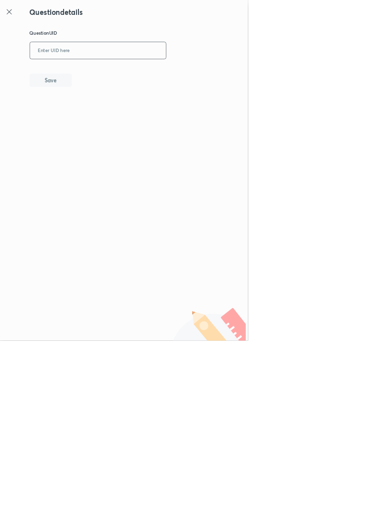
click at [144, 80] on input "text" at bounding box center [147, 77] width 205 height 24
click at [108, 113] on button "Save" at bounding box center [77, 120] width 64 height 20
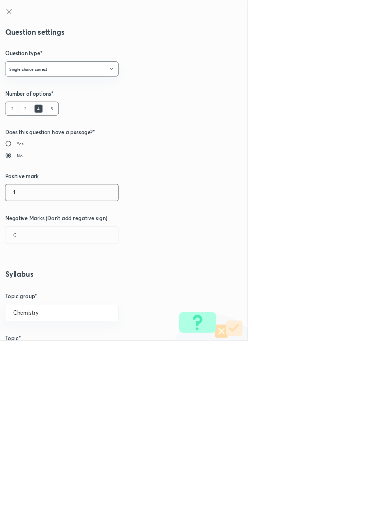
click at [42, 294] on input "1" at bounding box center [93, 290] width 170 height 25
click at [34, 358] on input "0" at bounding box center [93, 354] width 170 height 25
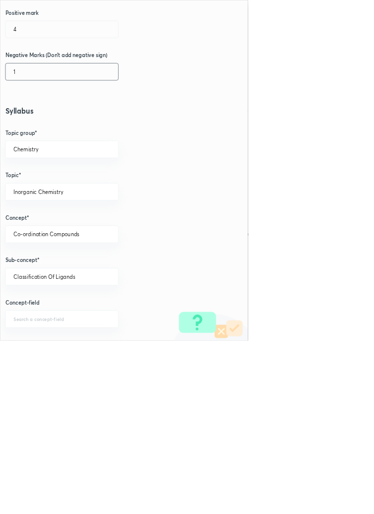
scroll to position [558, 0]
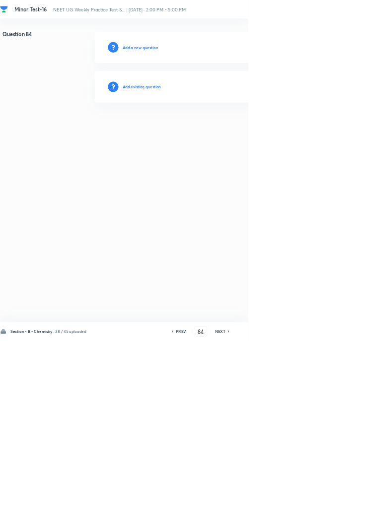
click at [234, 128] on h6 "Add existing question" at bounding box center [214, 131] width 58 height 9
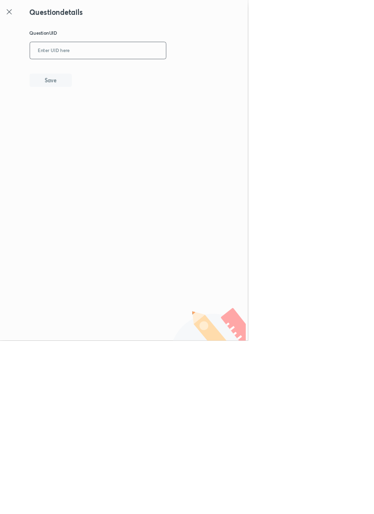
click at [174, 74] on input "text" at bounding box center [147, 77] width 205 height 24
click at [93, 125] on button "Save" at bounding box center [77, 120] width 64 height 20
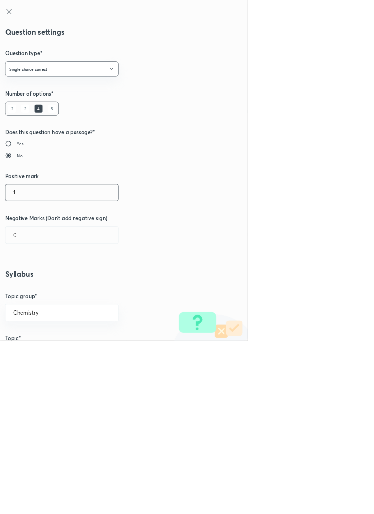
click at [39, 295] on input "1" at bounding box center [93, 290] width 170 height 25
click at [41, 356] on input "0" at bounding box center [93, 354] width 170 height 25
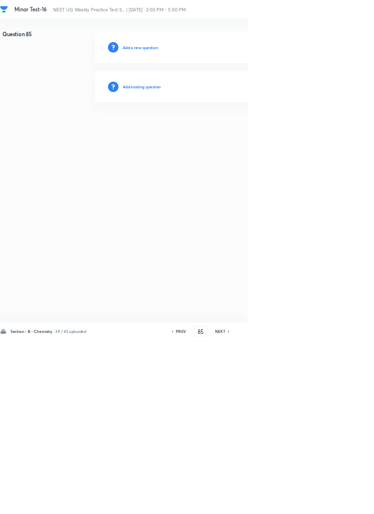
click at [242, 131] on h6 "Add existing question" at bounding box center [214, 131] width 58 height 9
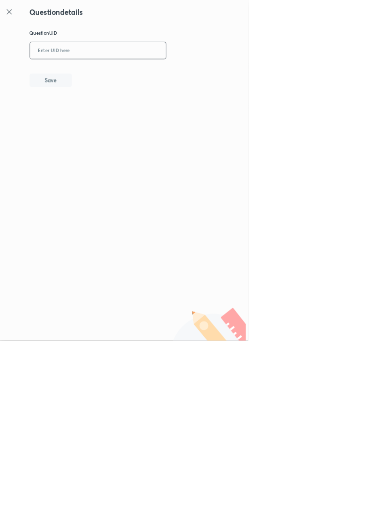
click at [196, 72] on input "text" at bounding box center [147, 77] width 205 height 24
click at [108, 119] on button "Save" at bounding box center [77, 120] width 64 height 20
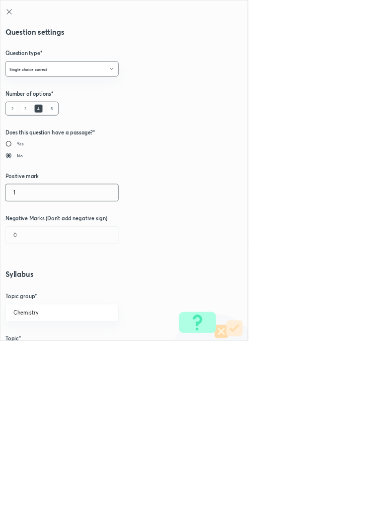
click at [36, 291] on input "1" at bounding box center [93, 290] width 170 height 25
click at [33, 358] on input "0" at bounding box center [93, 354] width 170 height 25
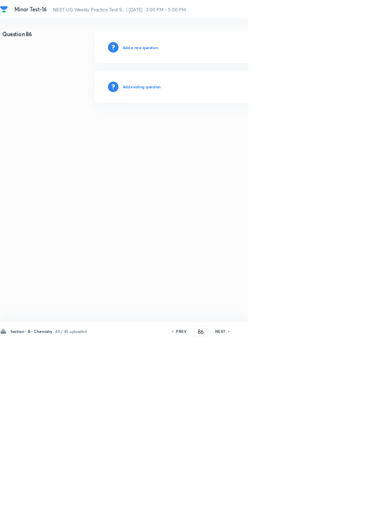
click at [237, 134] on h6 "Add existing question" at bounding box center [214, 131] width 58 height 9
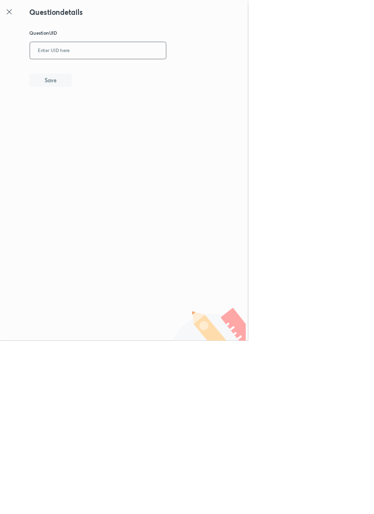
click at [202, 77] on input "text" at bounding box center [147, 77] width 205 height 24
click at [104, 128] on button "Save" at bounding box center [77, 120] width 64 height 20
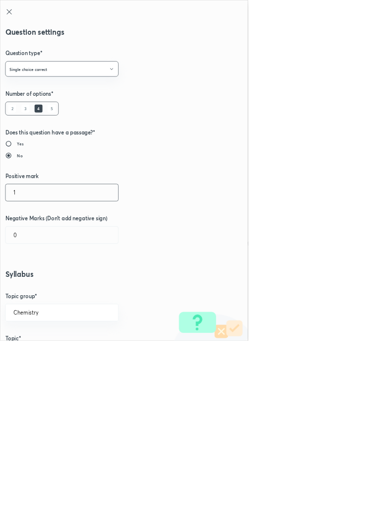
click at [37, 290] on input "1" at bounding box center [93, 290] width 170 height 25
click at [37, 354] on input "0" at bounding box center [93, 354] width 170 height 25
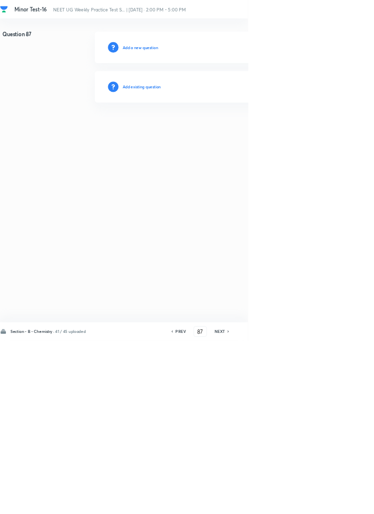
click at [236, 131] on h6 "Add existing question" at bounding box center [214, 131] width 58 height 9
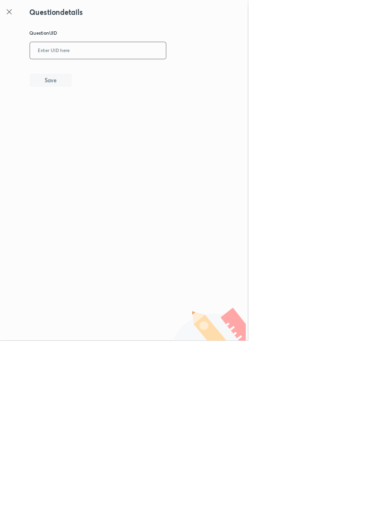
click at [177, 72] on input "text" at bounding box center [147, 77] width 205 height 24
click at [99, 120] on button "Save" at bounding box center [77, 120] width 64 height 20
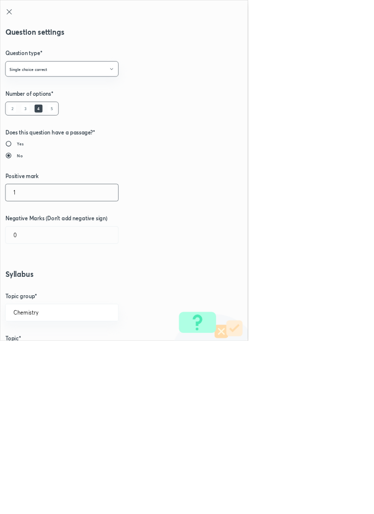
click at [32, 290] on input "1" at bounding box center [93, 290] width 170 height 25
click at [34, 350] on input "0" at bounding box center [93, 354] width 170 height 25
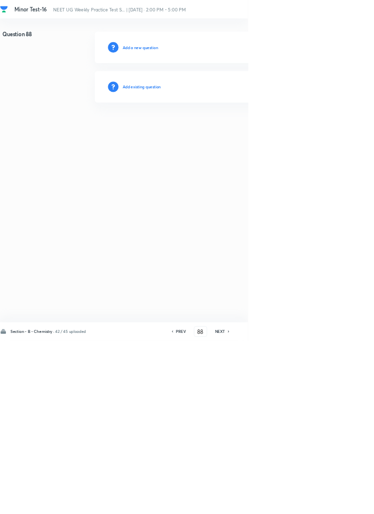
click at [238, 131] on h6 "Add existing question" at bounding box center [214, 131] width 58 height 9
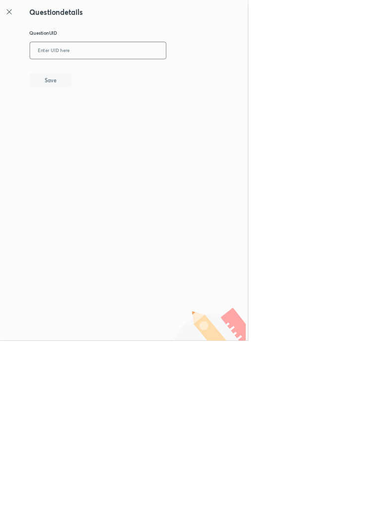
click at [182, 75] on input "text" at bounding box center [147, 77] width 205 height 24
click at [108, 129] on button "Save" at bounding box center [77, 120] width 64 height 20
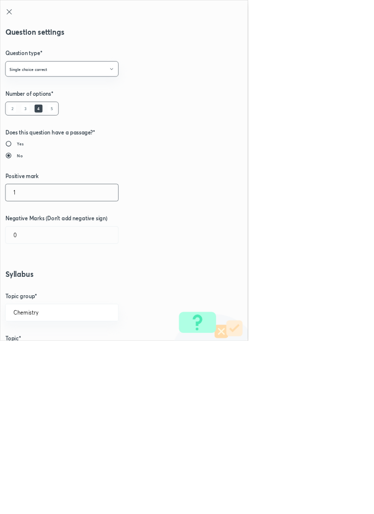
click at [41, 293] on input "1" at bounding box center [93, 290] width 170 height 25
click at [35, 357] on input "0" at bounding box center [93, 354] width 170 height 25
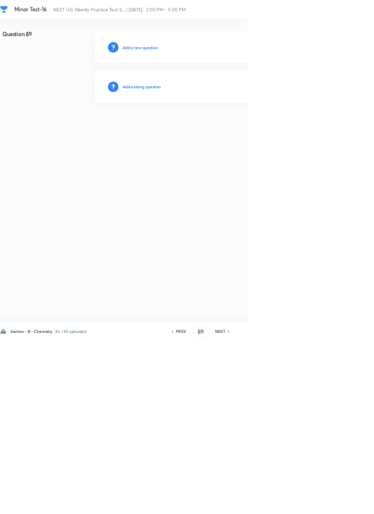
click at [226, 129] on h6 "Add existing question" at bounding box center [214, 131] width 58 height 9
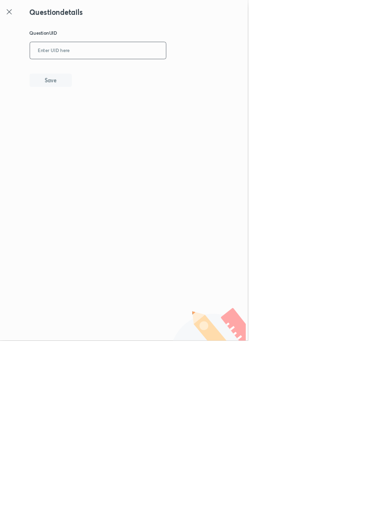
click at [167, 77] on input "text" at bounding box center [147, 77] width 205 height 24
click at [108, 119] on button "Save" at bounding box center [77, 120] width 64 height 20
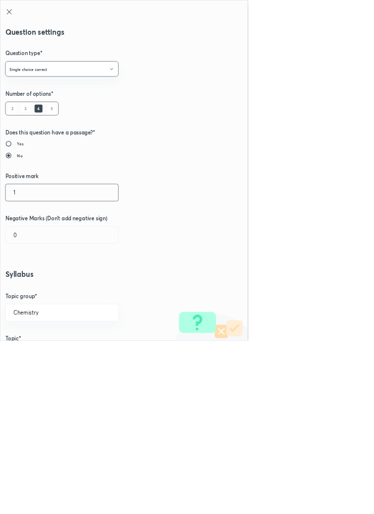
click at [36, 289] on input "1" at bounding box center [93, 290] width 170 height 25
click at [34, 357] on input "0" at bounding box center [93, 354] width 170 height 25
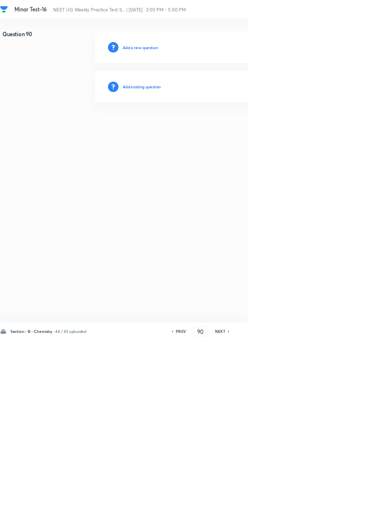
click at [238, 132] on h6 "Add existing question" at bounding box center [214, 131] width 58 height 9
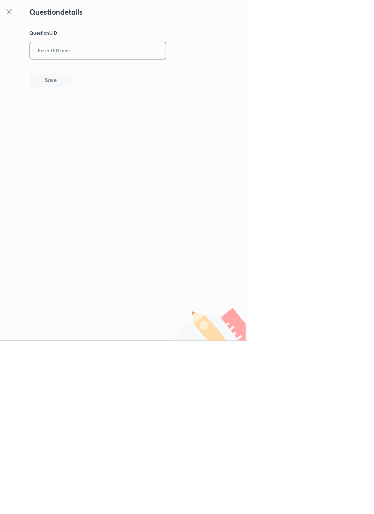
click at [167, 74] on input "text" at bounding box center [147, 77] width 205 height 24
click at [103, 118] on button "Save" at bounding box center [77, 120] width 64 height 20
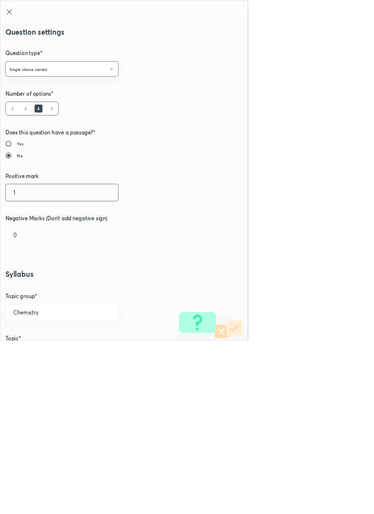
click at [32, 288] on input "1" at bounding box center [93, 290] width 170 height 25
click at [43, 359] on input "0" at bounding box center [93, 354] width 170 height 25
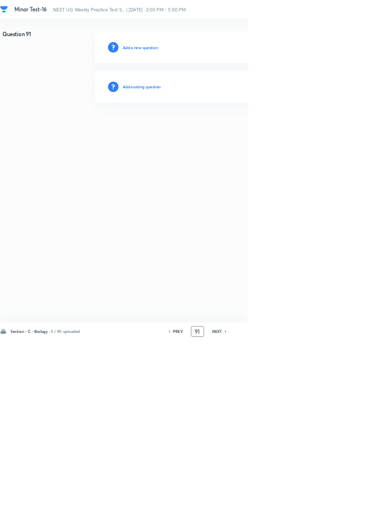
click at [304, 509] on input "91" at bounding box center [297, 500] width 19 height 17
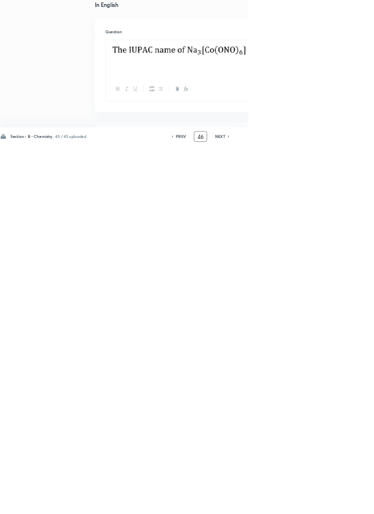
scroll to position [0, 0]
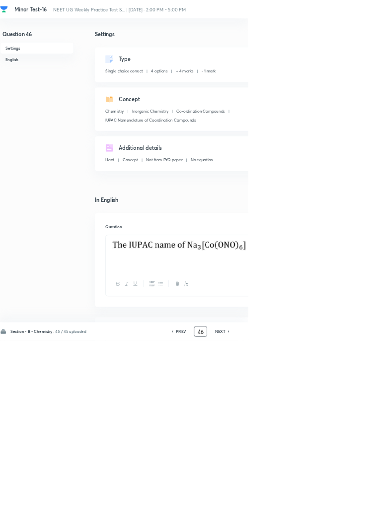
click at [345, 502] on icon at bounding box center [344, 500] width 2 height 3
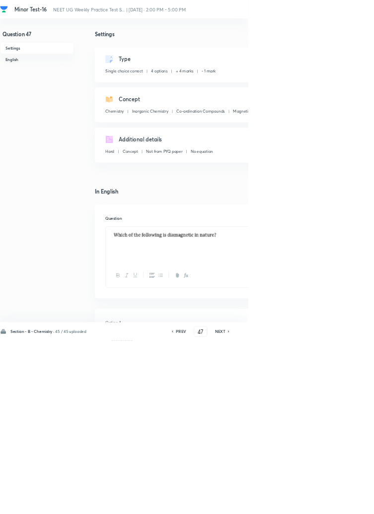
click at [345, 502] on icon at bounding box center [344, 500] width 2 height 3
click at [345, 503] on icon at bounding box center [344, 500] width 3 height 5
click at [335, 505] on h6 "NEXT" at bounding box center [331, 500] width 15 height 9
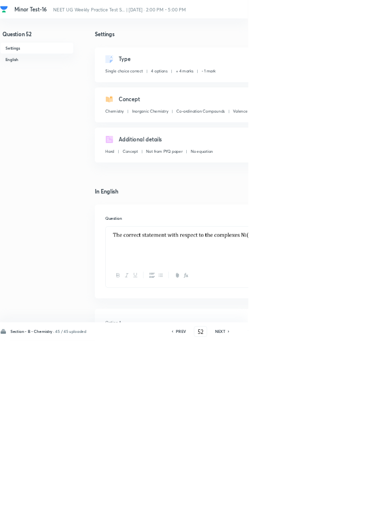
click at [333, 505] on h6 "NEXT" at bounding box center [331, 500] width 15 height 9
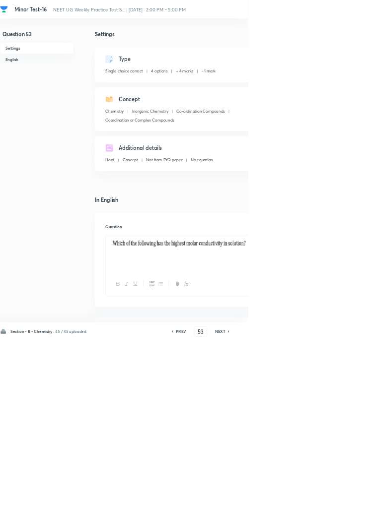
click at [337, 505] on h6 "NEXT" at bounding box center [331, 500] width 15 height 9
click at [327, 505] on h6 "NEXT" at bounding box center [331, 500] width 15 height 9
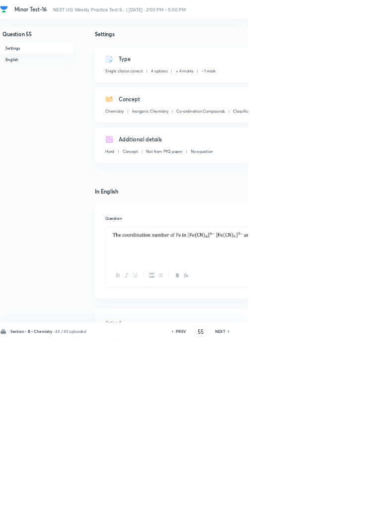
click at [322, 505] on div "NEXT" at bounding box center [333, 500] width 26 height 9
click at [324, 505] on div "NEXT" at bounding box center [333, 500] width 26 height 9
click at [322, 505] on div "NEXT" at bounding box center [333, 500] width 26 height 9
click at [308, 509] on input "58" at bounding box center [302, 500] width 19 height 17
click at [336, 505] on h6 "NEXT" at bounding box center [331, 500] width 15 height 9
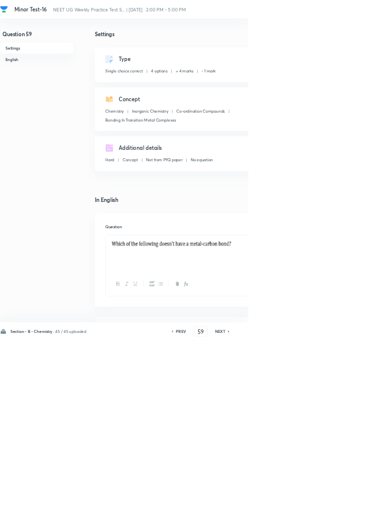
click at [335, 505] on h6 "NEXT" at bounding box center [331, 500] width 15 height 9
click at [331, 505] on h6 "NEXT" at bounding box center [331, 500] width 15 height 9
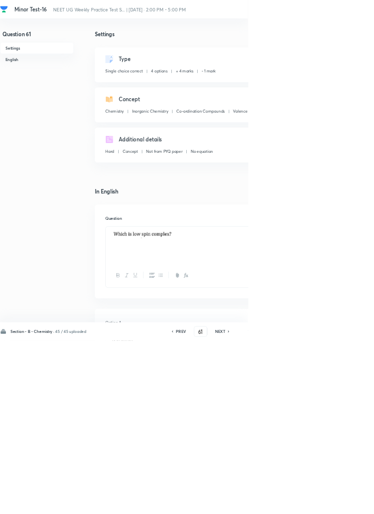
click at [331, 505] on h6 "NEXT" at bounding box center [331, 500] width 15 height 9
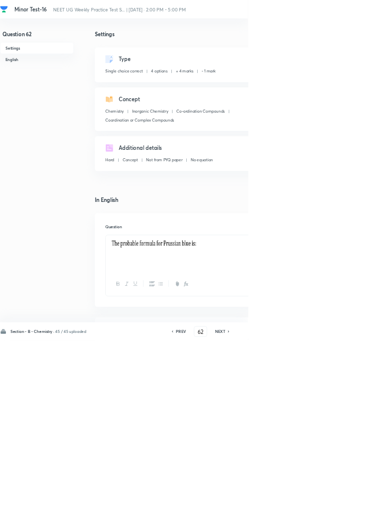
click at [329, 505] on h6 "NEXT" at bounding box center [331, 500] width 15 height 9
click at [328, 505] on h6 "NEXT" at bounding box center [331, 500] width 15 height 9
click at [325, 505] on div "NEXT" at bounding box center [333, 500] width 26 height 9
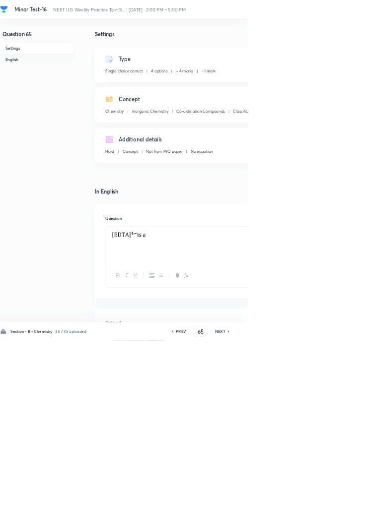
click at [324, 505] on div "NEXT" at bounding box center [333, 500] width 26 height 9
click at [325, 505] on div "NEXT" at bounding box center [333, 500] width 26 height 9
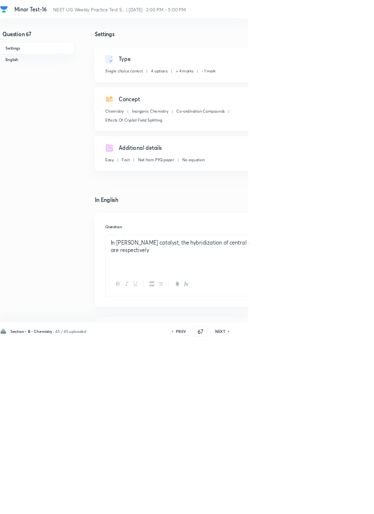
click at [329, 505] on h6 "NEXT" at bounding box center [331, 500] width 15 height 9
click at [328, 505] on h6 "NEXT" at bounding box center [331, 500] width 15 height 9
click at [327, 505] on h6 "NEXT" at bounding box center [331, 500] width 15 height 9
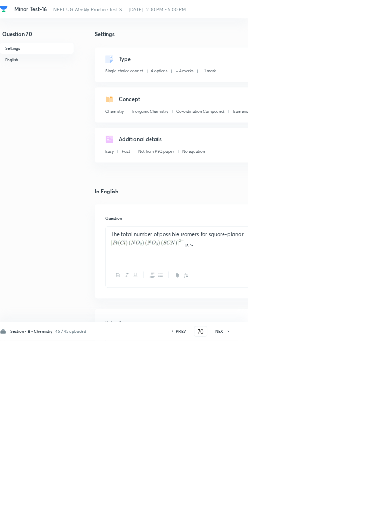
click at [324, 505] on div "NEXT" at bounding box center [333, 500] width 26 height 9
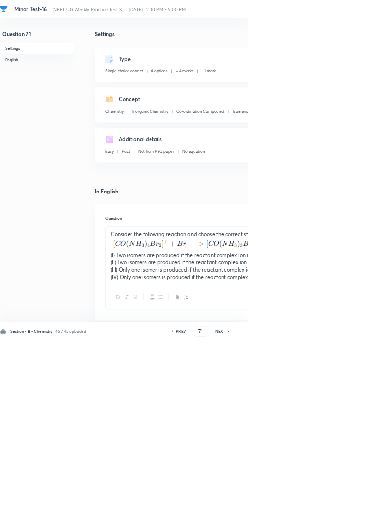
click at [321, 505] on div "NEXT" at bounding box center [333, 500] width 26 height 9
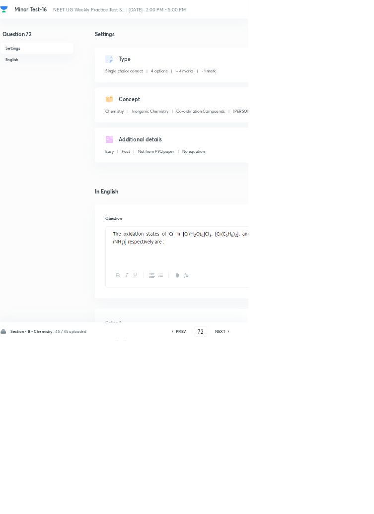
click at [321, 505] on div "NEXT" at bounding box center [333, 500] width 26 height 9
click at [325, 505] on div "NEXT" at bounding box center [333, 500] width 26 height 9
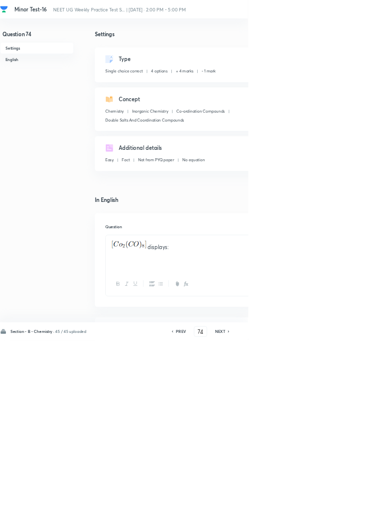
click at [333, 505] on h6 "NEXT" at bounding box center [331, 500] width 15 height 9
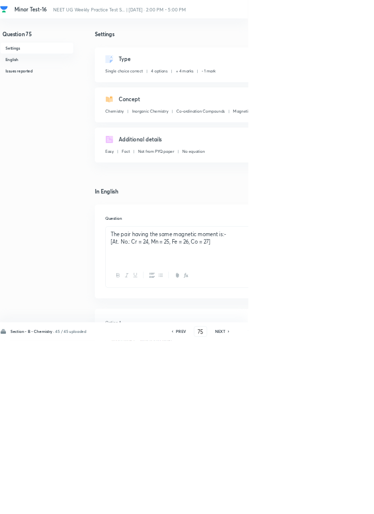
click at [331, 505] on h6 "NEXT" at bounding box center [331, 500] width 15 height 9
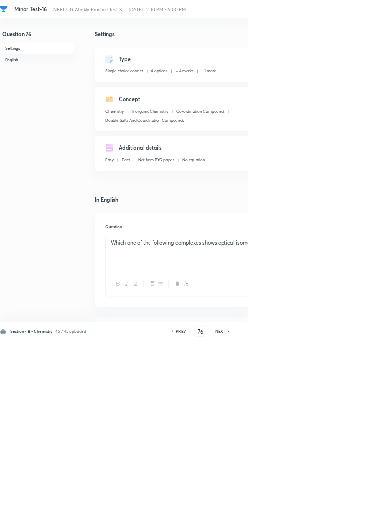
click at [327, 505] on h6 "NEXT" at bounding box center [331, 500] width 15 height 9
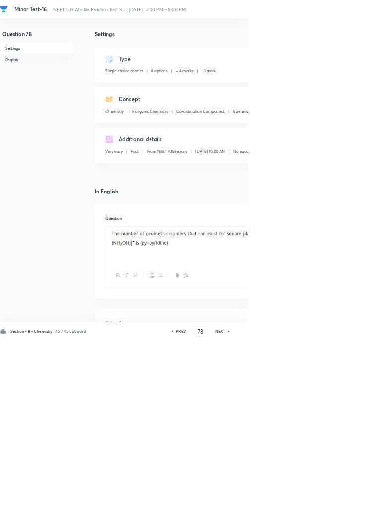
click at [325, 505] on div "NEXT" at bounding box center [333, 500] width 26 height 9
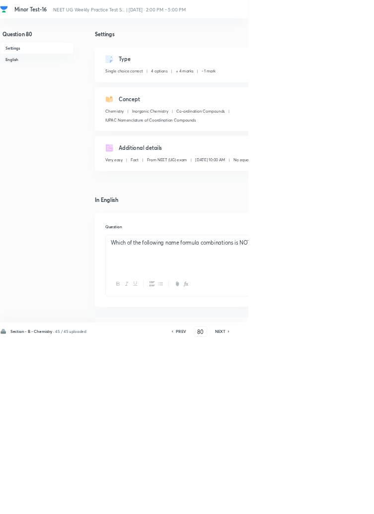
click at [324, 505] on div "NEXT" at bounding box center [333, 500] width 26 height 9
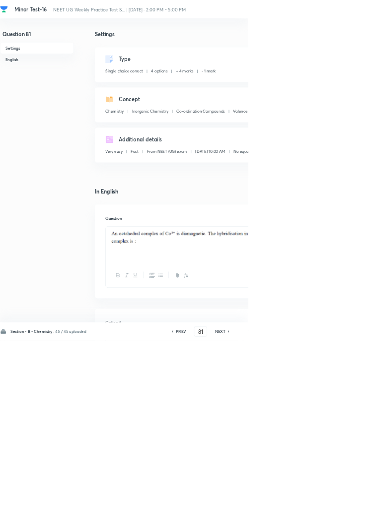
click at [328, 505] on h6 "NEXT" at bounding box center [331, 500] width 15 height 9
click at [322, 505] on div "NEXT" at bounding box center [333, 500] width 26 height 9
click at [323, 505] on div "NEXT" at bounding box center [333, 500] width 26 height 9
click at [322, 505] on div "NEXT" at bounding box center [333, 500] width 26 height 9
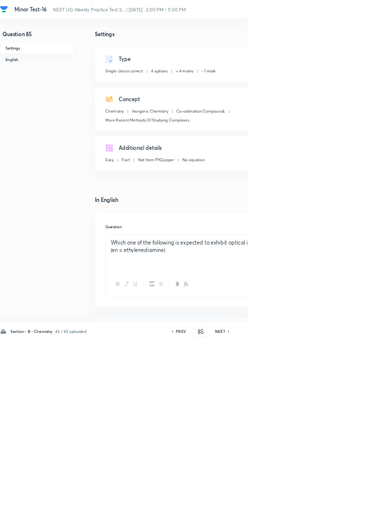
click at [325, 505] on div "NEXT" at bounding box center [333, 500] width 26 height 9
click at [333, 505] on h6 "NEXT" at bounding box center [331, 500] width 15 height 9
click at [335, 505] on h6 "NEXT" at bounding box center [331, 500] width 15 height 9
click at [329, 505] on h6 "NEXT" at bounding box center [331, 500] width 15 height 9
click at [328, 505] on h6 "NEXT" at bounding box center [331, 500] width 15 height 9
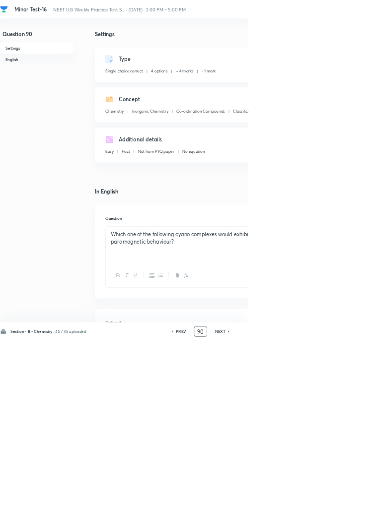
click at [307, 509] on input "90" at bounding box center [302, 500] width 19 height 17
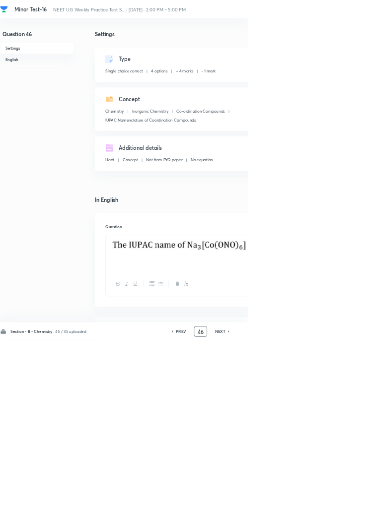
click at [345, 502] on icon at bounding box center [344, 500] width 2 height 3
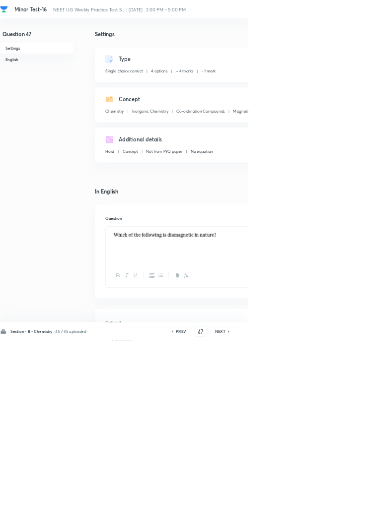
click at [345, 502] on icon at bounding box center [344, 500] width 2 height 3
click at [335, 505] on h6 "NEXT" at bounding box center [331, 500] width 15 height 9
click at [332, 505] on h6 "NEXT" at bounding box center [331, 500] width 15 height 9
click at [330, 505] on h6 "NEXT" at bounding box center [331, 500] width 15 height 9
click at [331, 505] on h6 "NEXT" at bounding box center [331, 500] width 15 height 9
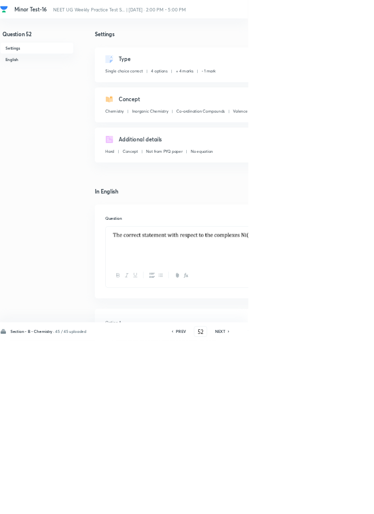
click at [332, 505] on h6 "NEXT" at bounding box center [331, 500] width 15 height 9
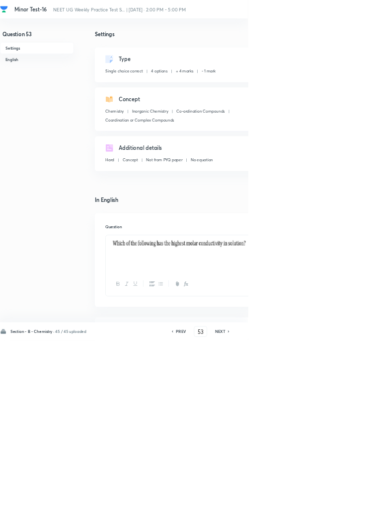
click at [333, 505] on h6 "NEXT" at bounding box center [331, 500] width 15 height 9
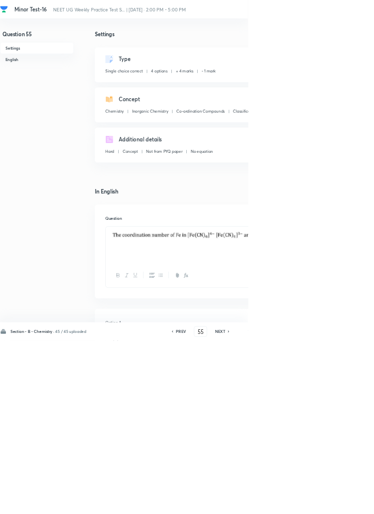
click at [333, 505] on h6 "NEXT" at bounding box center [331, 500] width 15 height 9
click at [332, 505] on h6 "NEXT" at bounding box center [331, 500] width 15 height 9
click at [334, 505] on h6 "NEXT" at bounding box center [331, 500] width 15 height 9
click at [335, 505] on h6 "NEXT" at bounding box center [331, 500] width 15 height 9
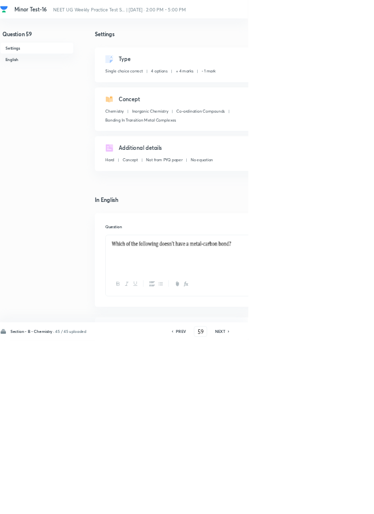
click at [337, 505] on h6 "NEXT" at bounding box center [331, 500] width 15 height 9
click at [336, 505] on h6 "NEXT" at bounding box center [331, 500] width 15 height 9
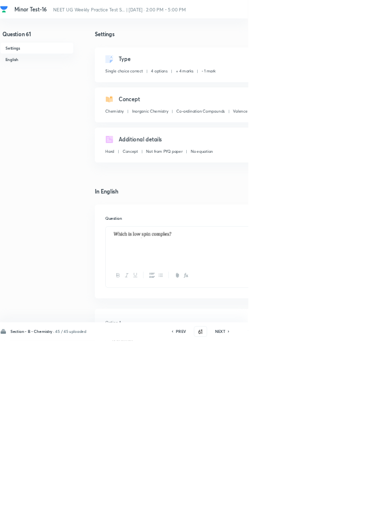
click at [334, 505] on h6 "NEXT" at bounding box center [331, 500] width 15 height 9
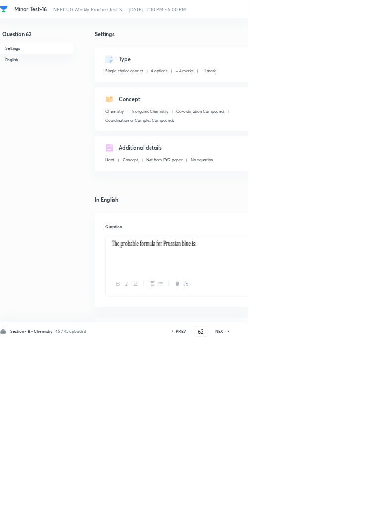
click at [335, 505] on h6 "NEXT" at bounding box center [331, 500] width 15 height 9
click at [334, 505] on h6 "NEXT" at bounding box center [331, 500] width 15 height 9
click at [335, 505] on h6 "NEXT" at bounding box center [331, 500] width 15 height 9
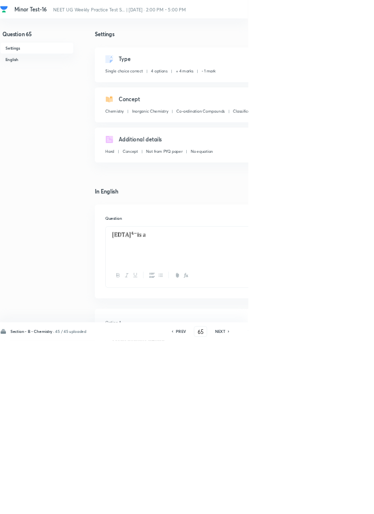
click at [272, 505] on h6 "PREV" at bounding box center [272, 500] width 15 height 9
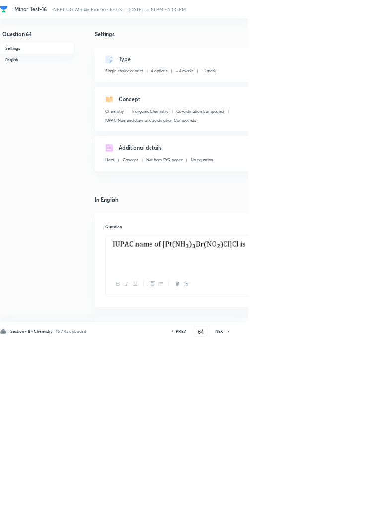
click at [336, 505] on h6 "NEXT" at bounding box center [331, 500] width 15 height 9
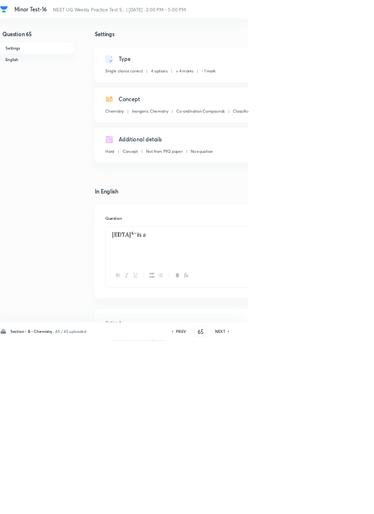
click at [345, 502] on icon at bounding box center [344, 500] width 2 height 3
click at [345, 503] on icon at bounding box center [344, 500] width 3 height 5
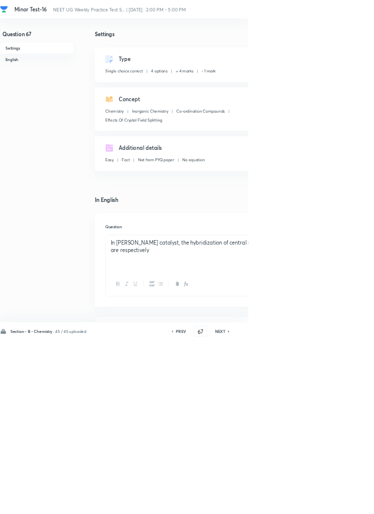
click at [337, 505] on h6 "NEXT" at bounding box center [331, 500] width 15 height 9
click at [345, 503] on icon at bounding box center [344, 500] width 3 height 5
click at [337, 505] on h6 "NEXT" at bounding box center [331, 500] width 15 height 9
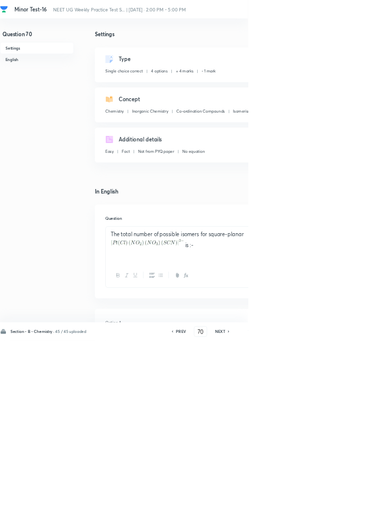
click at [337, 505] on h6 "NEXT" at bounding box center [331, 500] width 15 height 9
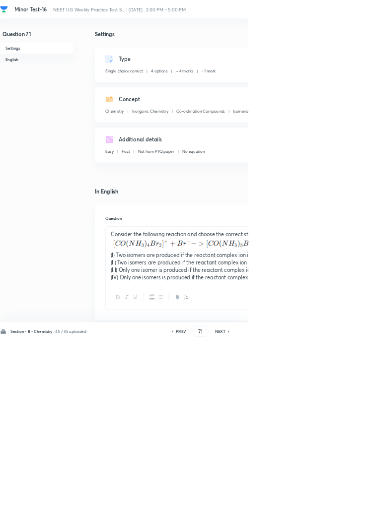
click at [345, 503] on icon at bounding box center [344, 500] width 3 height 5
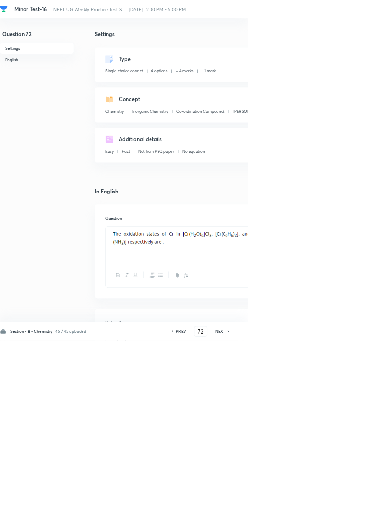
click at [337, 505] on h6 "NEXT" at bounding box center [331, 500] width 15 height 9
click at [345, 503] on icon at bounding box center [344, 500] width 3 height 5
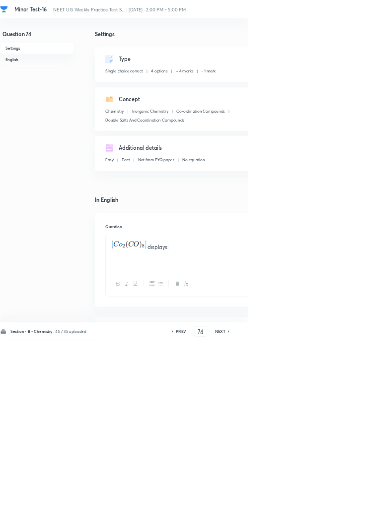
click at [336, 505] on h6 "NEXT" at bounding box center [331, 500] width 15 height 9
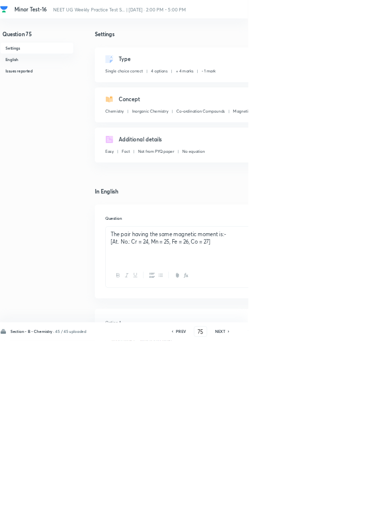
click at [336, 505] on h6 "NEXT" at bounding box center [331, 500] width 15 height 9
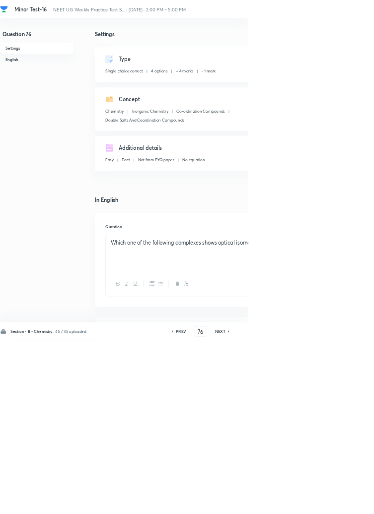
click at [335, 505] on h6 "NEXT" at bounding box center [331, 500] width 15 height 9
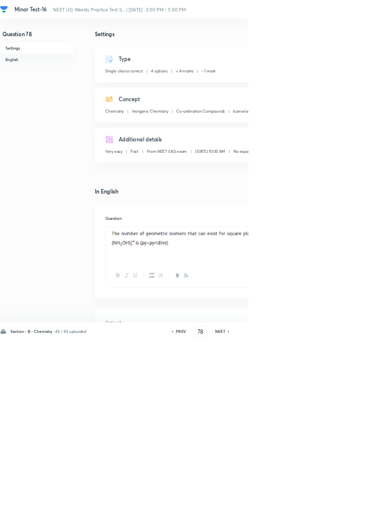
click at [345, 503] on icon at bounding box center [344, 500] width 3 height 5
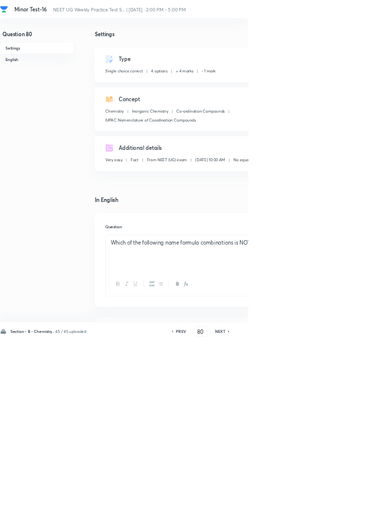
click at [345, 503] on icon at bounding box center [344, 500] width 3 height 5
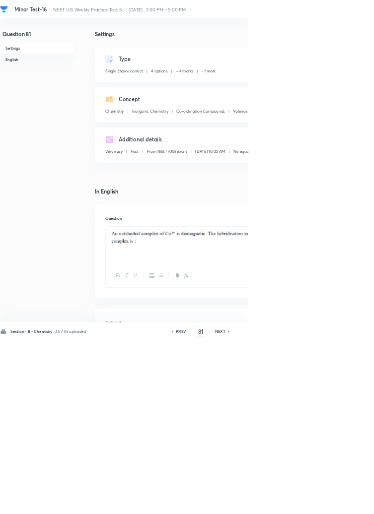
click at [337, 505] on h6 "NEXT" at bounding box center [331, 500] width 15 height 9
click at [345, 503] on icon at bounding box center [344, 500] width 3 height 5
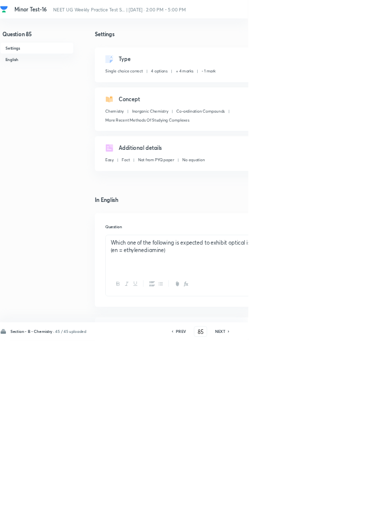
click at [345, 503] on icon at bounding box center [344, 500] width 3 height 5
click at [337, 505] on h6 "NEXT" at bounding box center [331, 500] width 15 height 9
click at [261, 503] on icon at bounding box center [259, 500] width 3 height 5
click at [272, 505] on h6 "PREV" at bounding box center [272, 500] width 15 height 9
click at [261, 503] on icon at bounding box center [259, 500] width 3 height 5
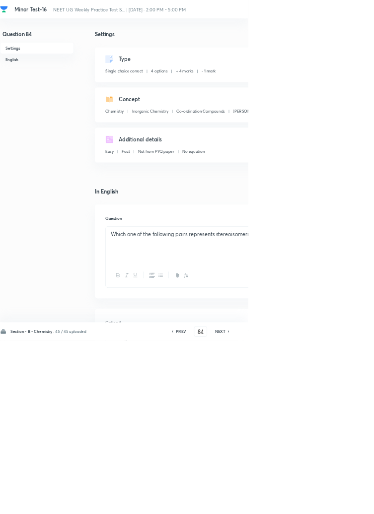
click at [346, 503] on icon at bounding box center [344, 500] width 3 height 5
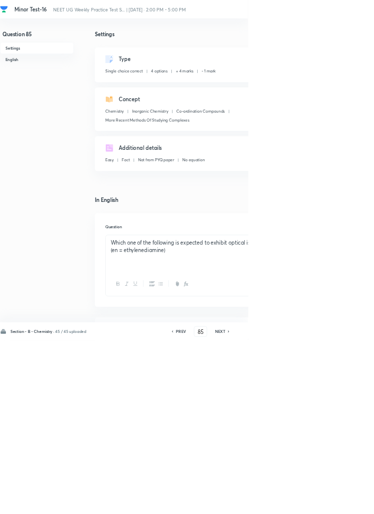
click at [336, 505] on h6 "NEXT" at bounding box center [331, 500] width 15 height 9
click at [334, 505] on h6 "NEXT" at bounding box center [331, 500] width 15 height 9
click at [331, 505] on h6 "NEXT" at bounding box center [331, 500] width 15 height 9
click at [332, 505] on h6 "NEXT" at bounding box center [331, 500] width 15 height 9
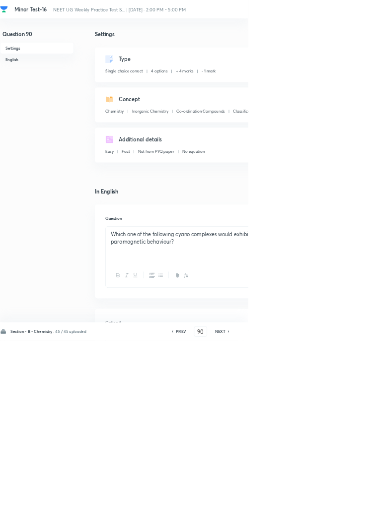
click at [331, 505] on h6 "NEXT" at bounding box center [331, 500] width 15 height 9
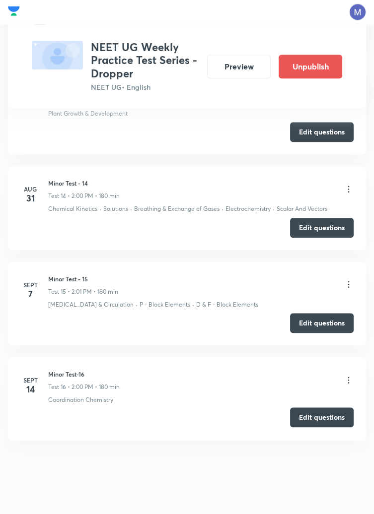
click at [314, 415] on button "Edit questions" at bounding box center [322, 418] width 64 height 20
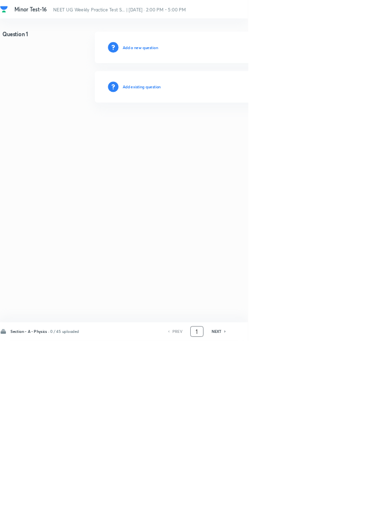
click at [300, 509] on input "1" at bounding box center [296, 500] width 19 height 17
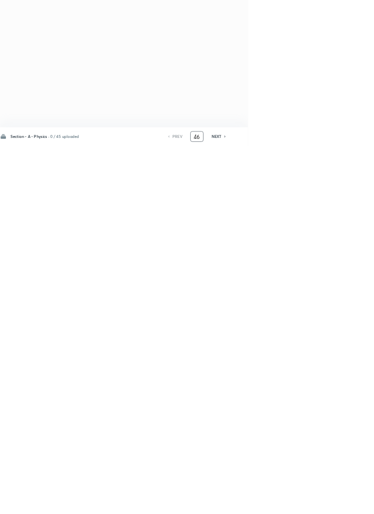
type input "46"
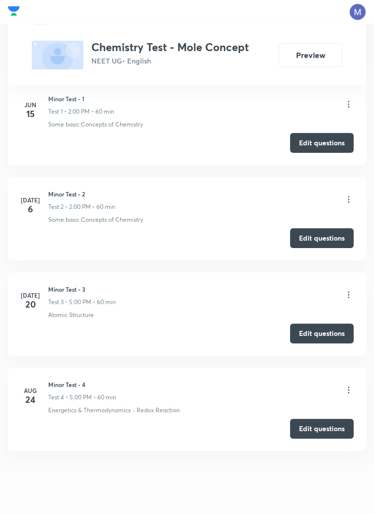
scroll to position [543, 0]
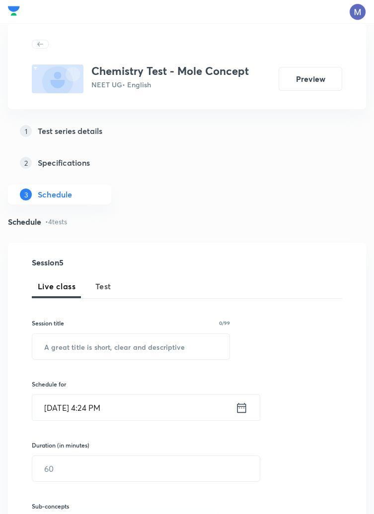
click at [106, 285] on span "Test" at bounding box center [103, 286] width 16 height 12
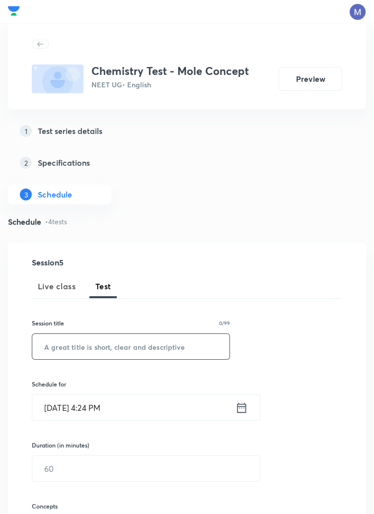
click at [123, 347] on input "text" at bounding box center [130, 346] width 197 height 25
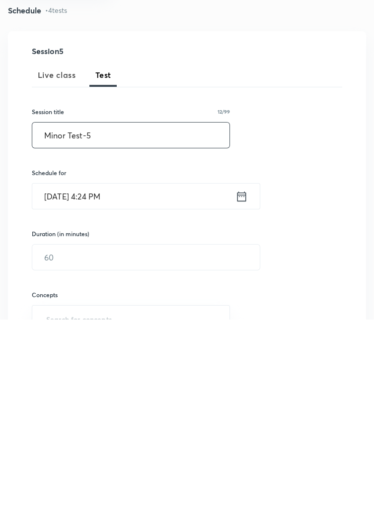
scroll to position [17, 0]
type input "Minor Test-5"
click at [243, 389] on icon at bounding box center [241, 391] width 12 height 14
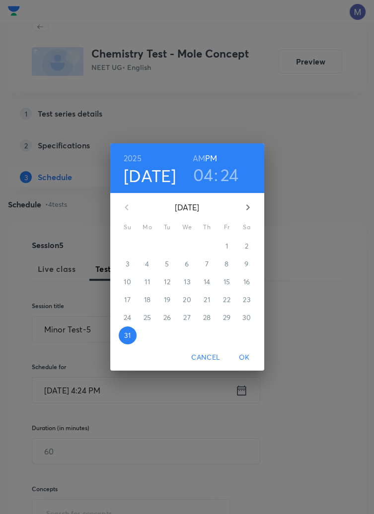
click at [252, 209] on icon "button" at bounding box center [248, 208] width 12 height 12
click at [132, 282] on span "14" at bounding box center [128, 282] width 18 height 10
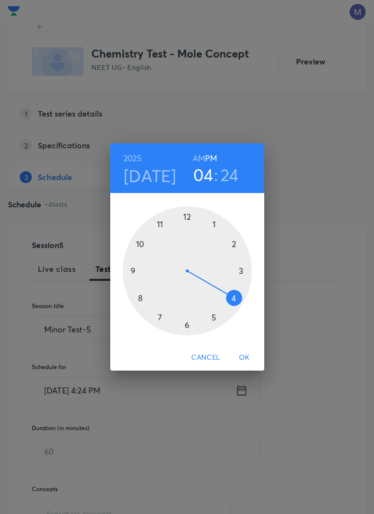
click at [236, 243] on div at bounding box center [187, 270] width 129 height 129
click at [192, 213] on div at bounding box center [187, 270] width 129 height 129
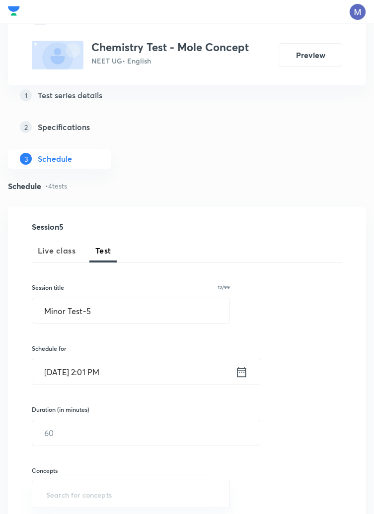
scroll to position [38, 0]
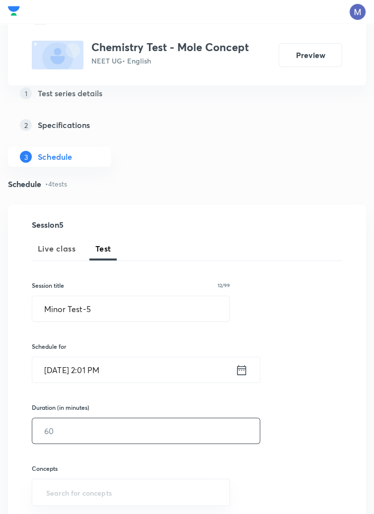
click at [64, 433] on input "text" at bounding box center [145, 430] width 227 height 25
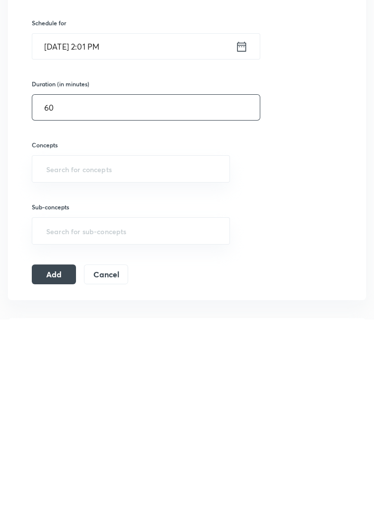
scroll to position [167, 0]
type input "60"
click at [106, 360] on input "text" at bounding box center [130, 363] width 173 height 18
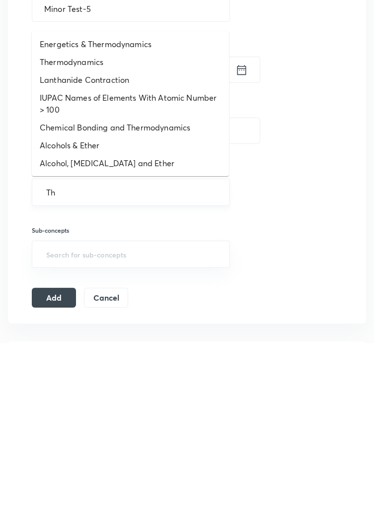
type input "The"
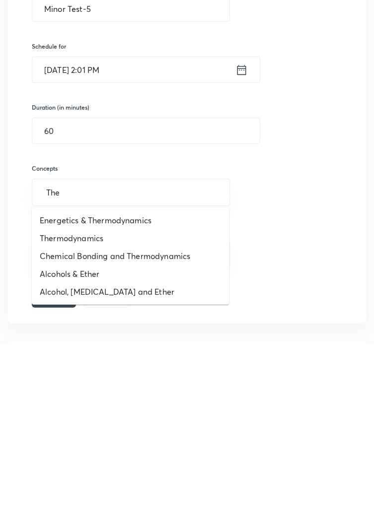
click at [91, 414] on li "Thermodynamics" at bounding box center [130, 410] width 197 height 18
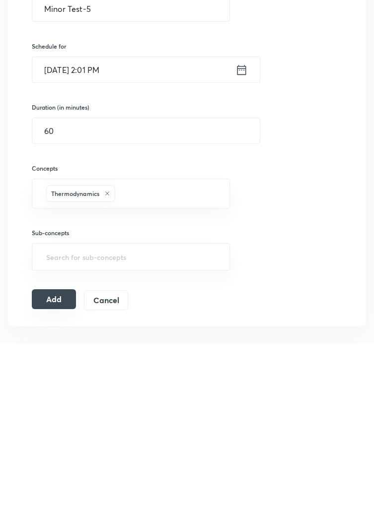
click at [54, 472] on button "Add" at bounding box center [54, 471] width 44 height 20
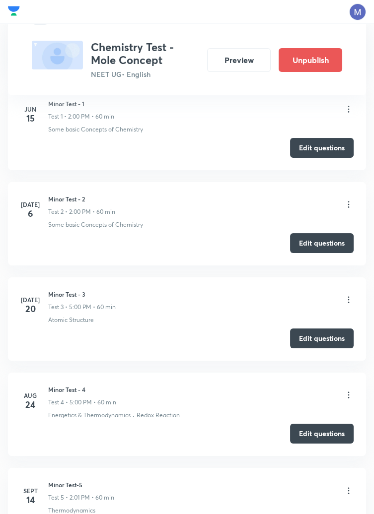
scroll to position [232, 0]
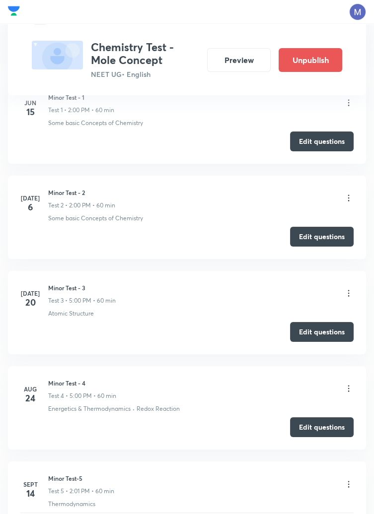
click at [82, 492] on p "Test 5 • 2:01 PM • 60 min" at bounding box center [81, 491] width 66 height 9
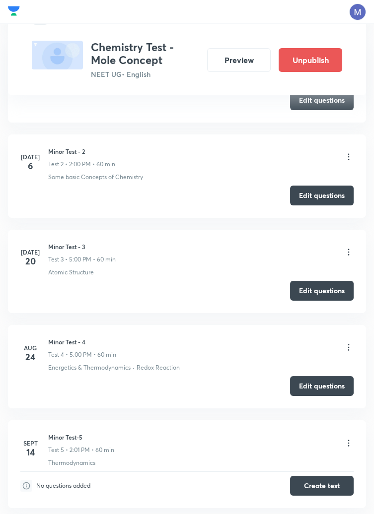
scroll to position [294, 0]
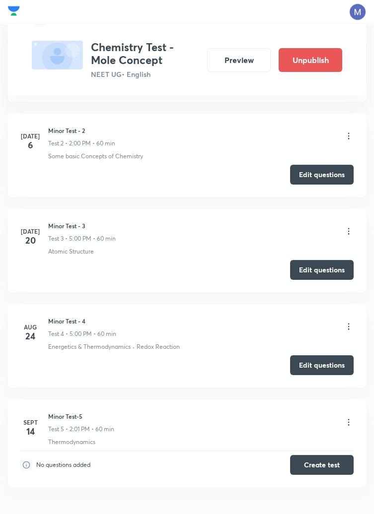
click at [348, 422] on icon at bounding box center [348, 422] width 10 height 10
click at [267, 447] on li "Edit" at bounding box center [298, 447] width 109 height 18
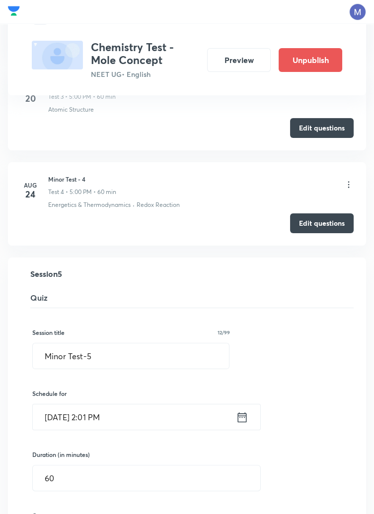
scroll to position [383, 0]
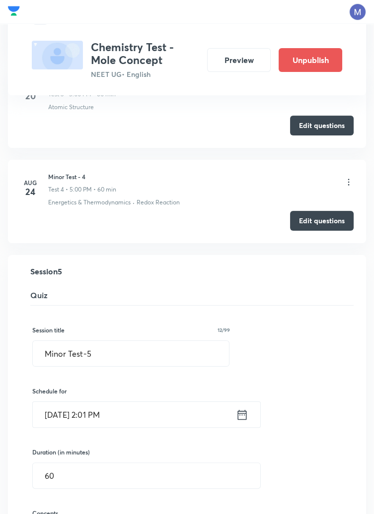
click at [242, 410] on icon at bounding box center [242, 415] width 9 height 10
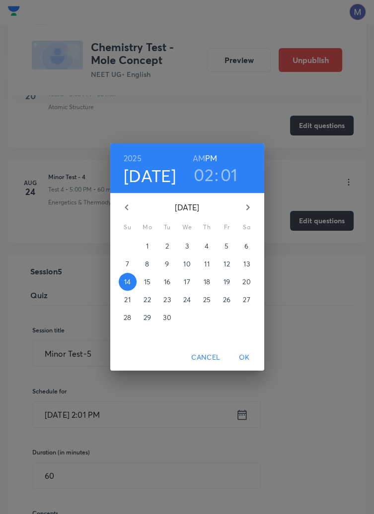
click at [206, 185] on h3 "02" at bounding box center [204, 174] width 20 height 21
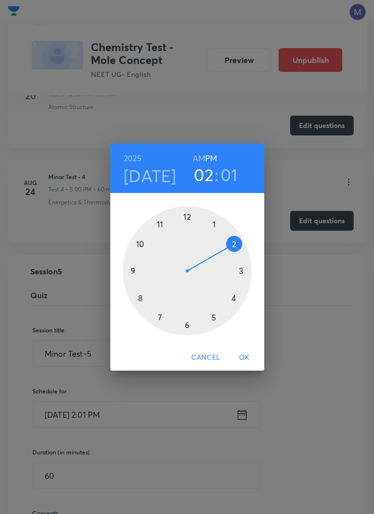
click at [218, 336] on div at bounding box center [187, 270] width 129 height 129
click at [252, 364] on span "OK" at bounding box center [244, 357] width 24 height 12
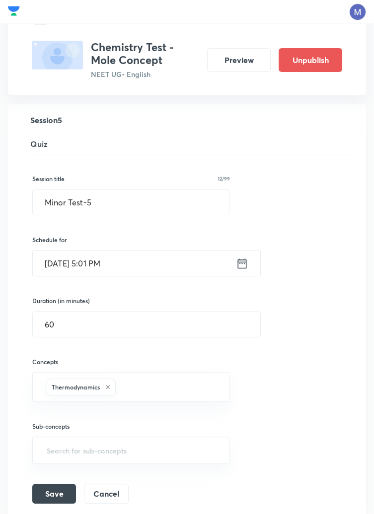
scroll to position [563, 0]
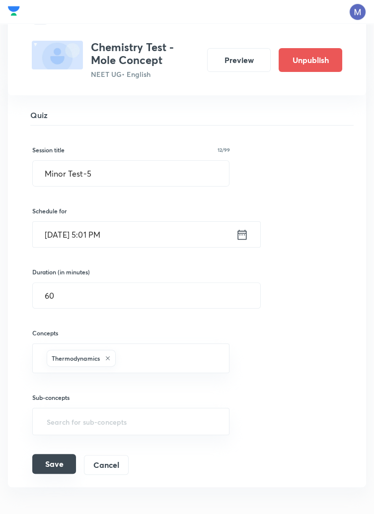
click at [68, 465] on button "Save" at bounding box center [54, 464] width 44 height 20
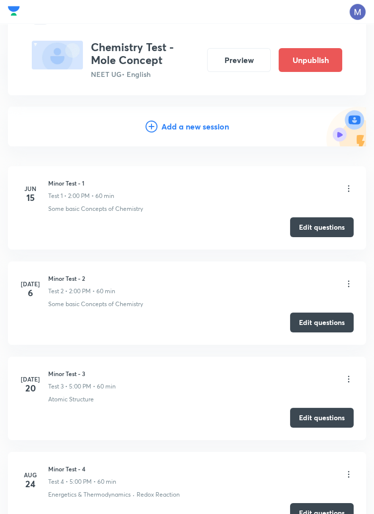
scroll to position [294, 0]
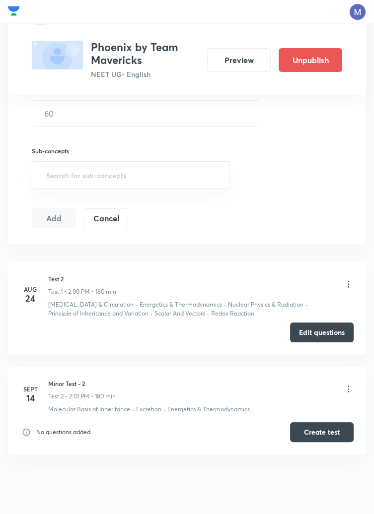
scroll to position [380, 0]
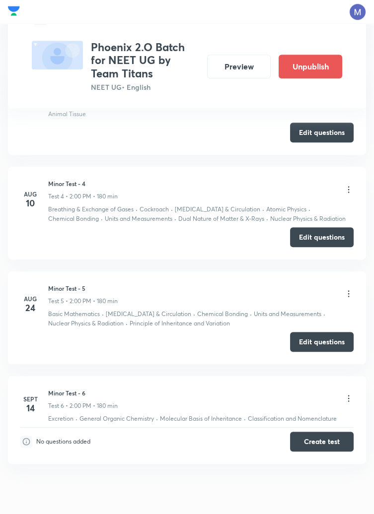
scroll to position [779, 0]
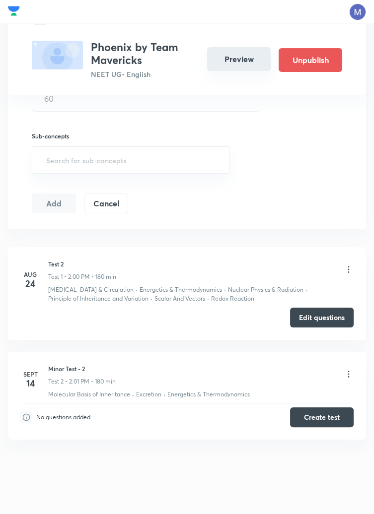
click at [239, 56] on button "Preview" at bounding box center [239, 59] width 64 height 24
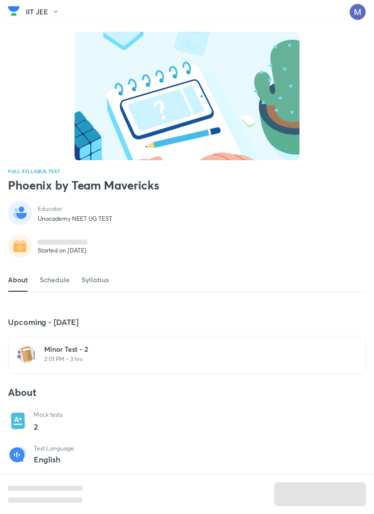
click at [121, 363] on div "[MEDICAL_DATA] - 2 2:01 PM • 3 hrs" at bounding box center [192, 353] width 297 height 19
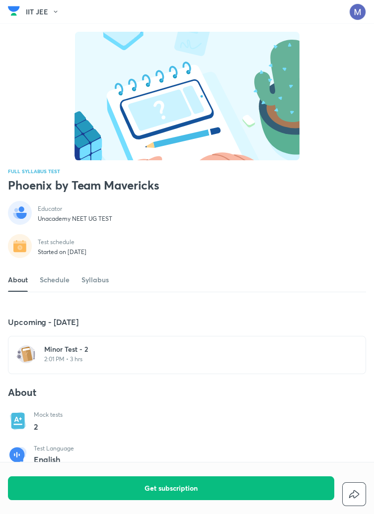
click at [108, 354] on h6 "Minor Test - 2" at bounding box center [192, 349] width 297 height 10
click at [84, 354] on h6 "Minor Test - 2" at bounding box center [192, 349] width 297 height 10
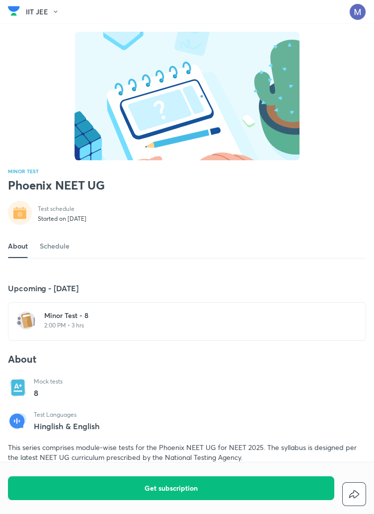
click at [98, 321] on h6 "Minor Test - 8" at bounding box center [192, 316] width 297 height 10
